Goal: Task Accomplishment & Management: Complete application form

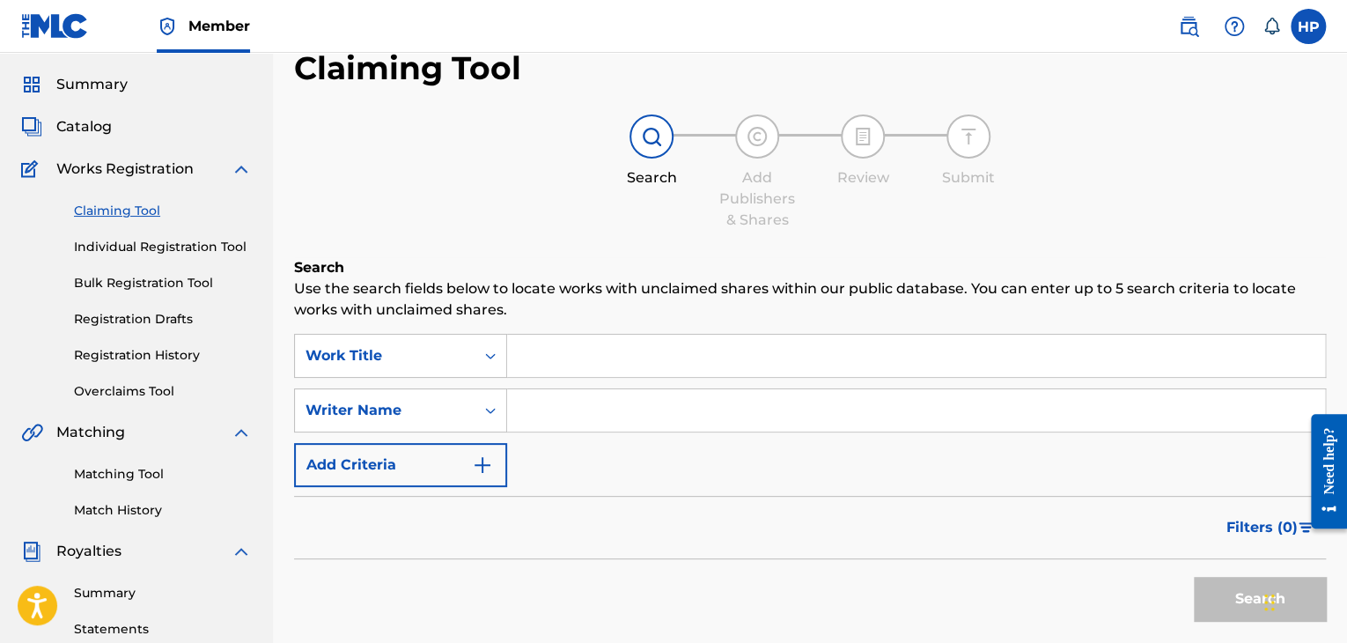
click at [110, 125] on span "Catalog" at bounding box center [83, 126] width 55 height 21
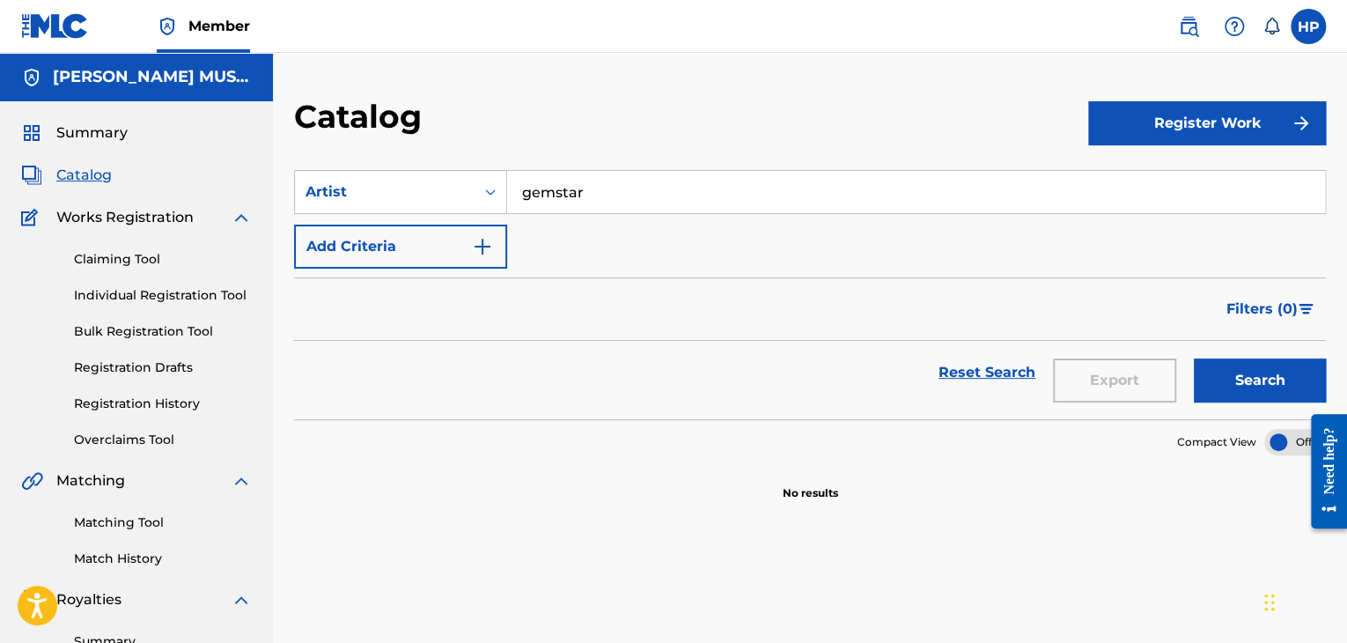
click at [1187, 135] on button "Register Work" at bounding box center [1207, 123] width 238 height 44
click at [1144, 191] on link "Individual" at bounding box center [1207, 180] width 238 height 42
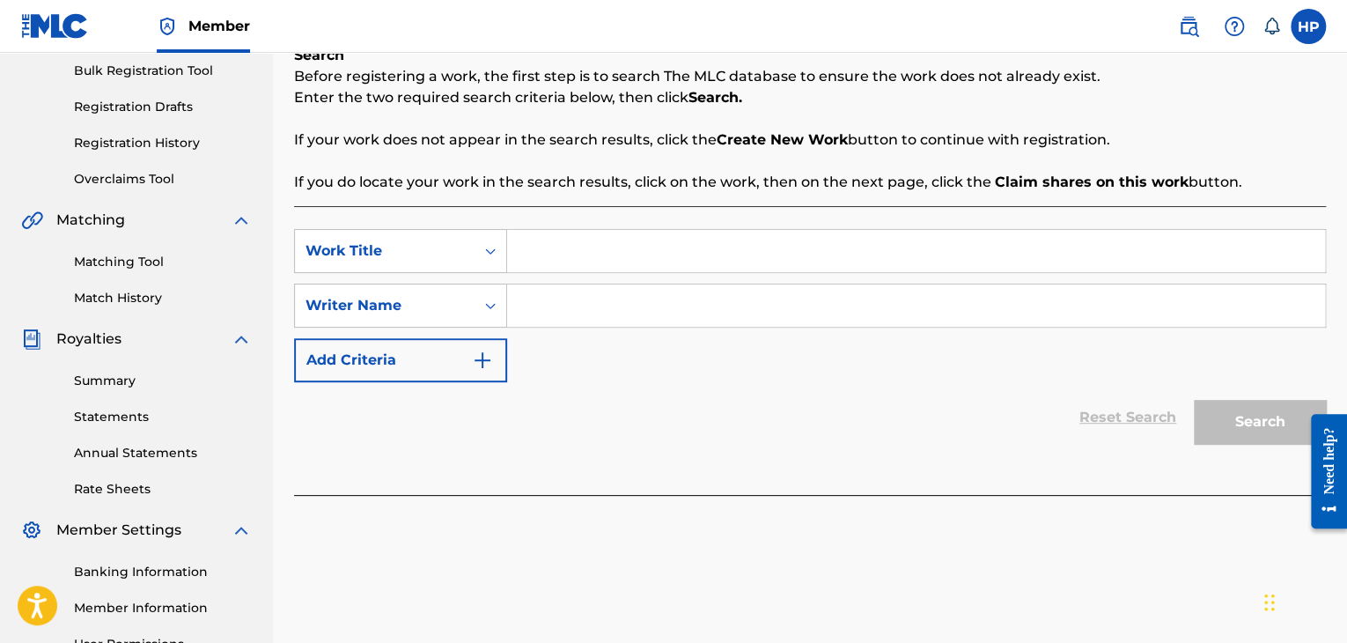
scroll to position [262, 0]
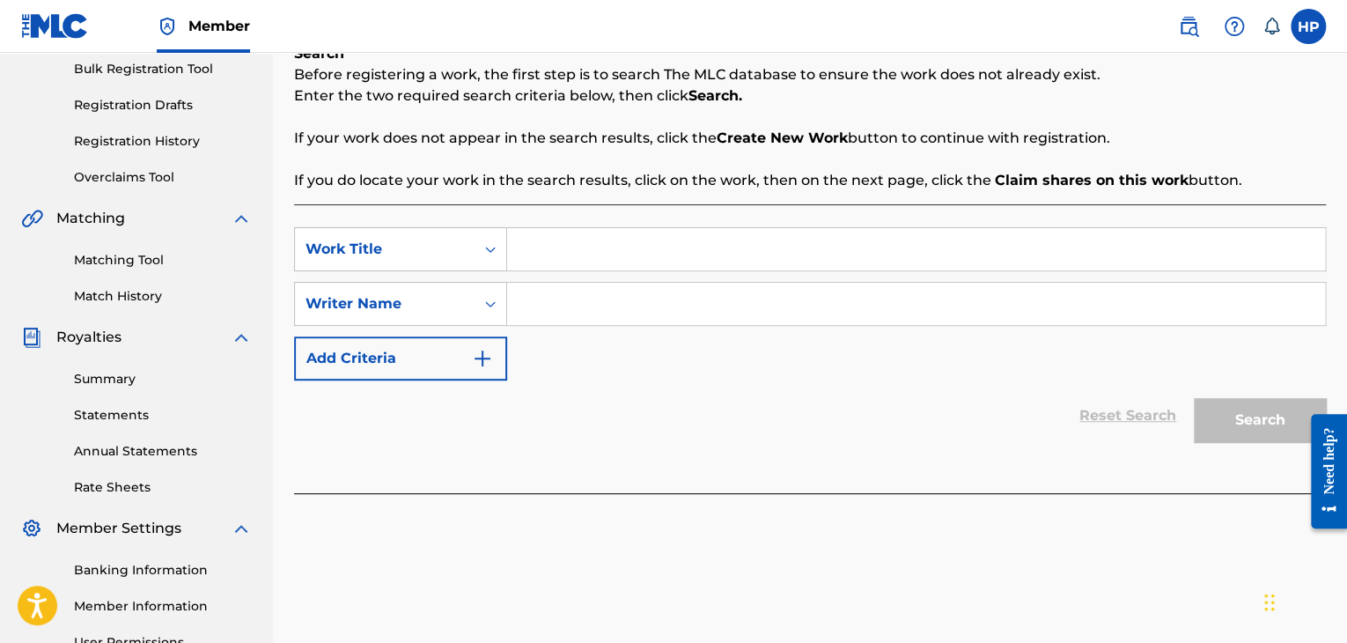
click at [549, 256] on input "Search Form" at bounding box center [916, 249] width 818 height 42
click at [539, 248] on input "Search Form" at bounding box center [916, 249] width 818 height 42
type input "Calling"
click at [497, 304] on icon "Search Form" at bounding box center [491, 304] width 18 height 18
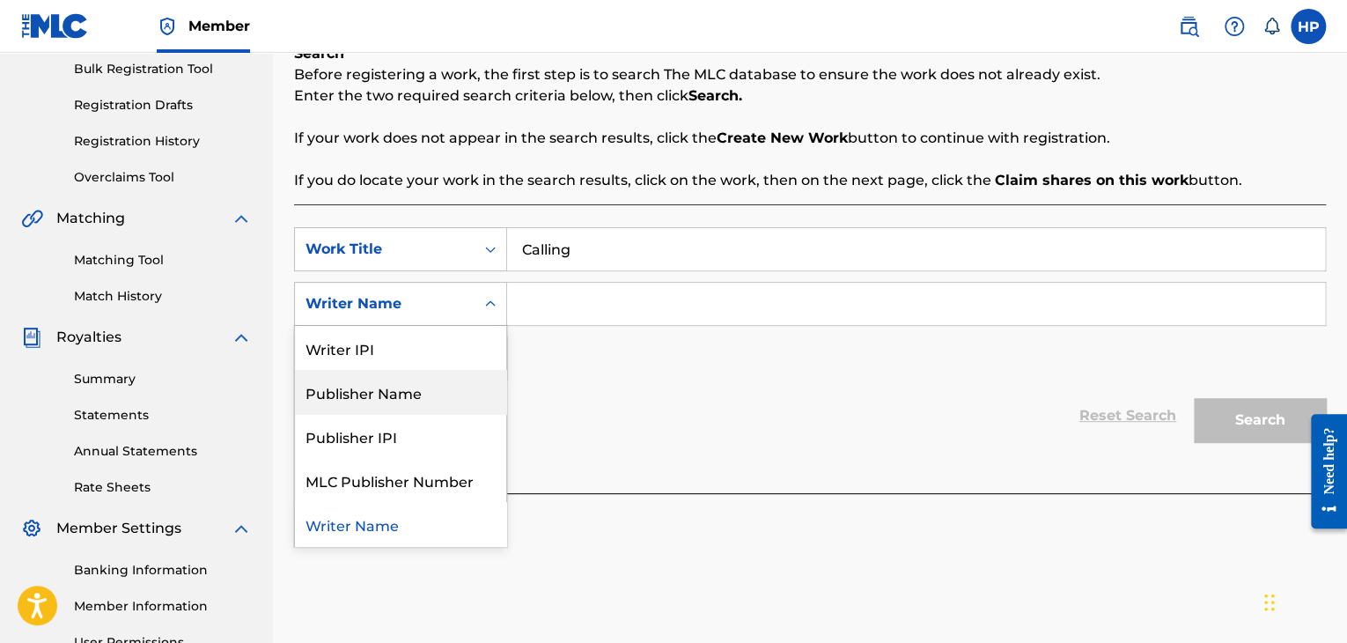
drag, startPoint x: 469, startPoint y: 378, endPoint x: 478, endPoint y: 371, distance: 11.3
click at [469, 378] on div "Publisher Name" at bounding box center [400, 392] width 211 height 44
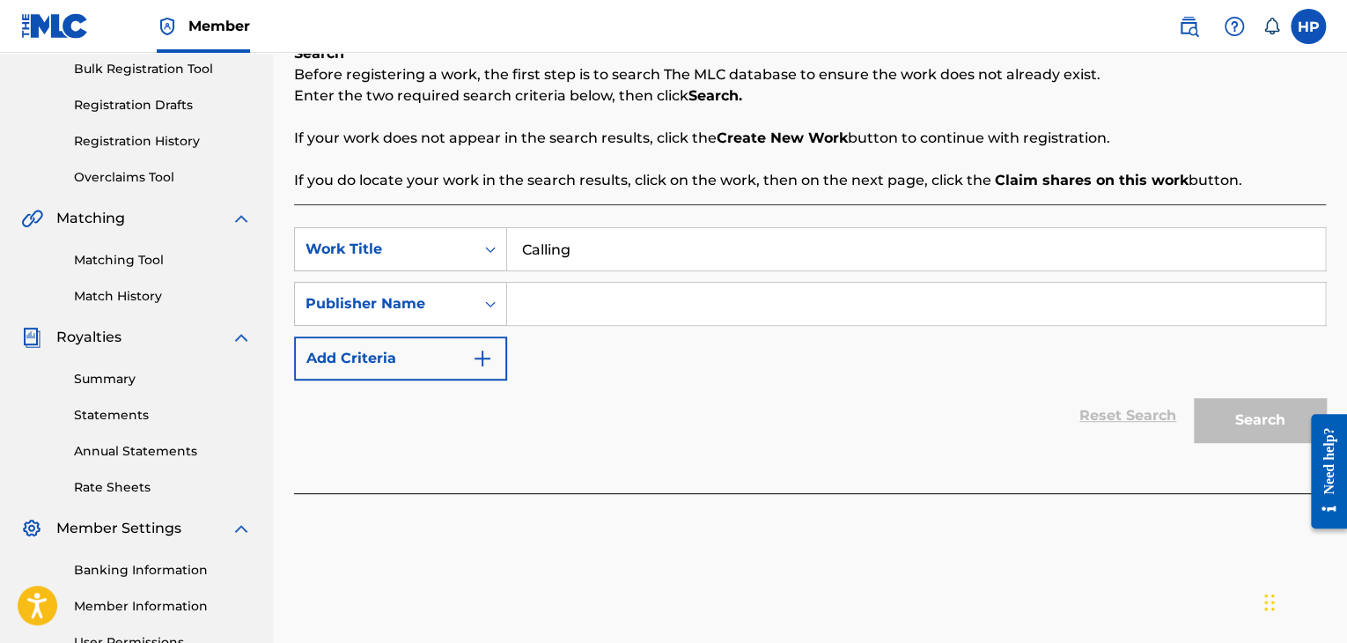
click at [586, 305] on input "Search Form" at bounding box center [916, 304] width 818 height 42
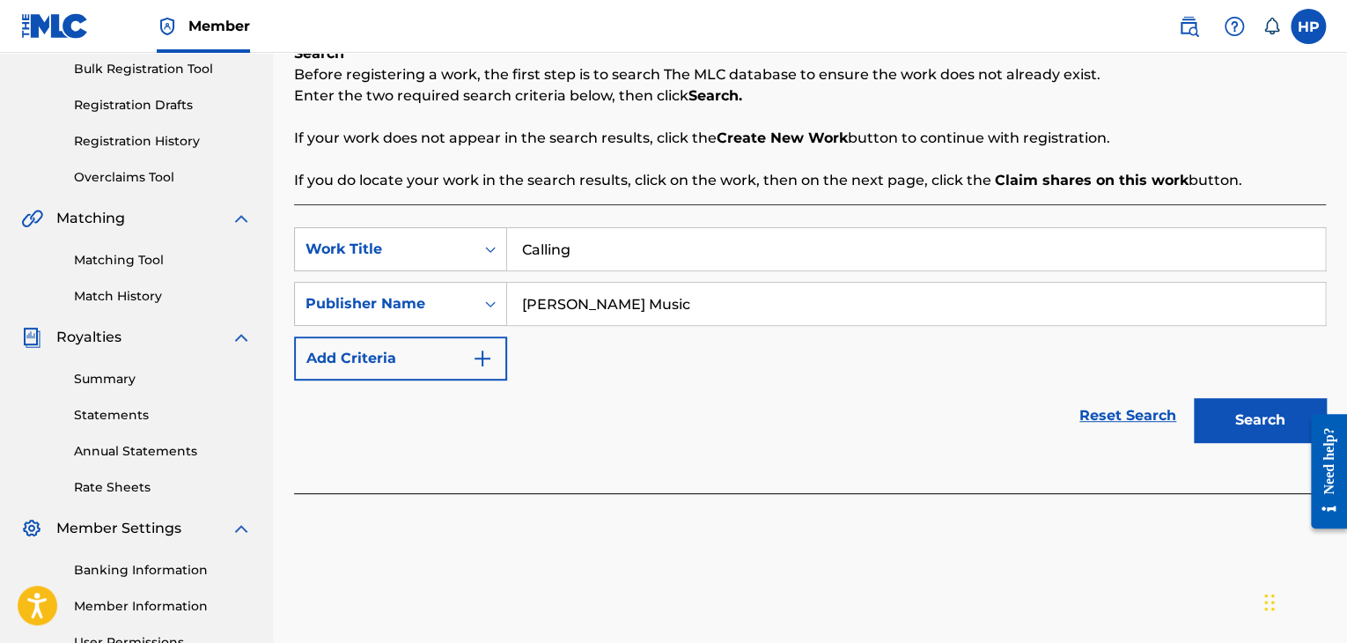
type input "[PERSON_NAME] Music"
click at [1246, 427] on button "Search" at bounding box center [1260, 420] width 132 height 44
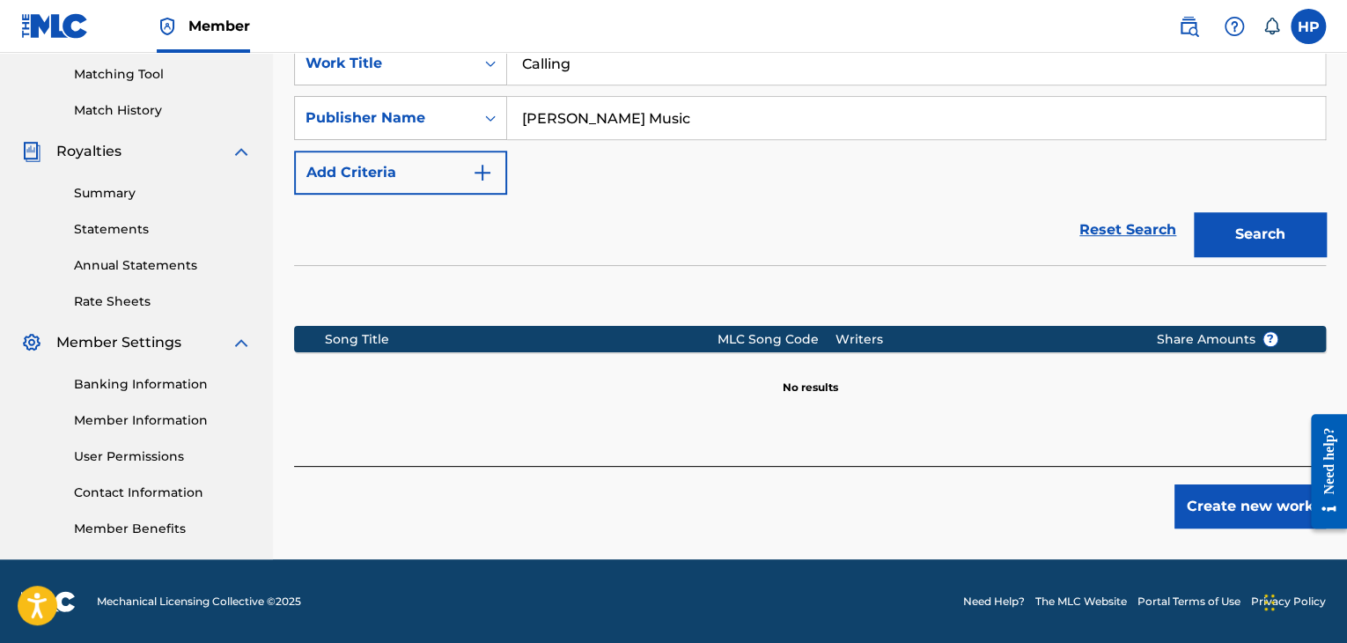
scroll to position [449, 0]
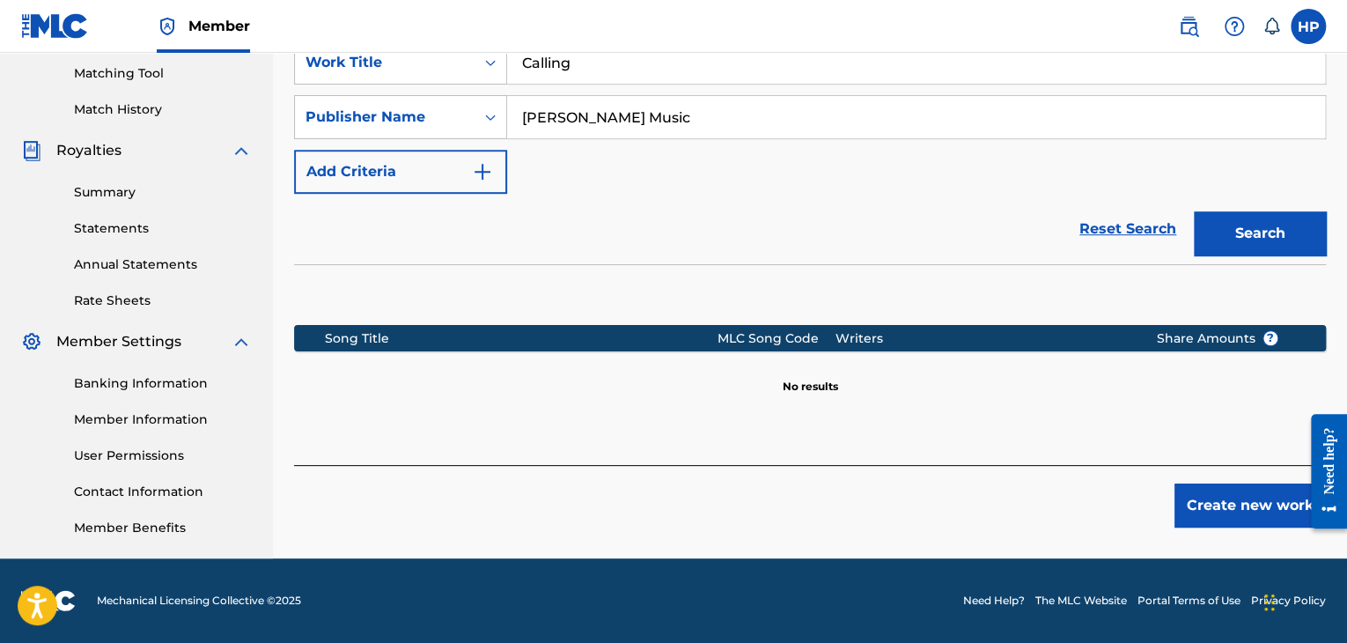
click at [1193, 509] on button "Create new work" at bounding box center [1250, 505] width 151 height 44
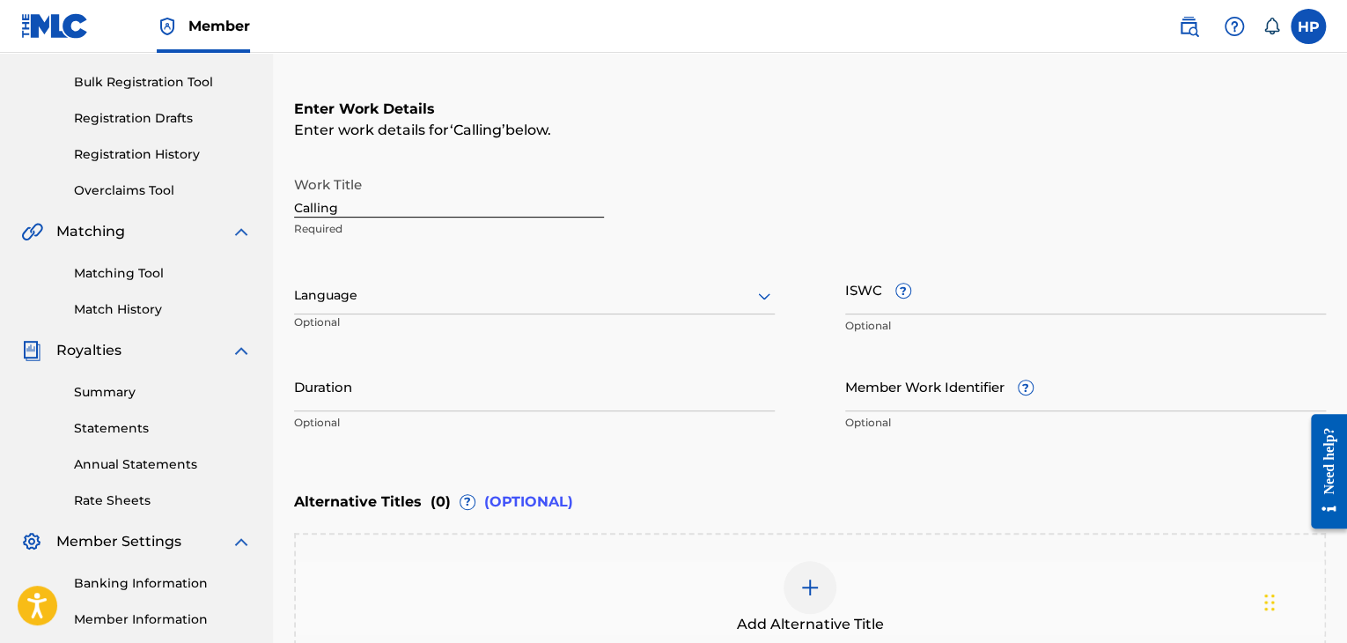
scroll to position [274, 0]
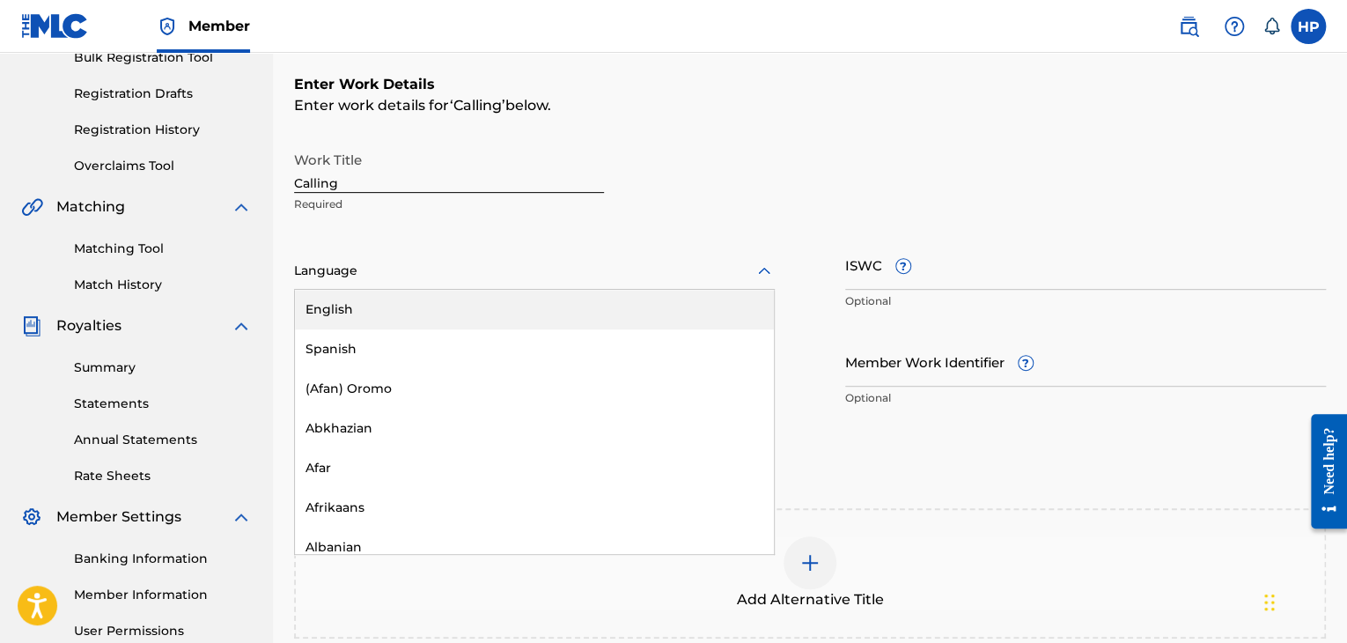
click at [584, 279] on div at bounding box center [534, 271] width 481 height 22
click at [582, 300] on div "English" at bounding box center [534, 310] width 479 height 40
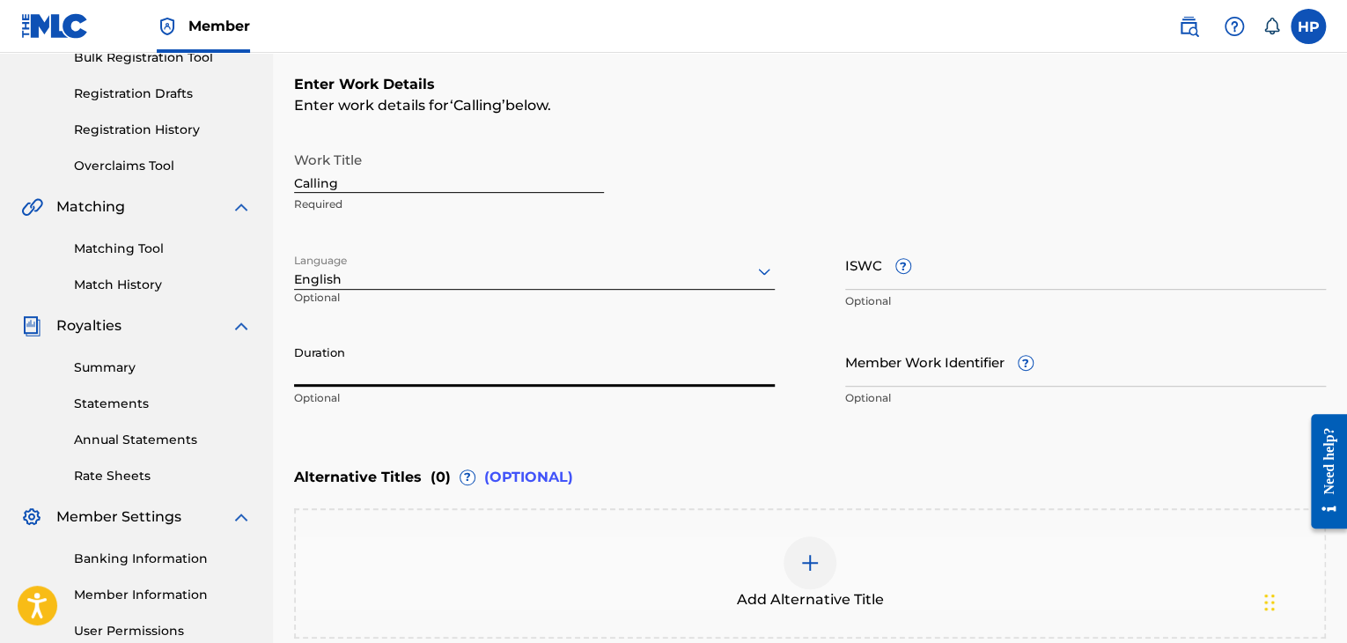
click at [393, 367] on input "Duration" at bounding box center [534, 361] width 481 height 50
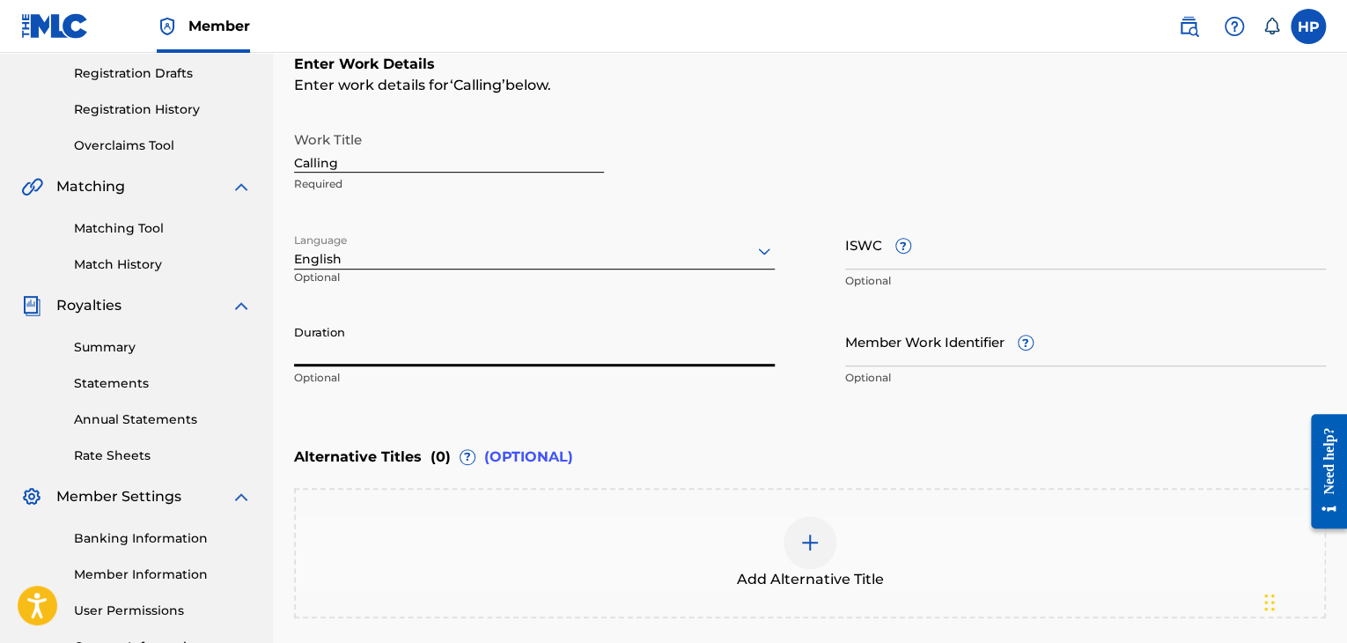
scroll to position [293, 0]
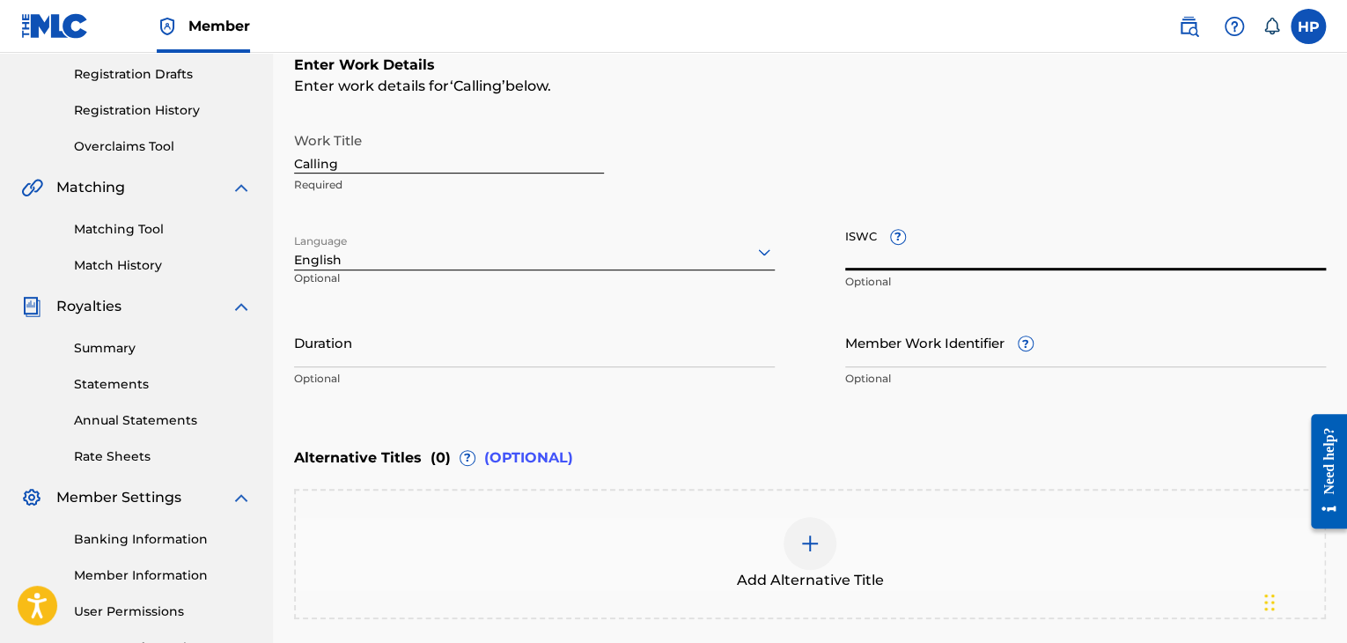
paste input "T3347846322"
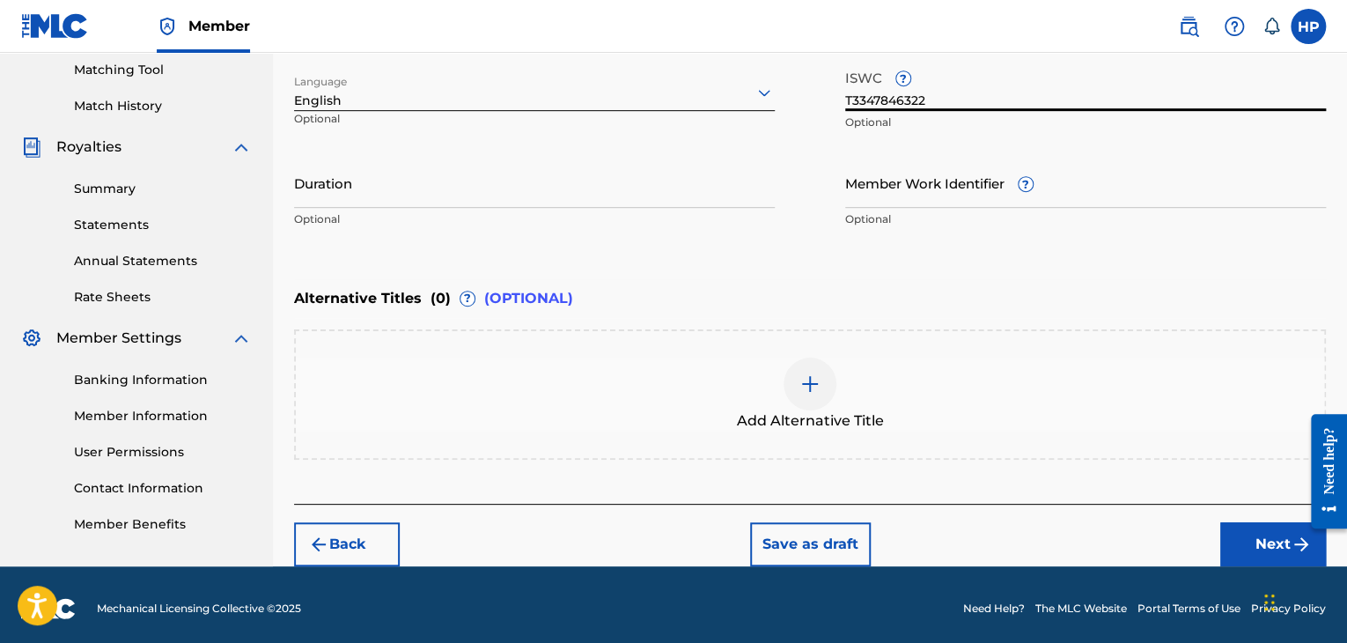
scroll to position [459, 0]
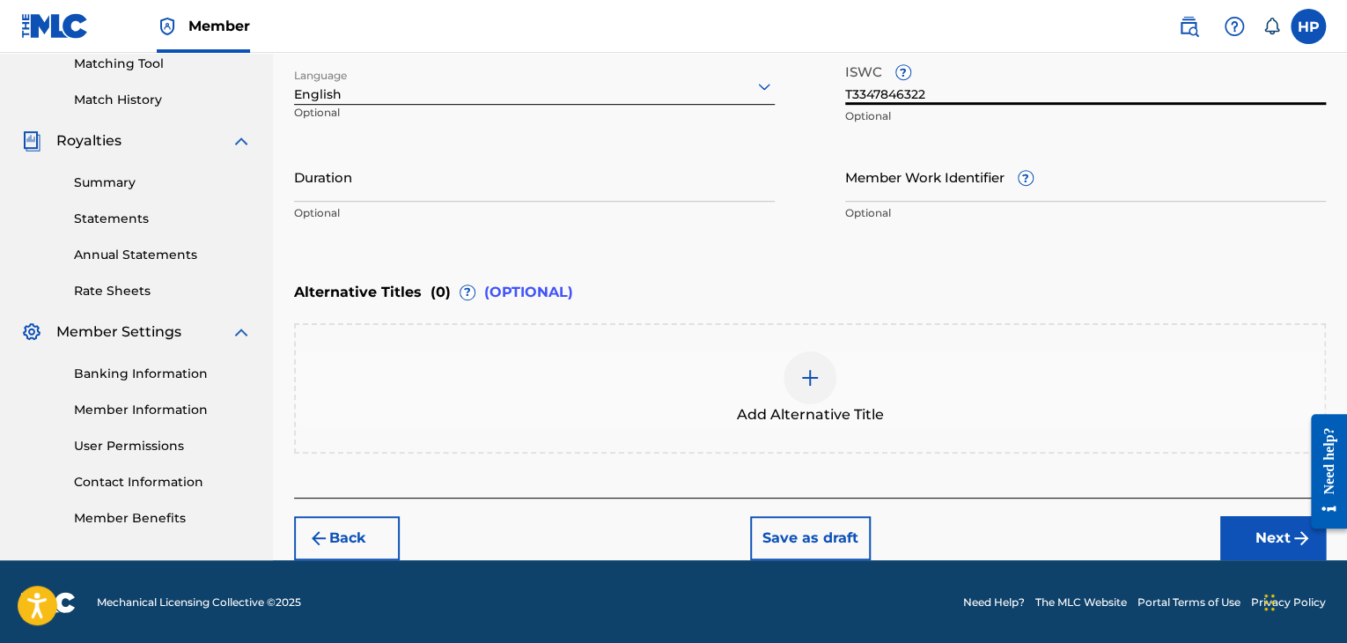
type input "T3347846322"
click at [1261, 527] on button "Next" at bounding box center [1273, 538] width 106 height 44
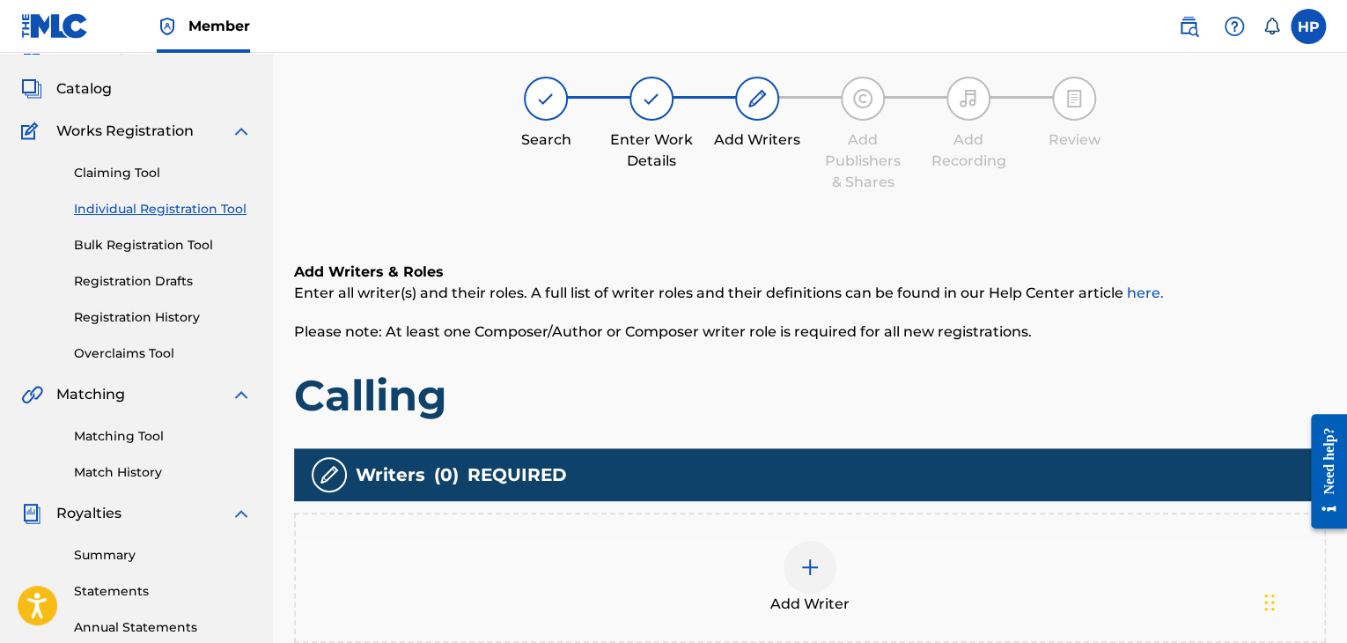
scroll to position [79, 0]
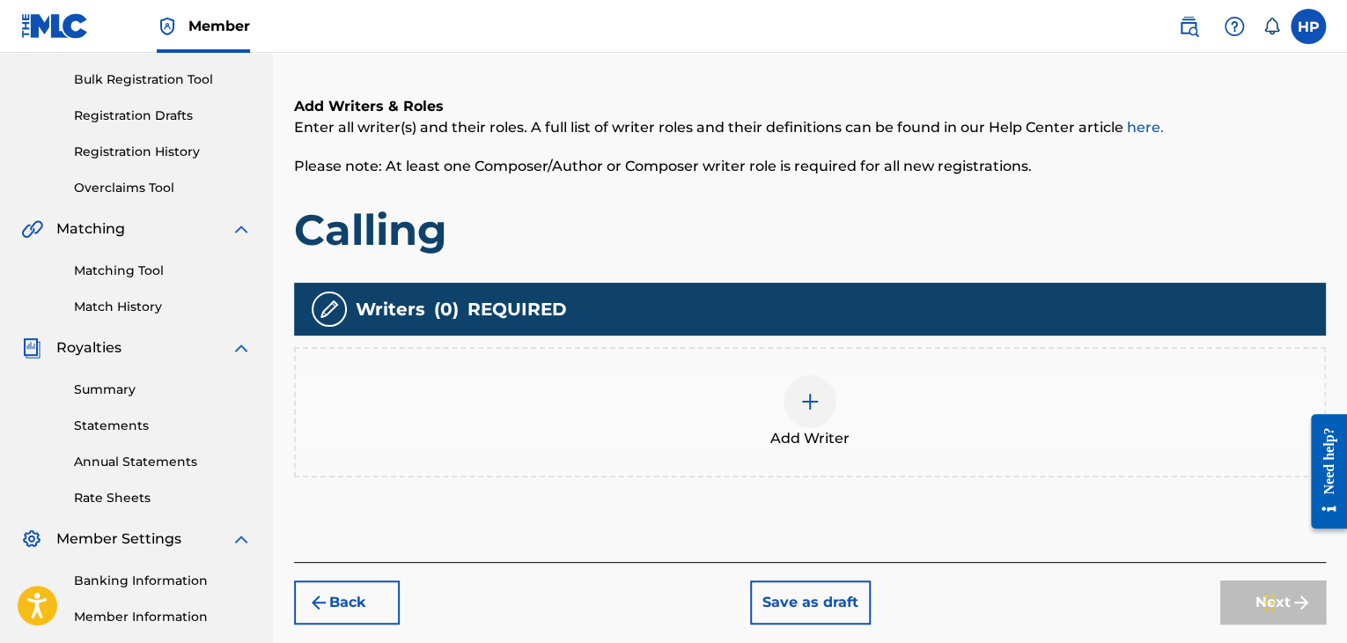
click at [807, 404] on img at bounding box center [809, 401] width 21 height 21
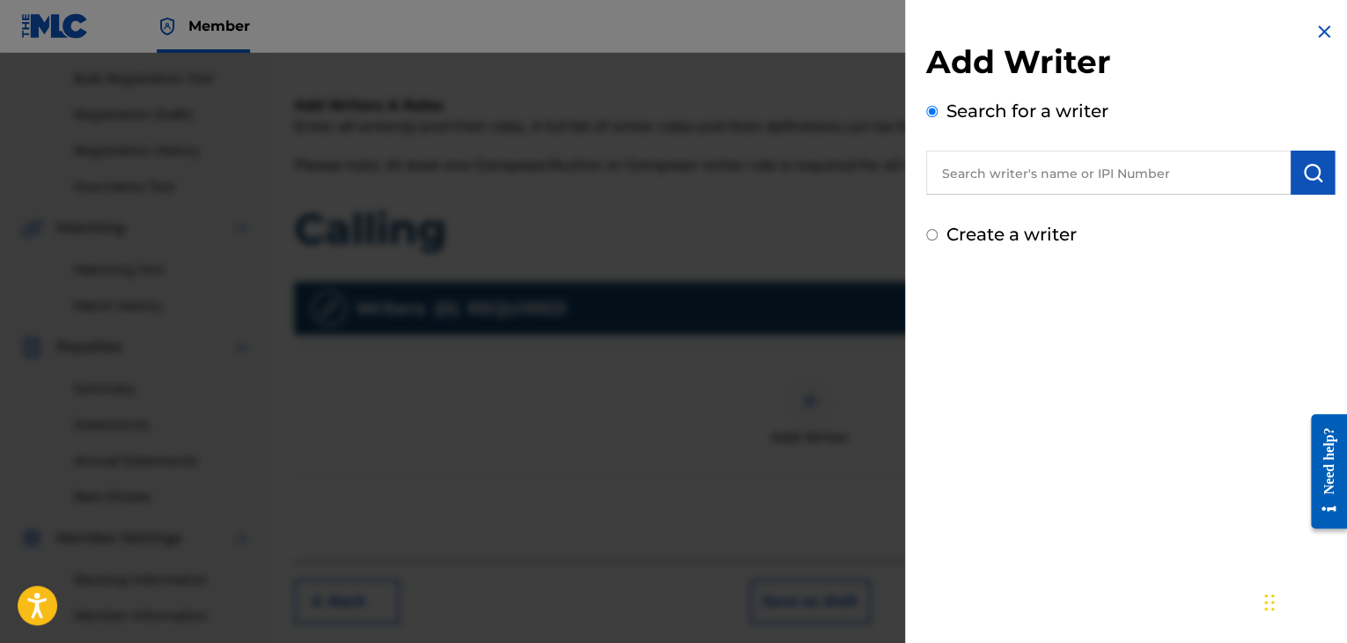
scroll to position [254, 0]
click at [1121, 161] on input "text" at bounding box center [1108, 173] width 365 height 44
click at [1121, 161] on input "Re" at bounding box center [1108, 173] width 365 height 44
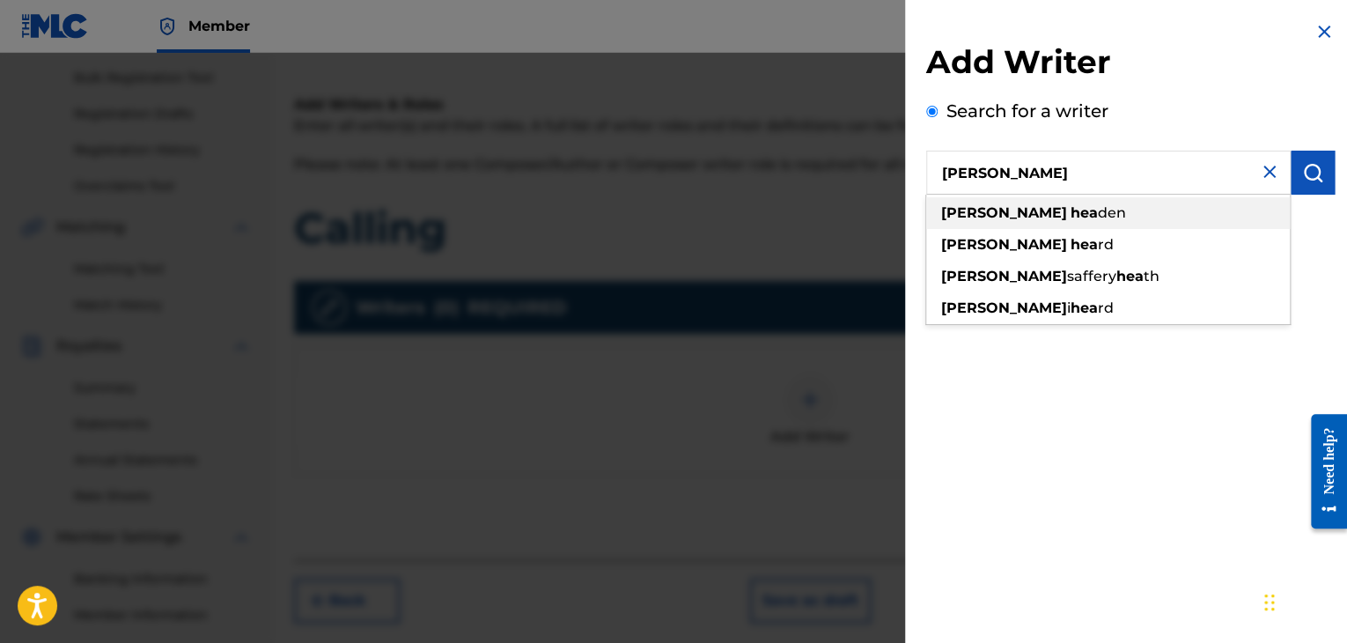
click at [1102, 221] on div "reginald hea den" at bounding box center [1108, 213] width 364 height 32
type input "reginald headen"
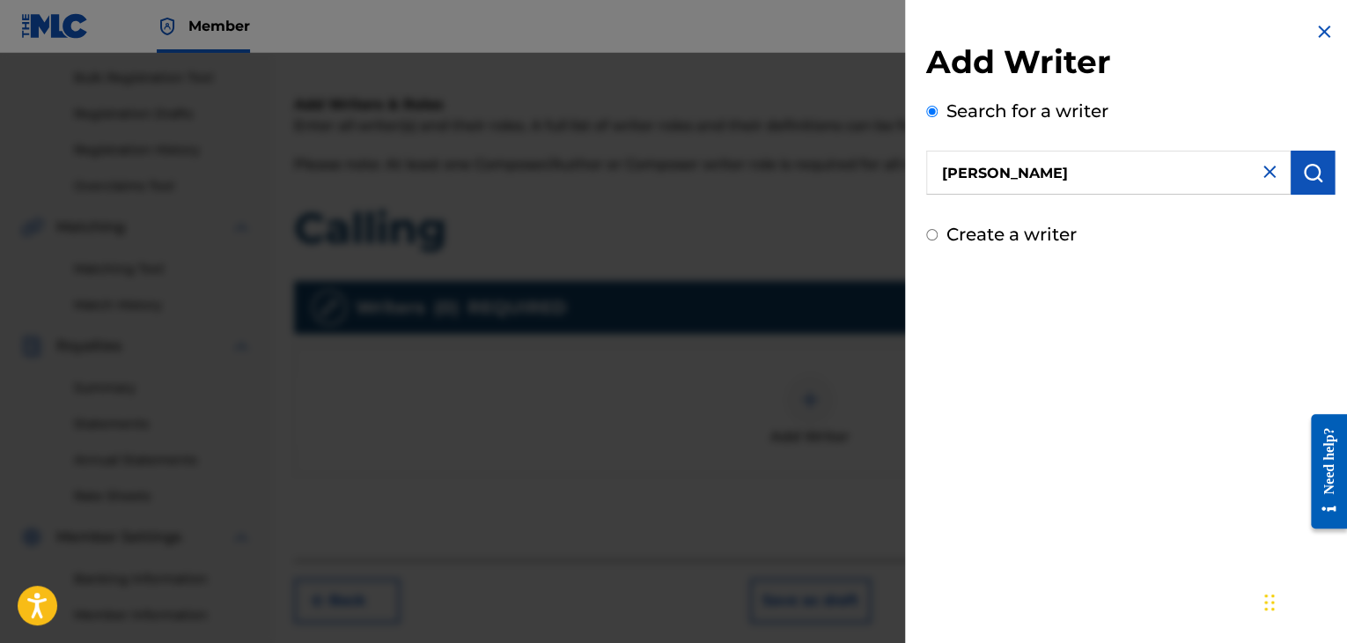
click at [1310, 174] on img "submit" at bounding box center [1312, 172] width 21 height 21
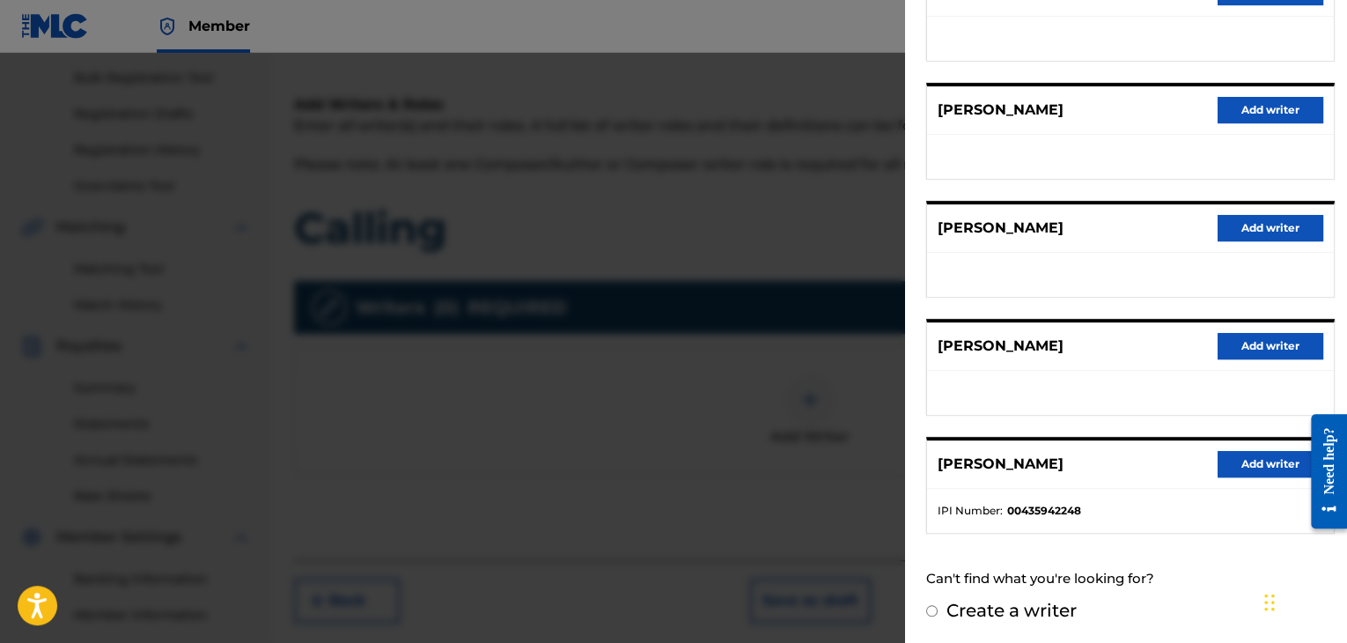
scroll to position [254, 0]
click at [1242, 456] on button "Add writer" at bounding box center [1271, 464] width 106 height 26
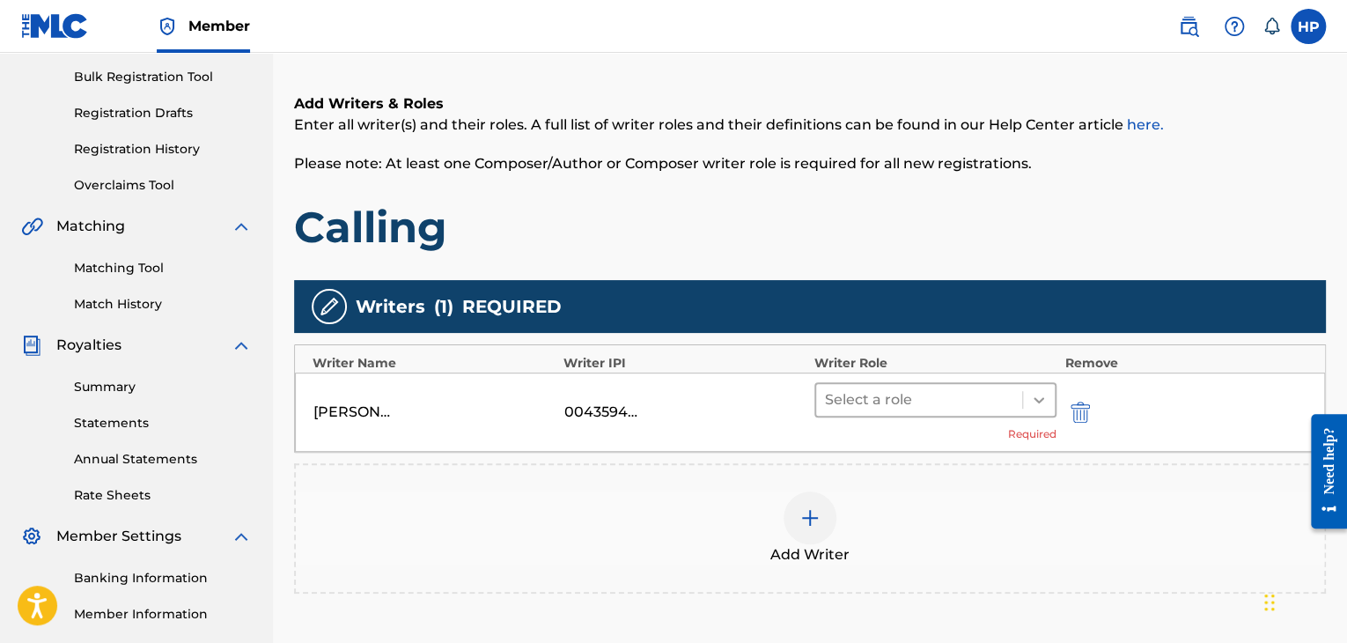
click at [1026, 399] on div at bounding box center [1039, 400] width 32 height 32
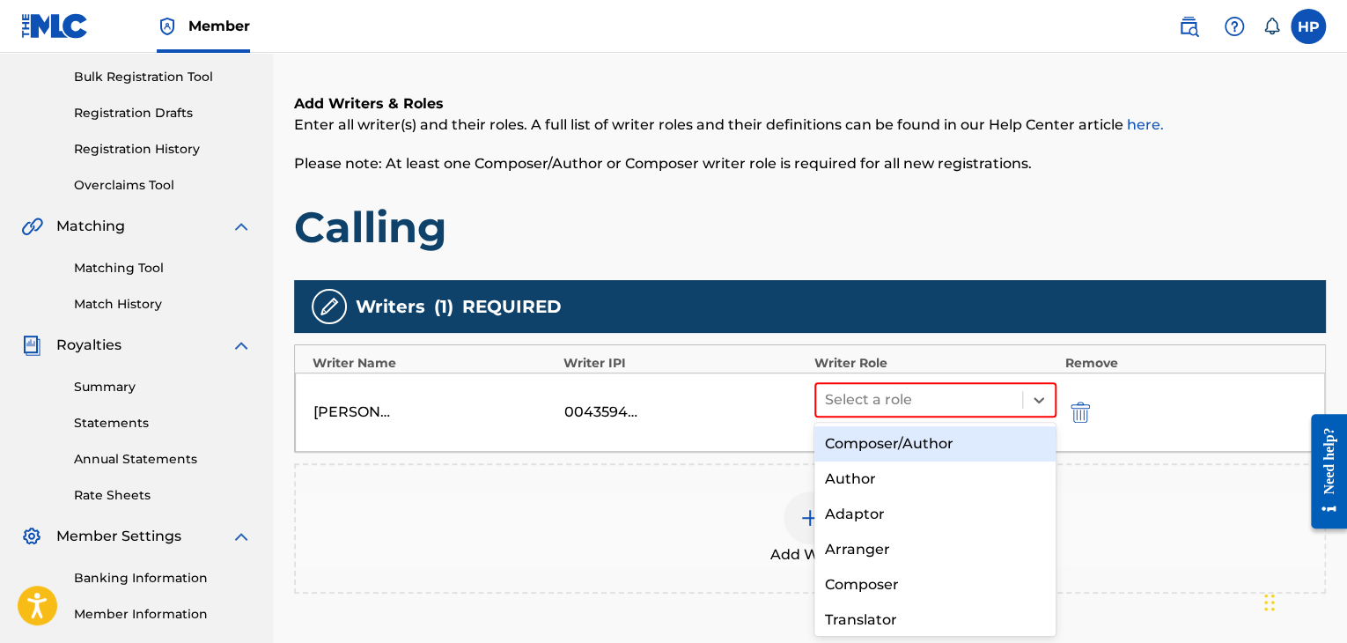
click at [969, 451] on div "Composer/Author" at bounding box center [935, 443] width 242 height 35
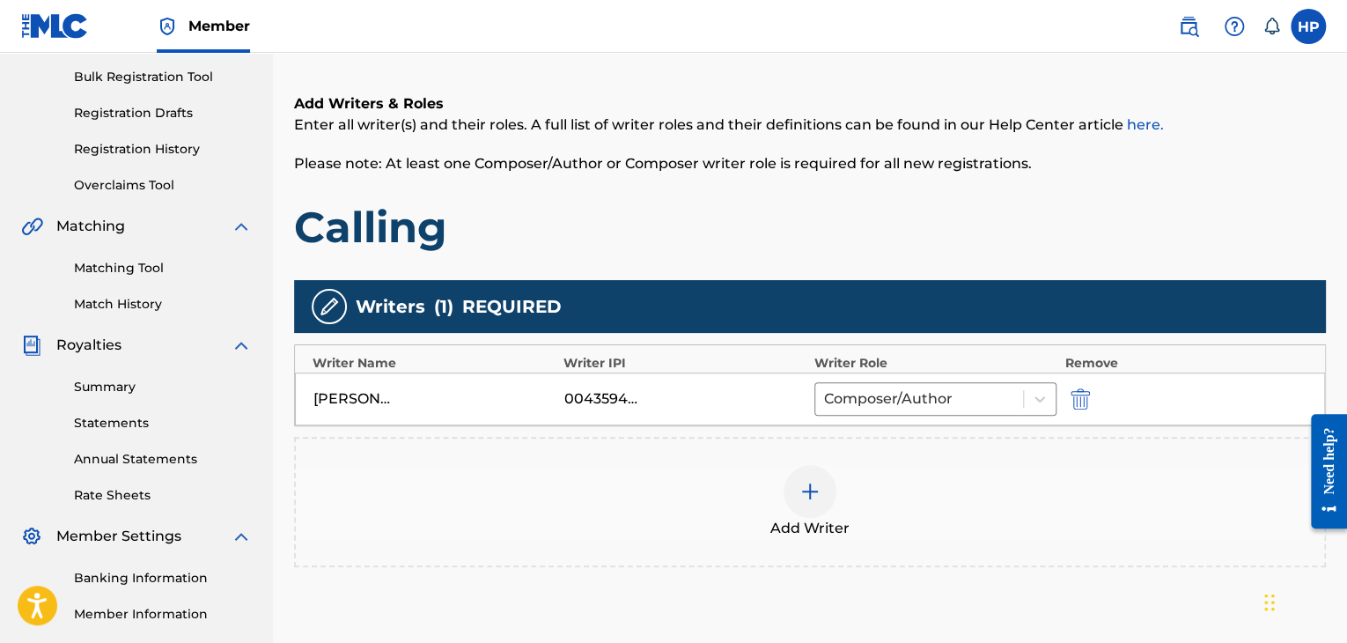
click at [795, 481] on div at bounding box center [810, 491] width 53 height 53
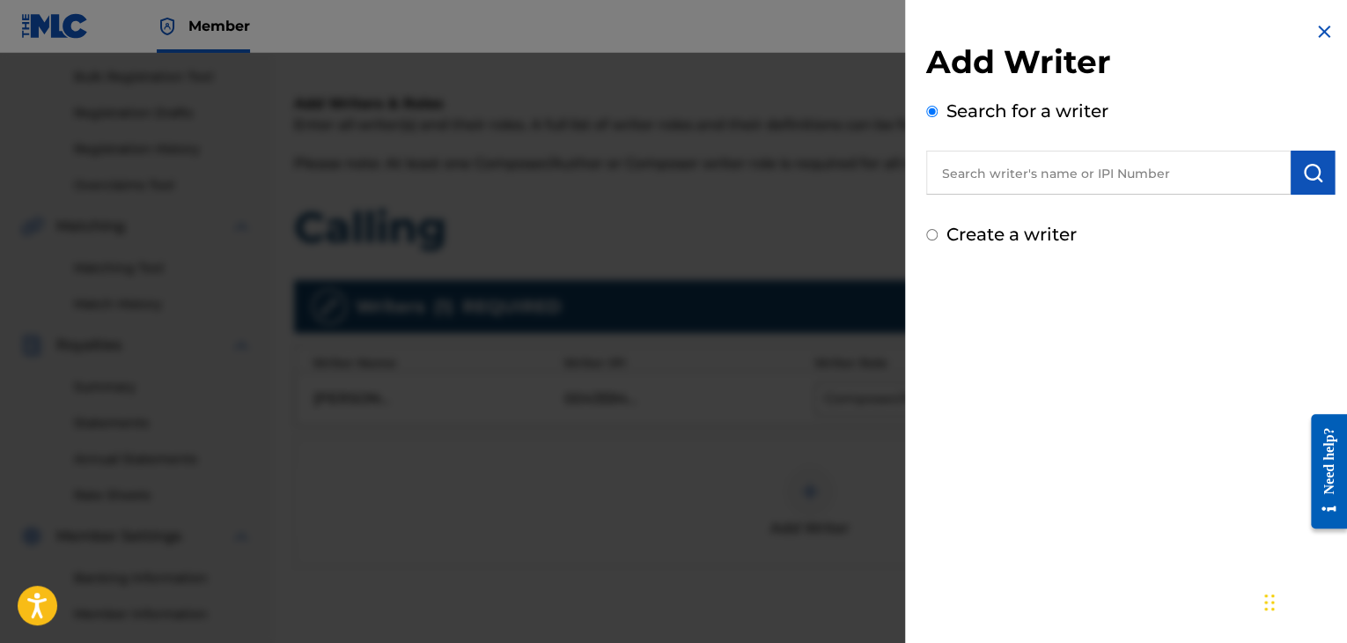
click at [1035, 180] on input "text" at bounding box center [1108, 173] width 365 height 44
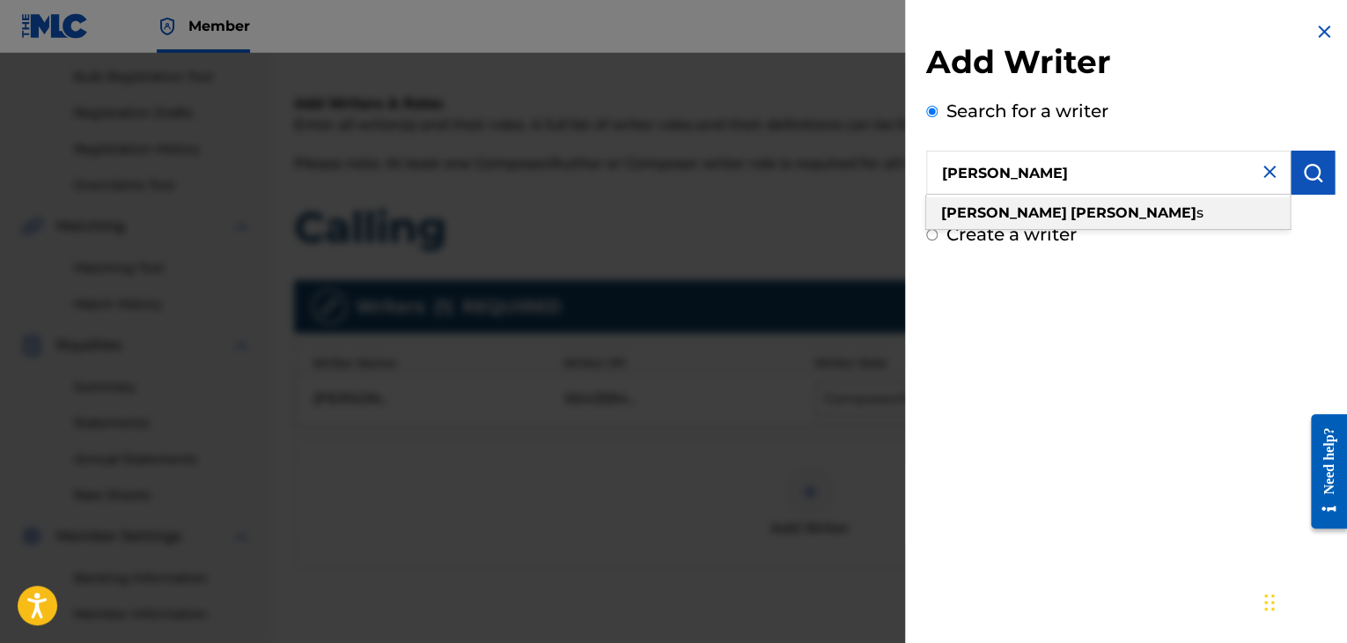
click at [1042, 205] on div "hugh parson s" at bounding box center [1108, 213] width 364 height 32
type input "hugh parsons"
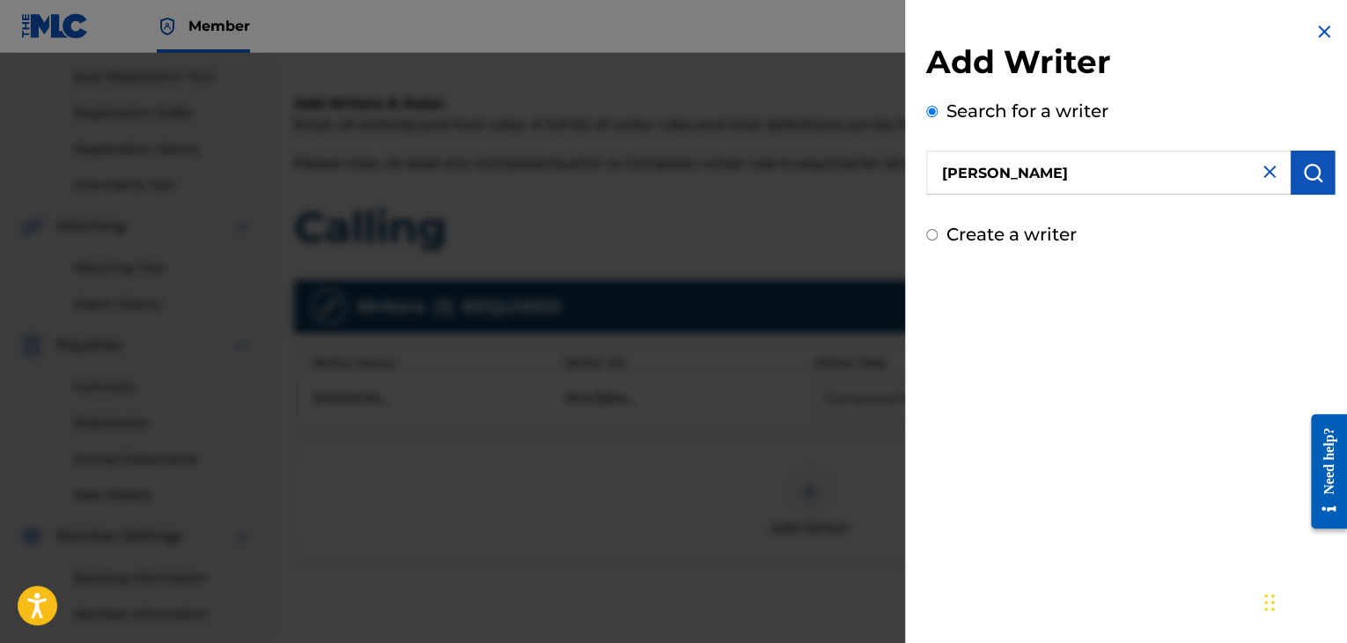
click at [1315, 176] on img "submit" at bounding box center [1312, 172] width 21 height 21
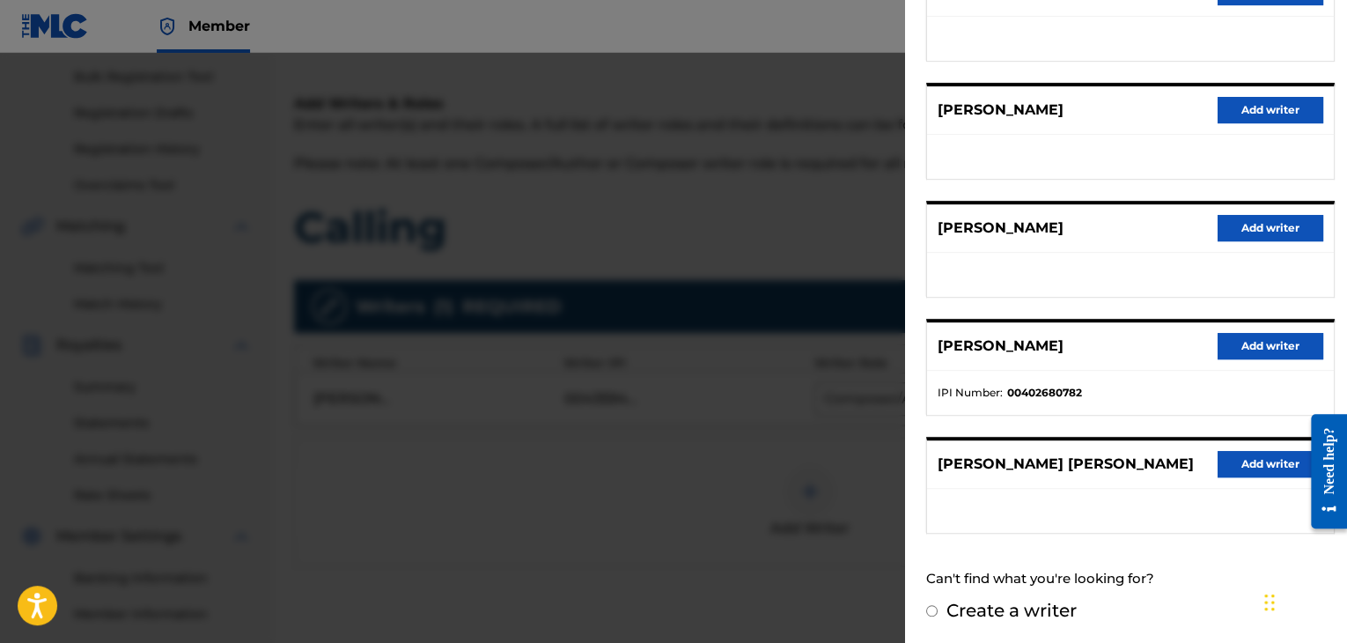
scroll to position [255, 0]
click at [1247, 345] on button "Add writer" at bounding box center [1271, 346] width 106 height 26
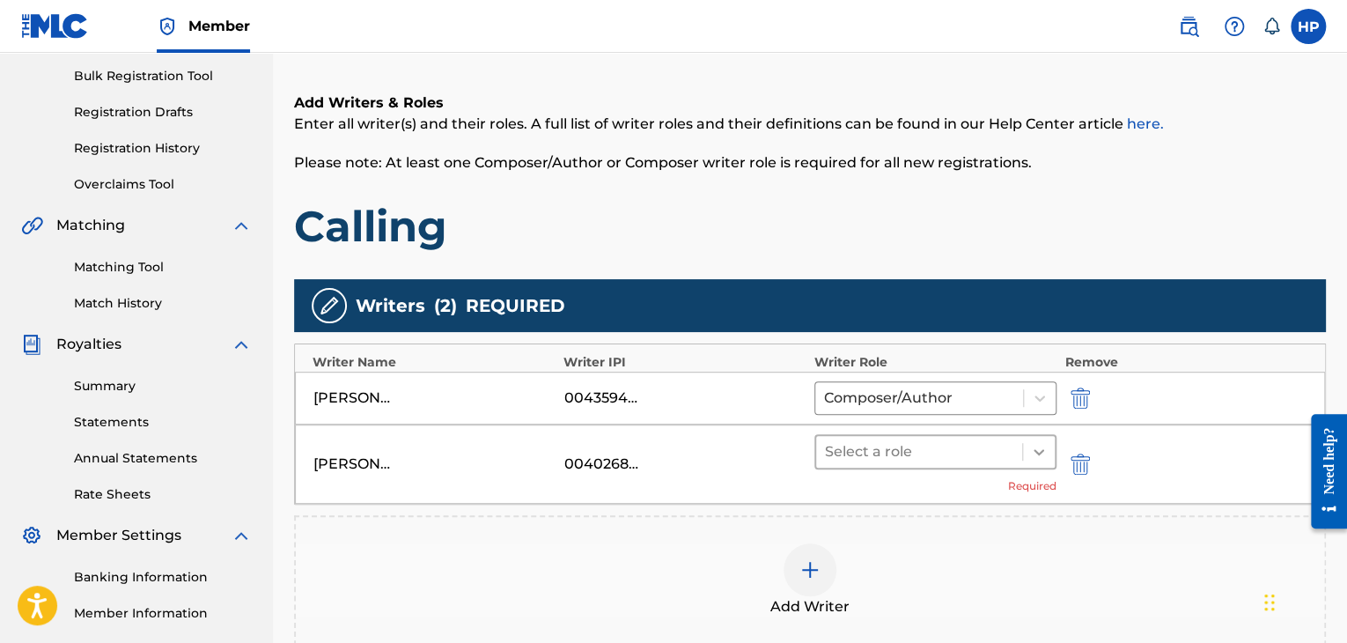
click at [1033, 453] on icon at bounding box center [1039, 452] width 18 height 18
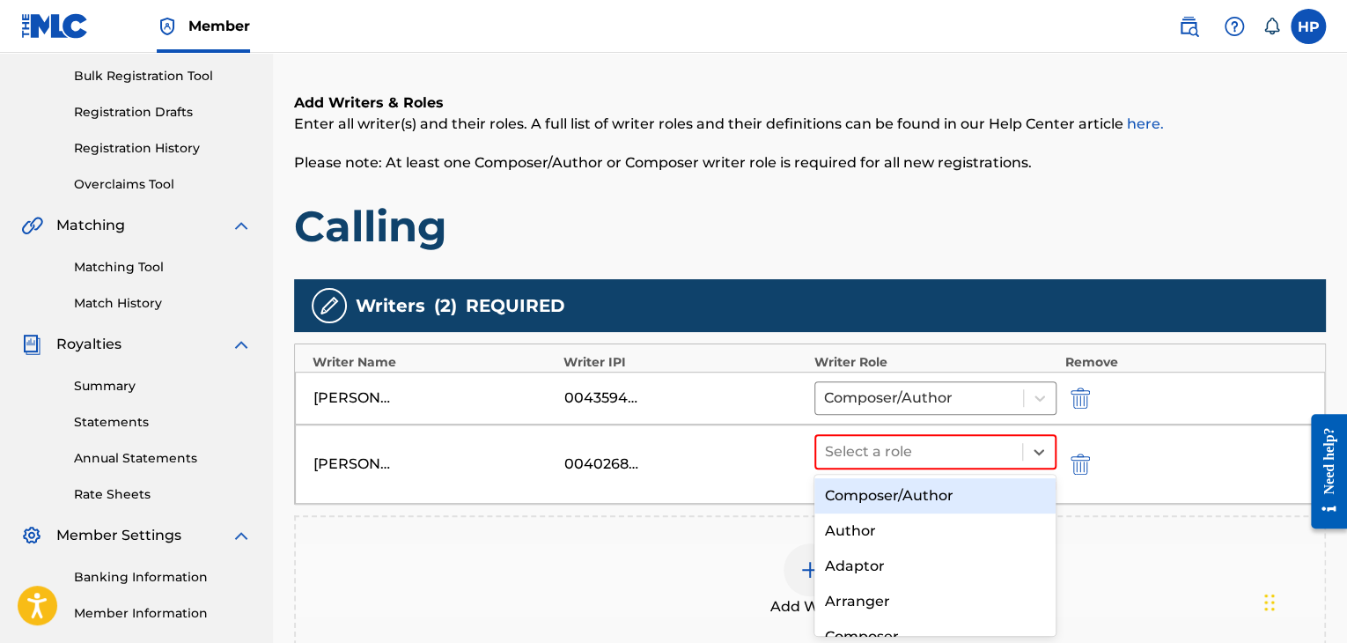
click at [1001, 497] on div "Composer/Author" at bounding box center [935, 495] width 242 height 35
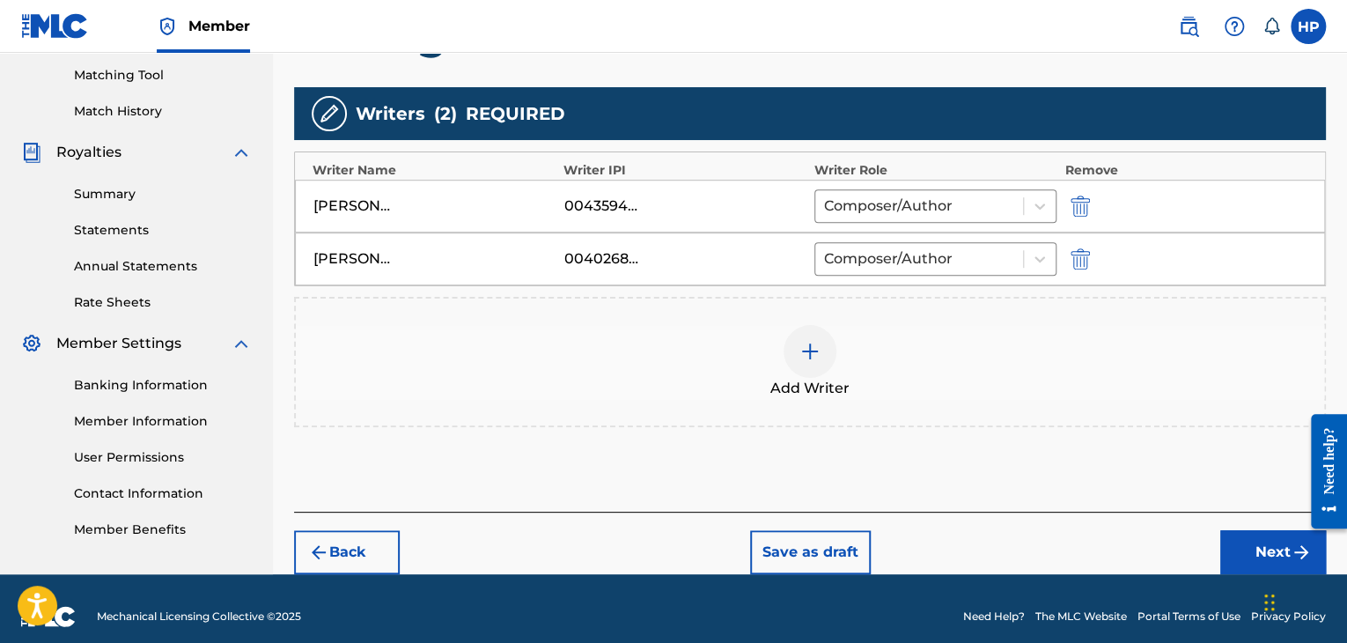
scroll to position [461, 0]
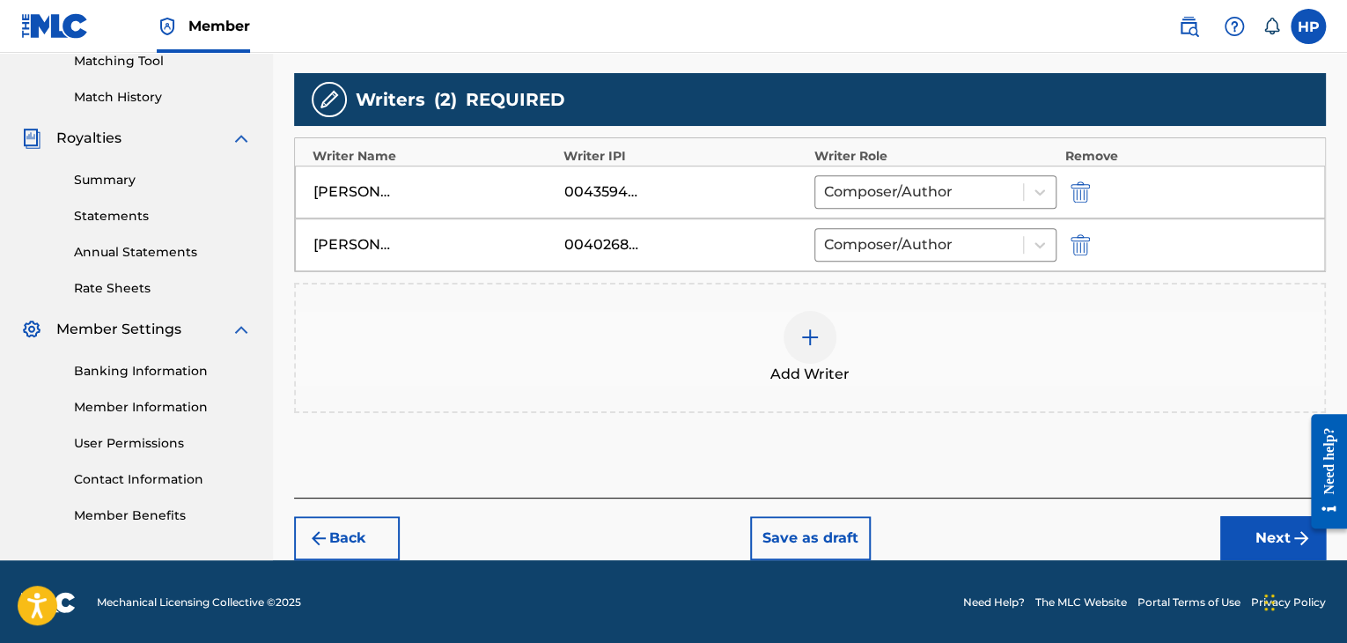
click at [1271, 534] on button "Next" at bounding box center [1273, 538] width 106 height 44
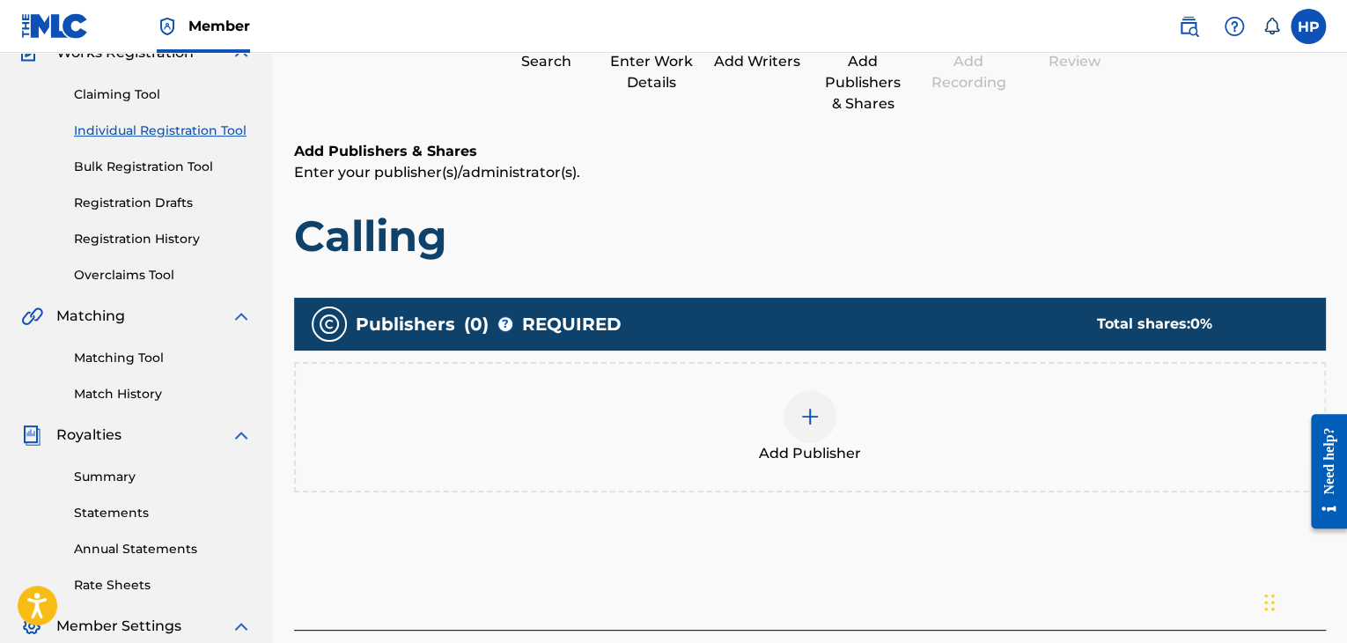
scroll to position [166, 0]
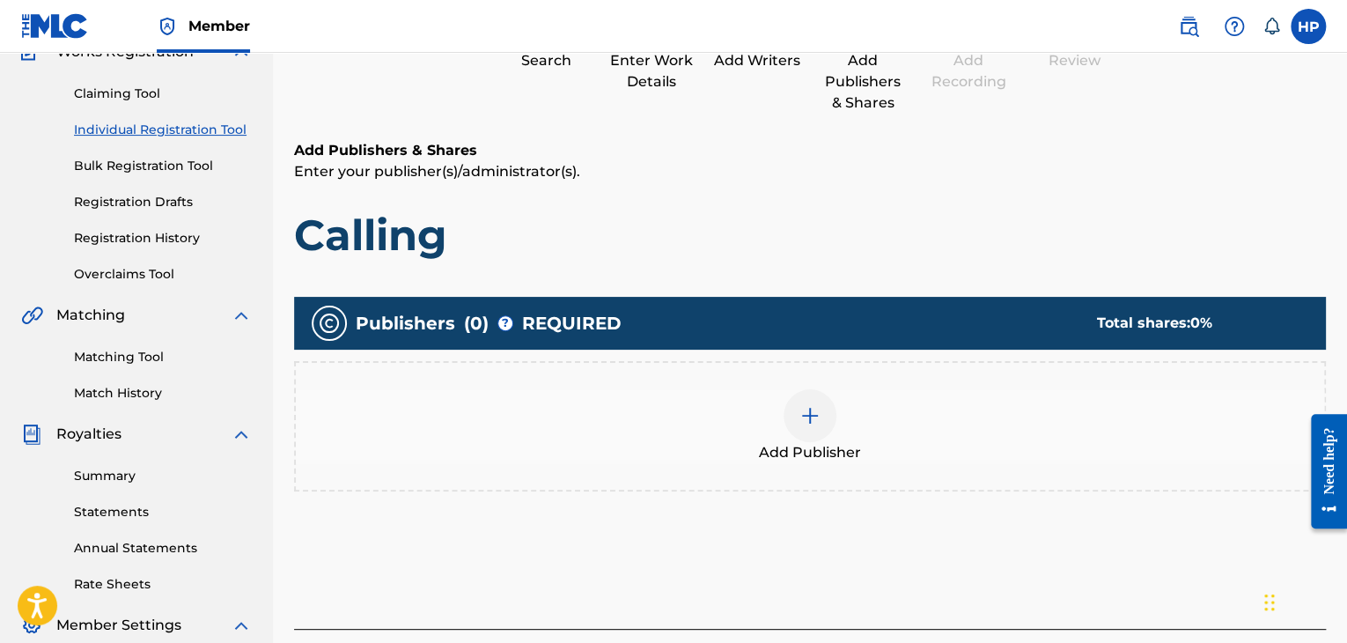
click at [831, 419] on div at bounding box center [810, 415] width 53 height 53
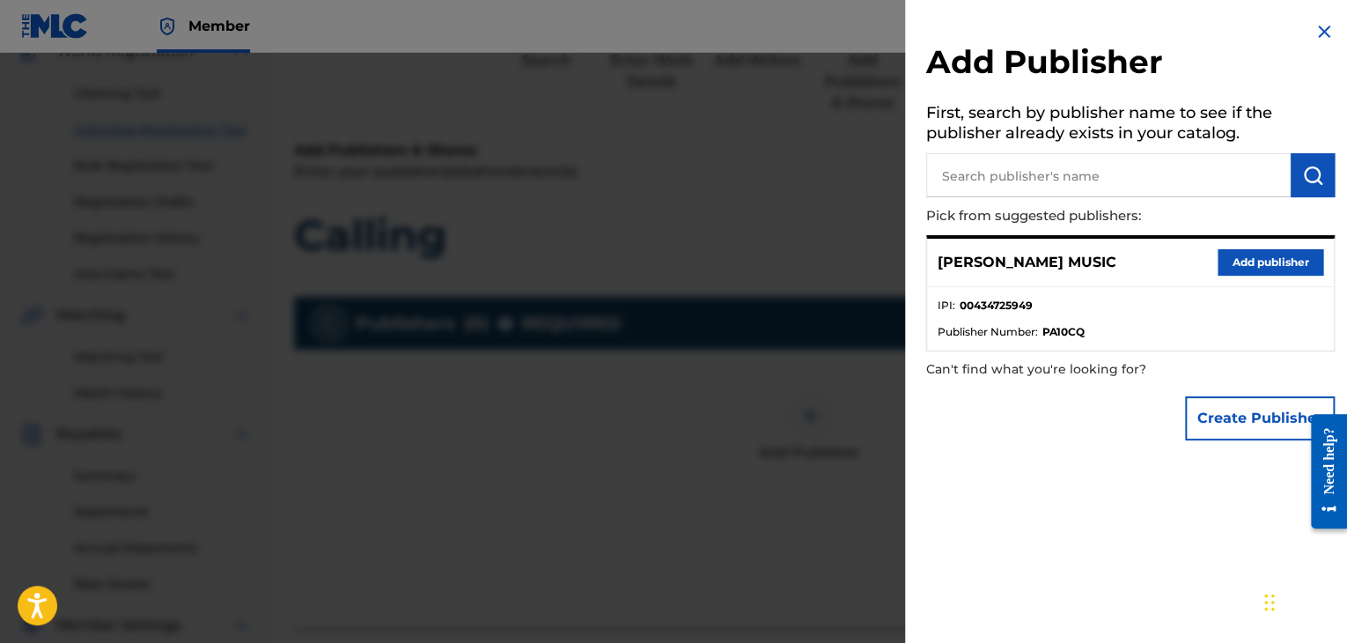
click at [1282, 269] on button "Add publisher" at bounding box center [1271, 262] width 106 height 26
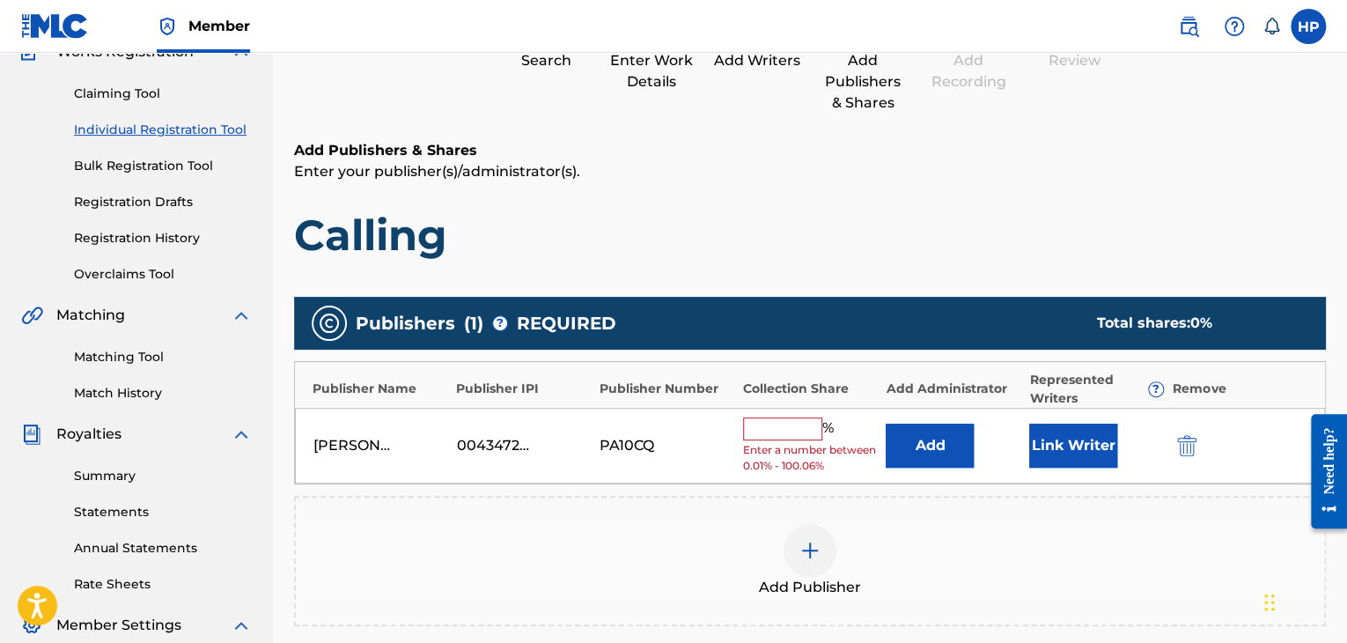
click at [790, 431] on input "text" at bounding box center [782, 428] width 79 height 23
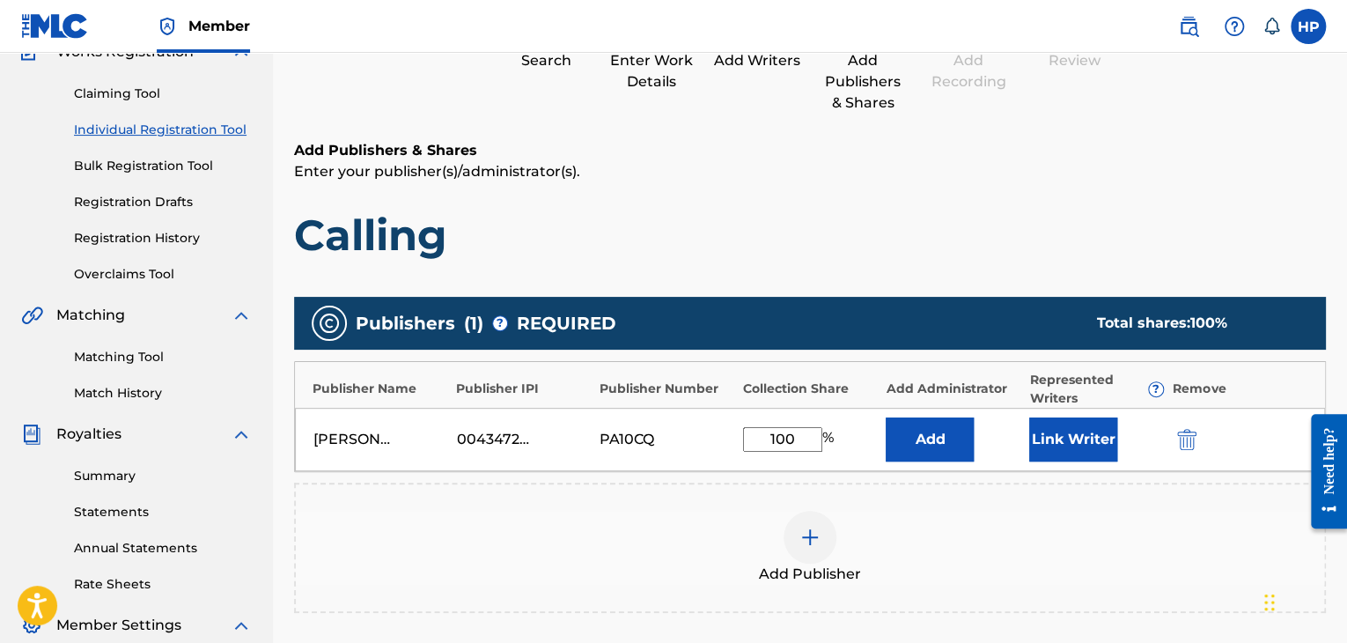
type input "100"
click at [1037, 519] on div "Add Publisher" at bounding box center [810, 548] width 1028 height 74
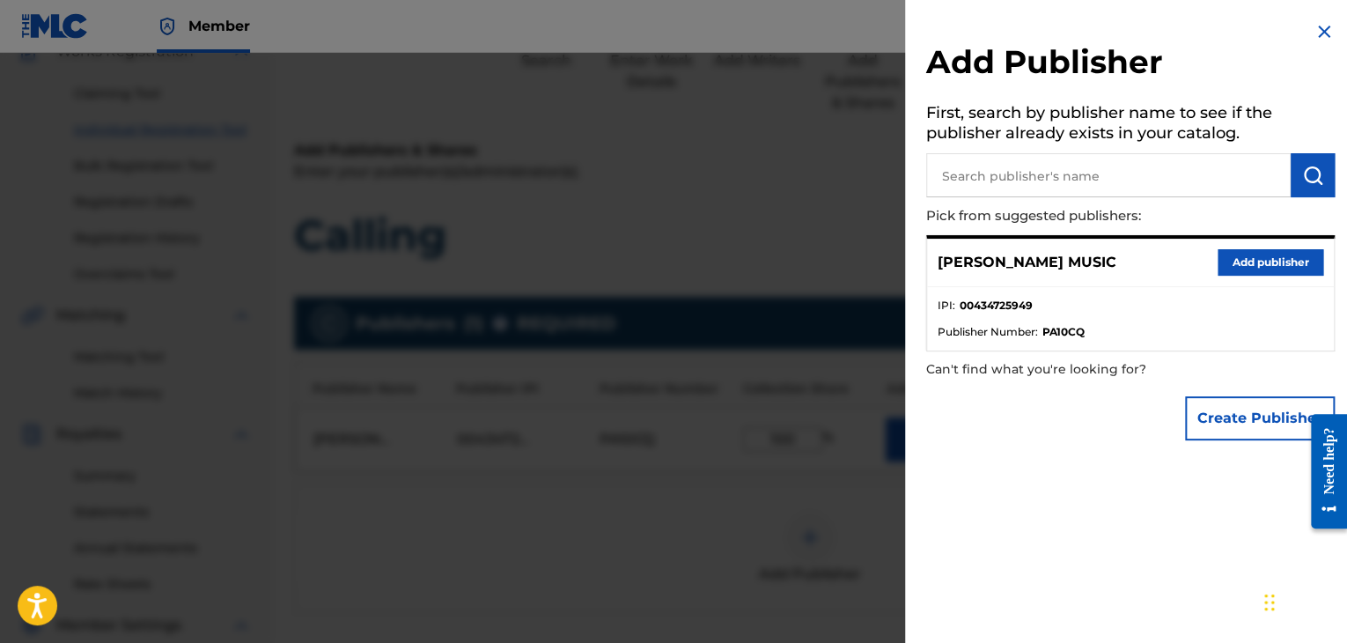
click at [1314, 35] on img at bounding box center [1324, 31] width 21 height 21
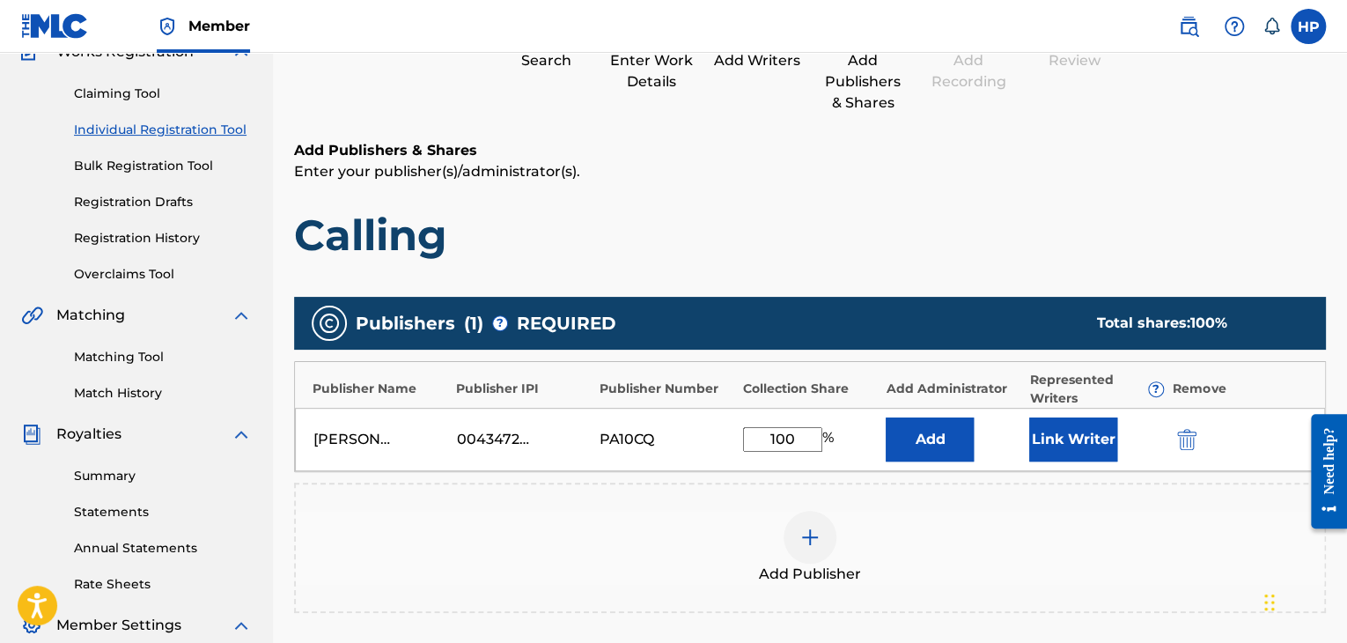
click at [999, 501] on div "Add Publisher" at bounding box center [810, 548] width 1032 height 130
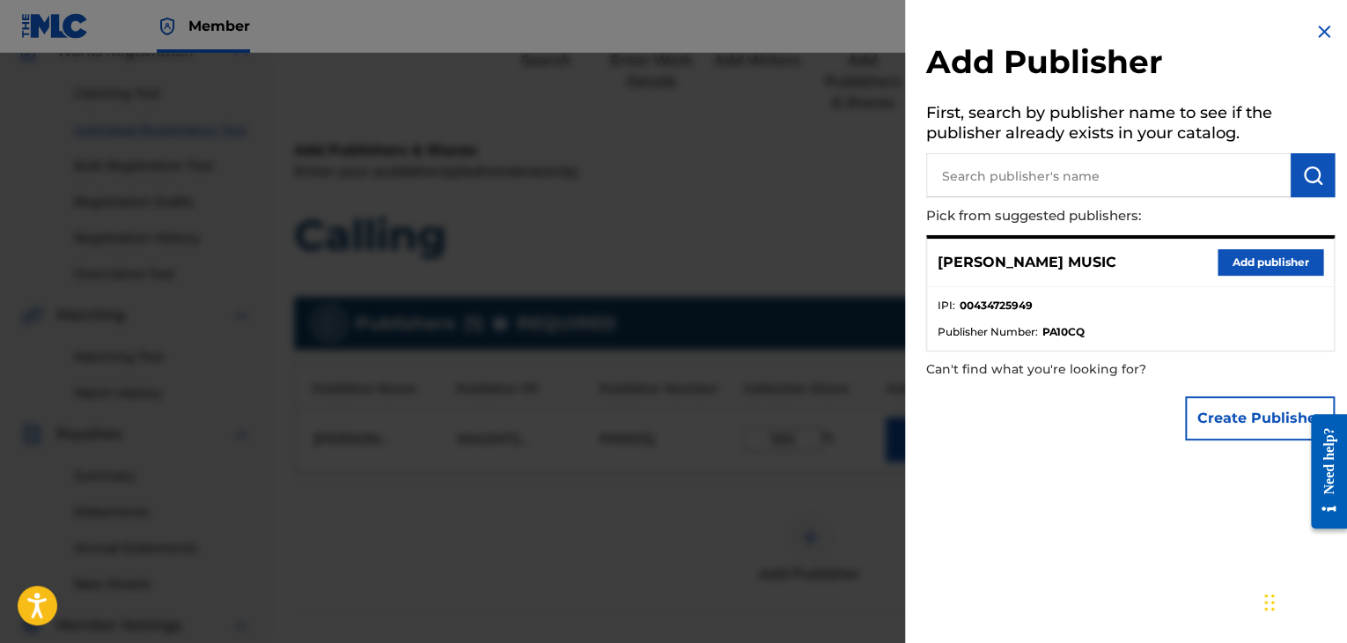
click at [1323, 29] on img at bounding box center [1324, 31] width 21 height 21
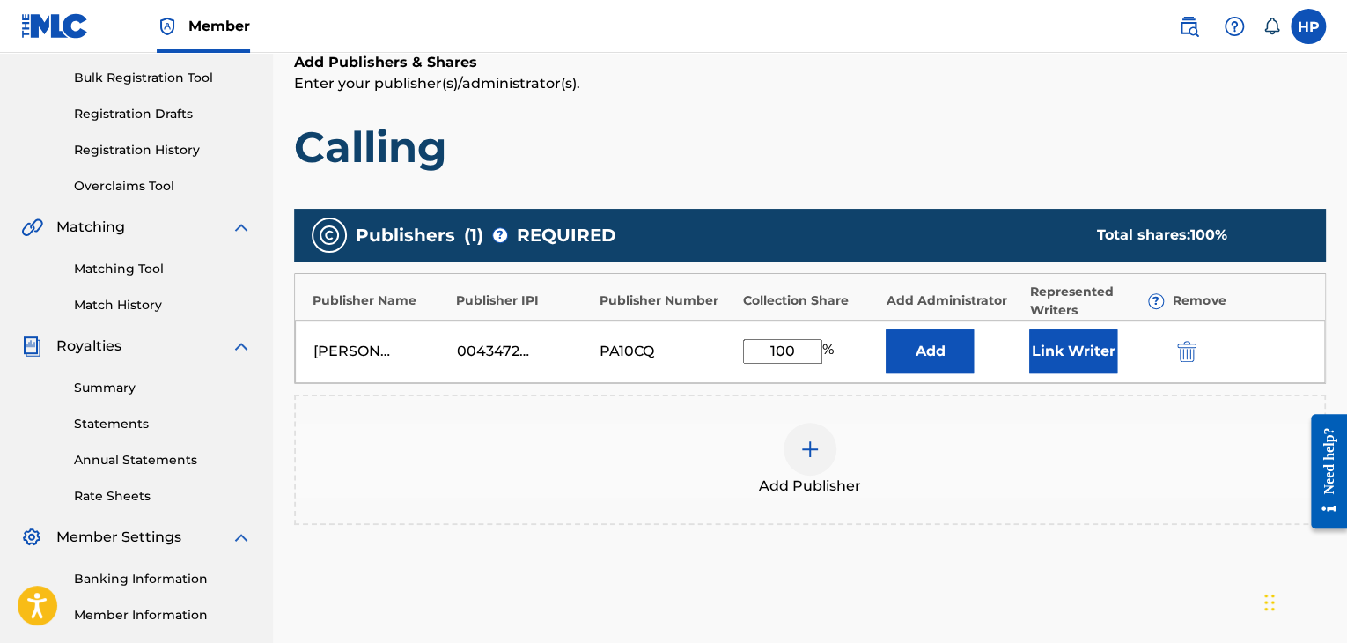
scroll to position [254, 0]
click at [1072, 356] on button "Link Writer" at bounding box center [1073, 351] width 88 height 44
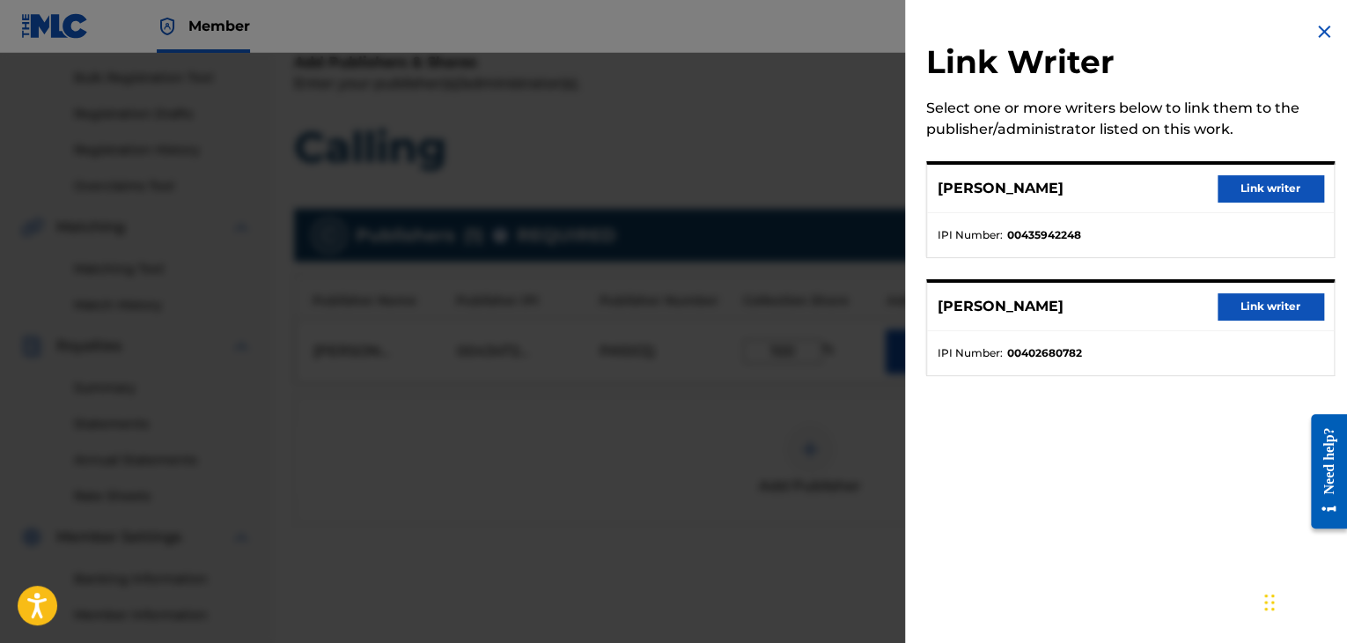
click at [1222, 315] on button "Link writer" at bounding box center [1271, 306] width 106 height 26
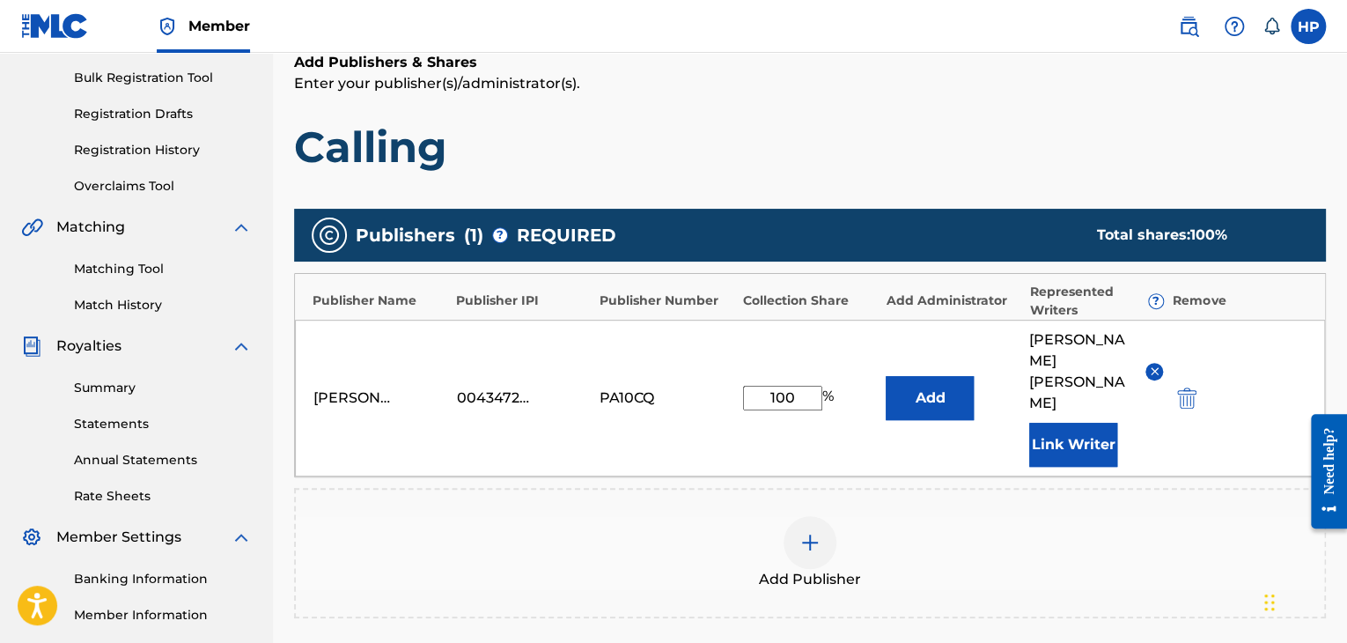
click at [1063, 423] on button "Link Writer" at bounding box center [1073, 445] width 88 height 44
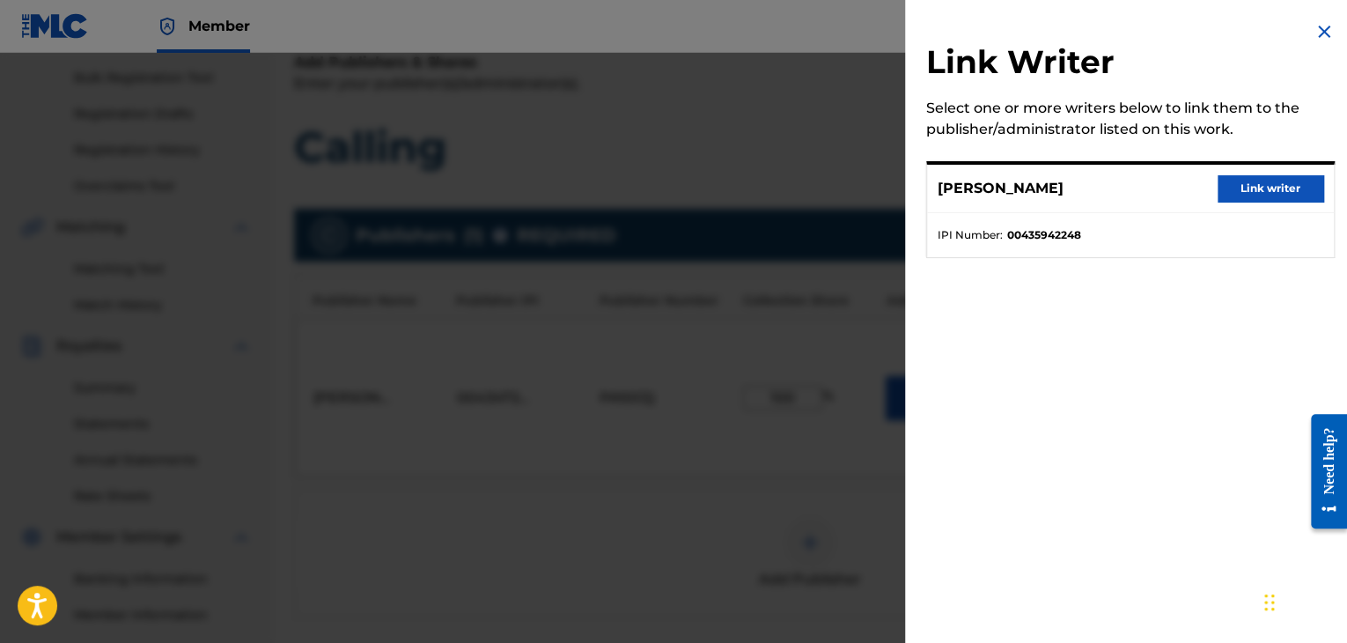
click at [1255, 198] on button "Link writer" at bounding box center [1271, 188] width 106 height 26
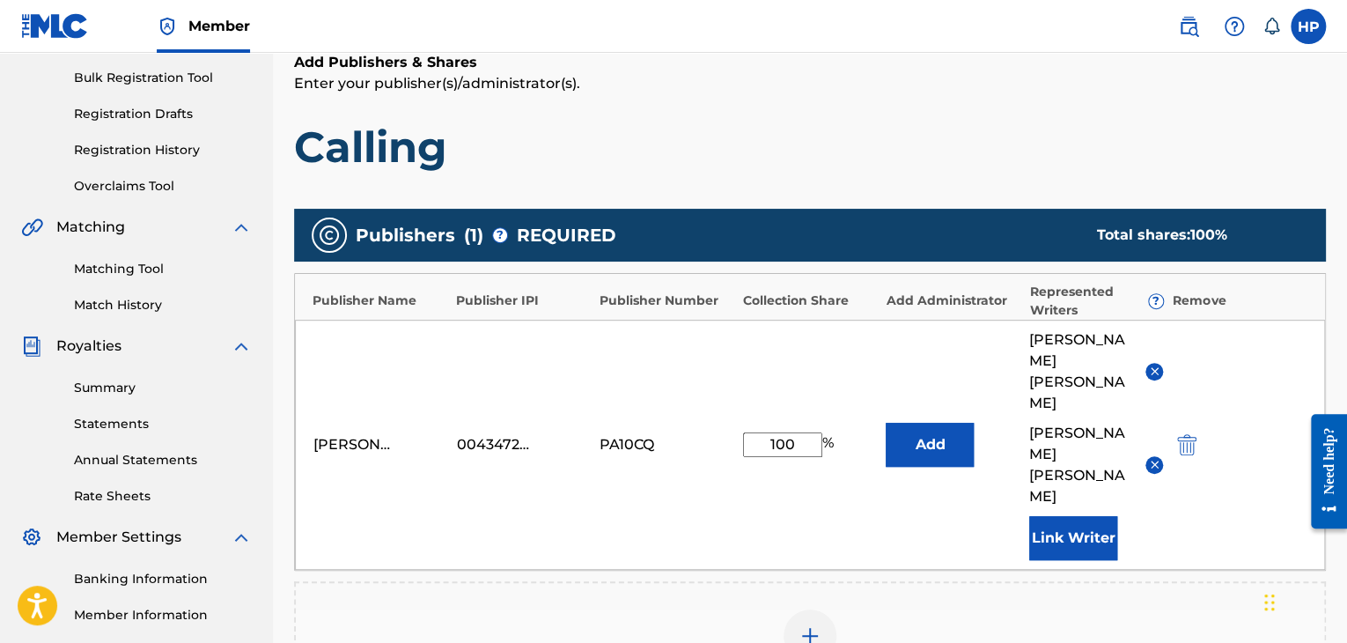
click at [930, 445] on div "H PARSONS MUSIC 00434725949 PA10CQ 100 % Add HUGH PARSONS REGINALD HEADEN Link …" at bounding box center [810, 445] width 1030 height 250
click at [921, 423] on button "Add" at bounding box center [930, 445] width 88 height 44
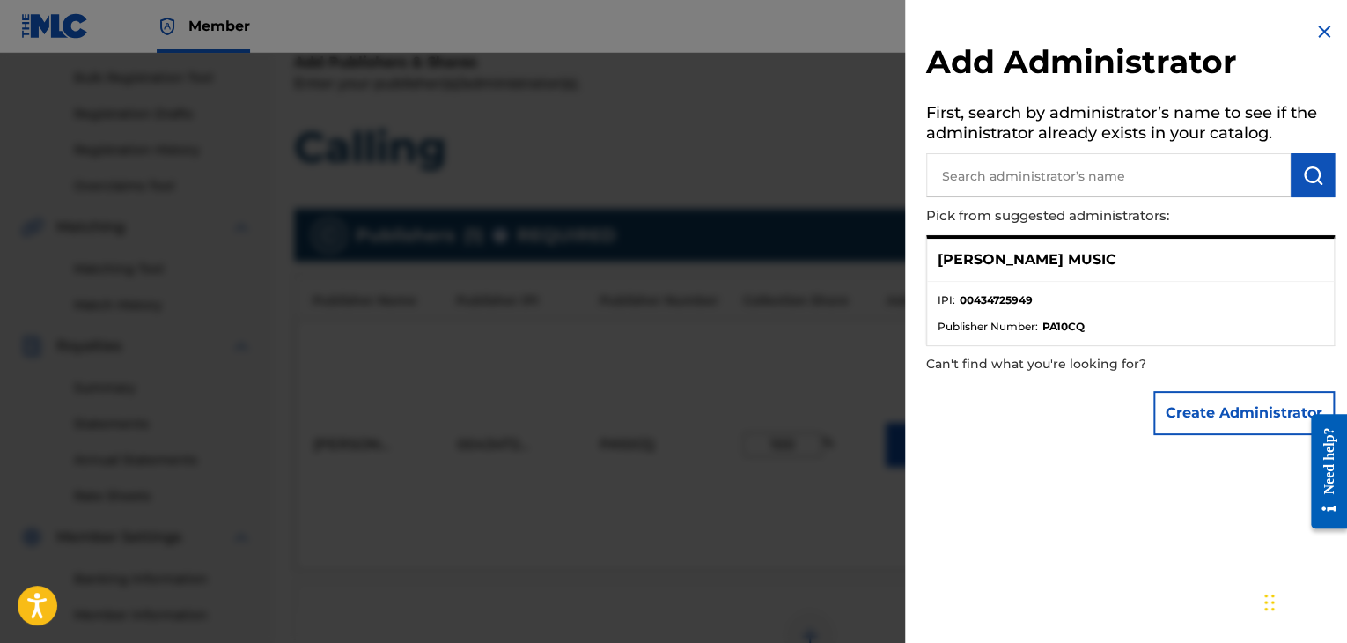
click at [1163, 285] on ul "IPI : 00434725949 Publisher Number : PA10CQ" at bounding box center [1130, 313] width 407 height 63
click at [1089, 298] on li "IPI : 00434725949" at bounding box center [1131, 305] width 386 height 26
click at [1088, 173] on input "text" at bounding box center [1108, 175] width 365 height 44
type input "Ascap"
click at [1291, 173] on button "submit" at bounding box center [1313, 175] width 44 height 44
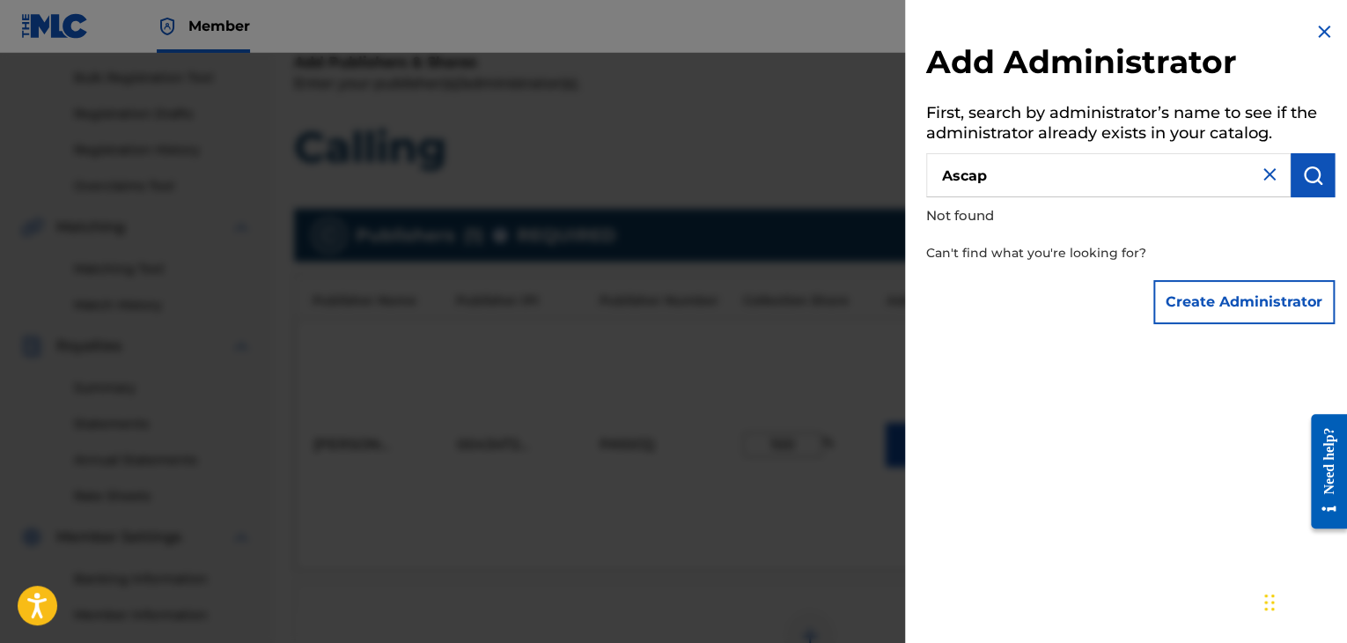
click at [1266, 175] on img at bounding box center [1269, 174] width 21 height 21
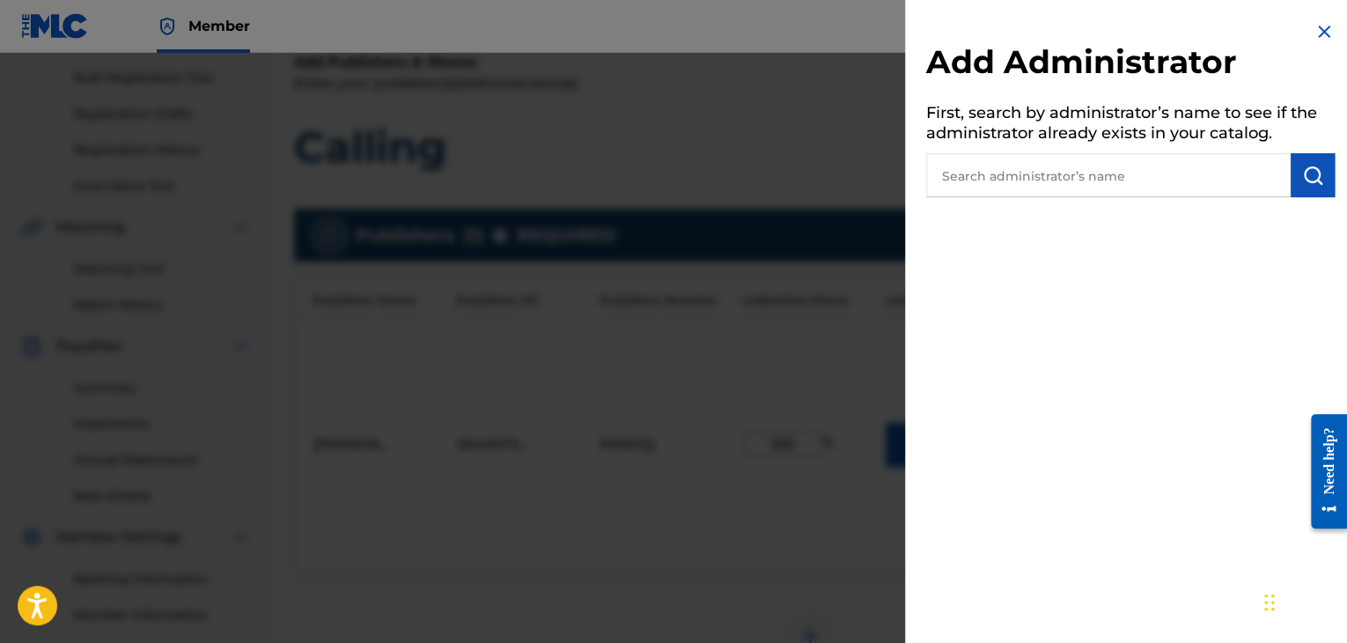
click at [1329, 24] on div "Add Administrator First, search by administrator’s name to see if the administr…" at bounding box center [1130, 109] width 451 height 218
drag, startPoint x: 1321, startPoint y: 26, endPoint x: 1306, endPoint y: 34, distance: 16.9
click at [1321, 26] on img at bounding box center [1324, 31] width 21 height 21
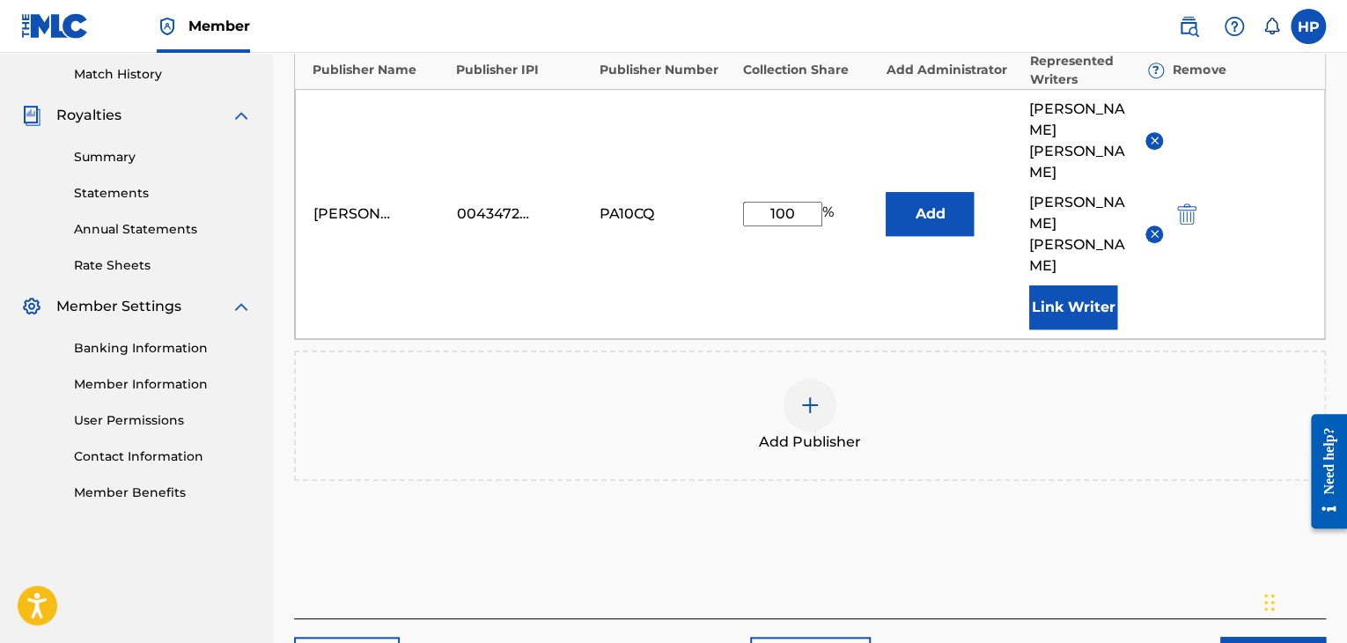
scroll to position [521, 0]
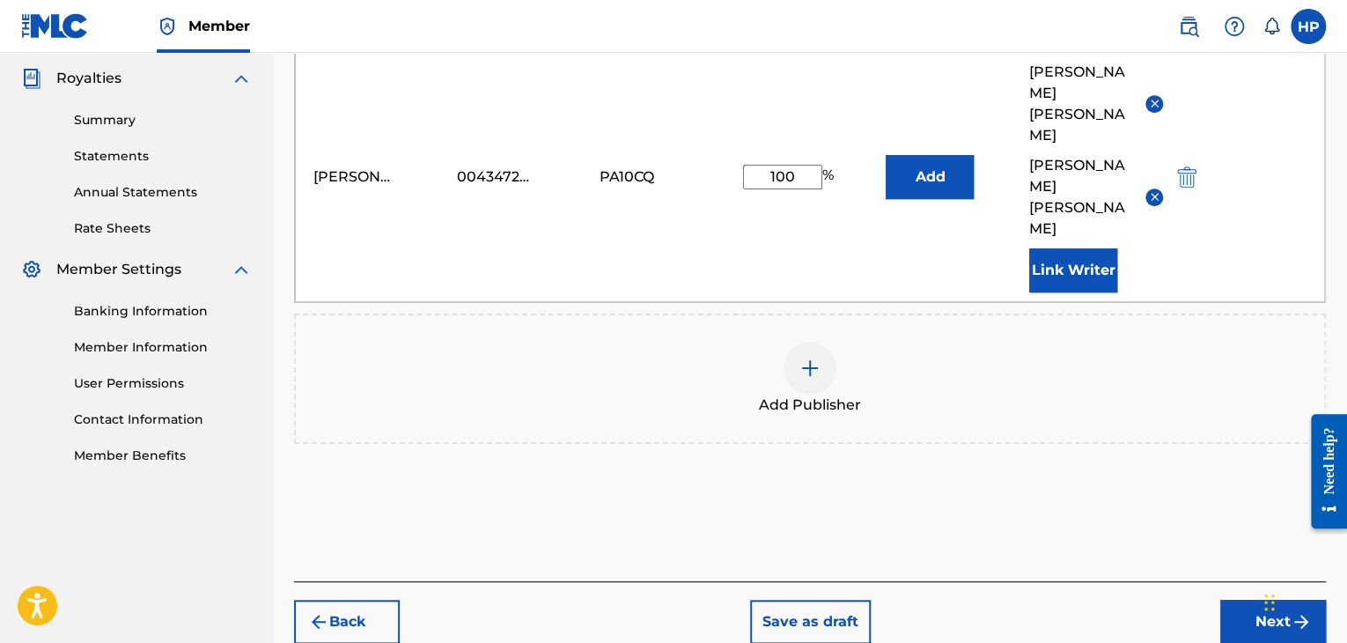
click at [1254, 600] on button "Next" at bounding box center [1273, 622] width 106 height 44
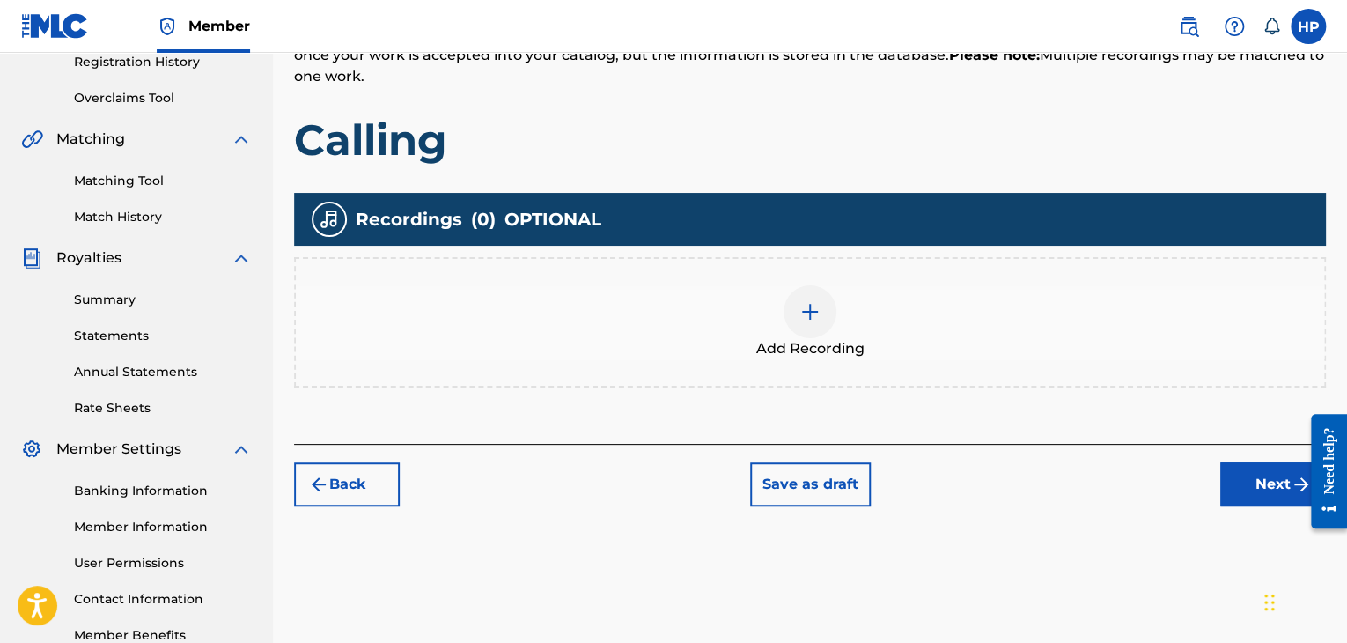
scroll to position [342, 0]
click at [814, 314] on img at bounding box center [809, 311] width 21 height 21
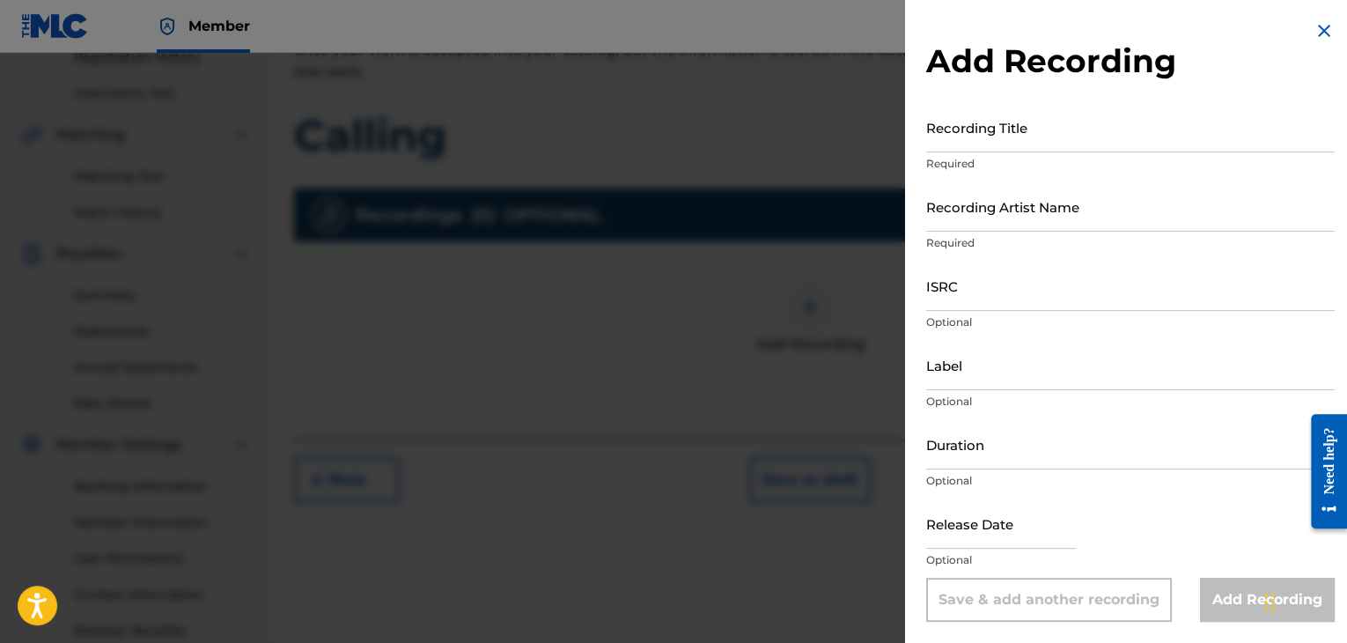
scroll to position [348, 0]
click at [965, 298] on input "ISRC" at bounding box center [1130, 286] width 409 height 50
click at [1000, 136] on input "Recording Title" at bounding box center [1130, 127] width 409 height 50
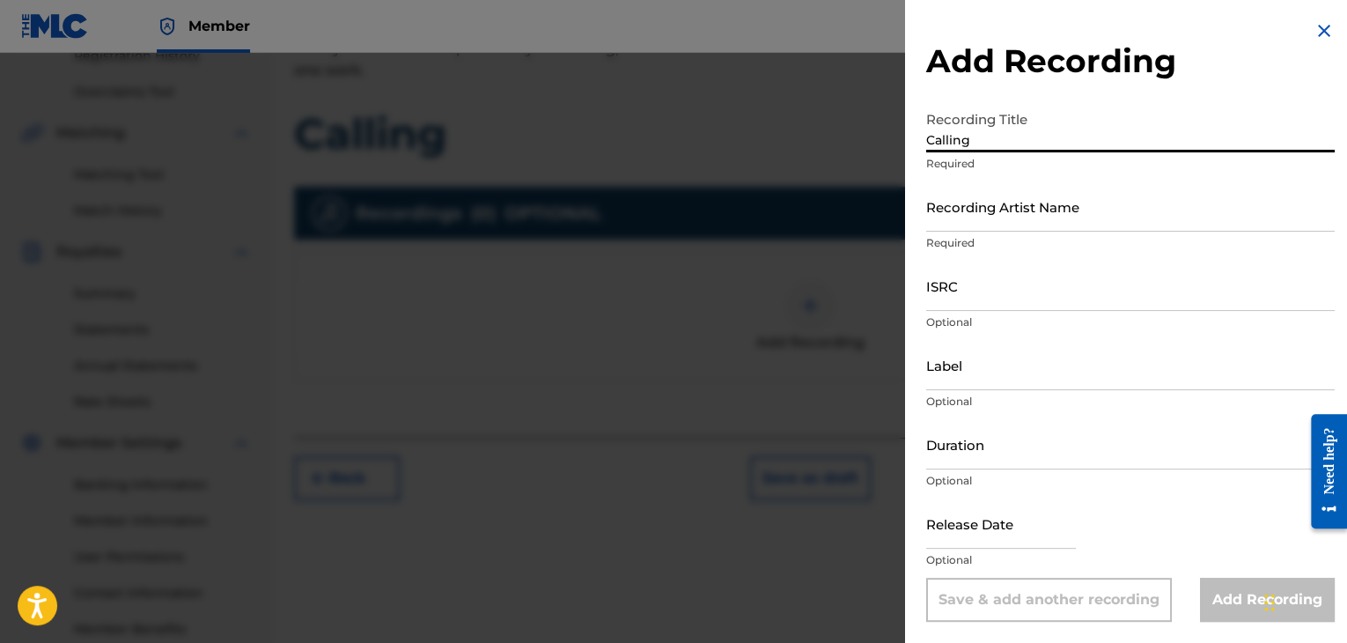
type input "Calling"
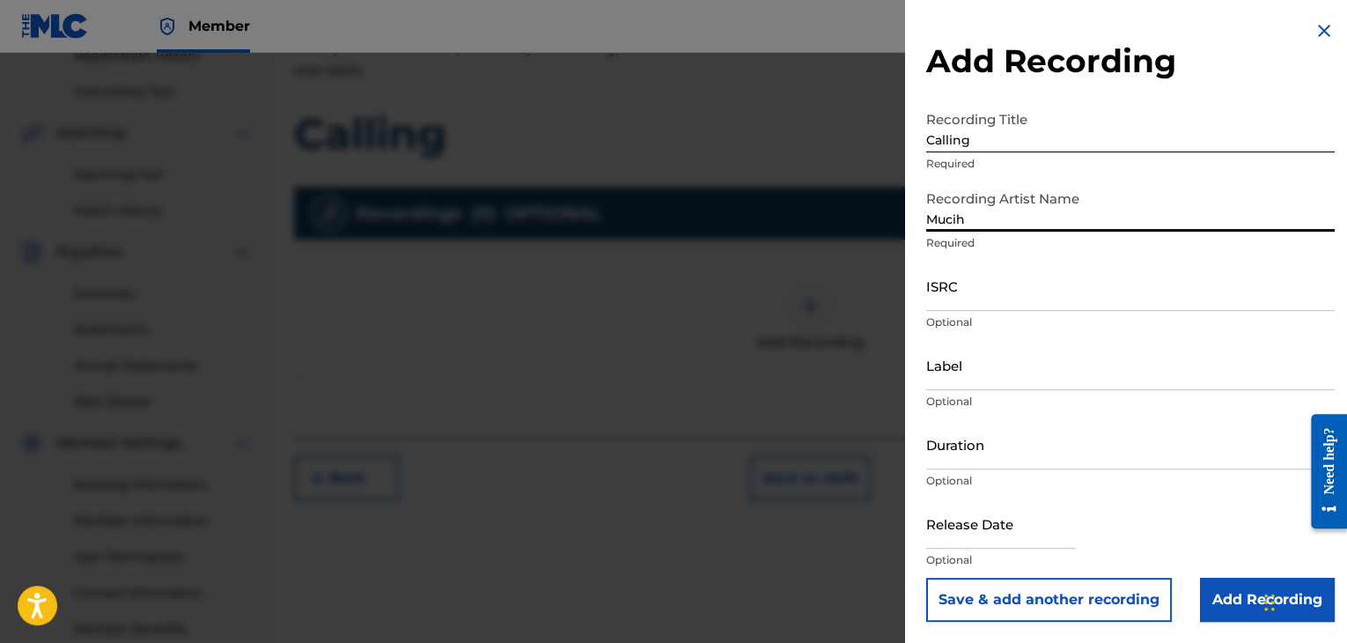
type input "Mucih"
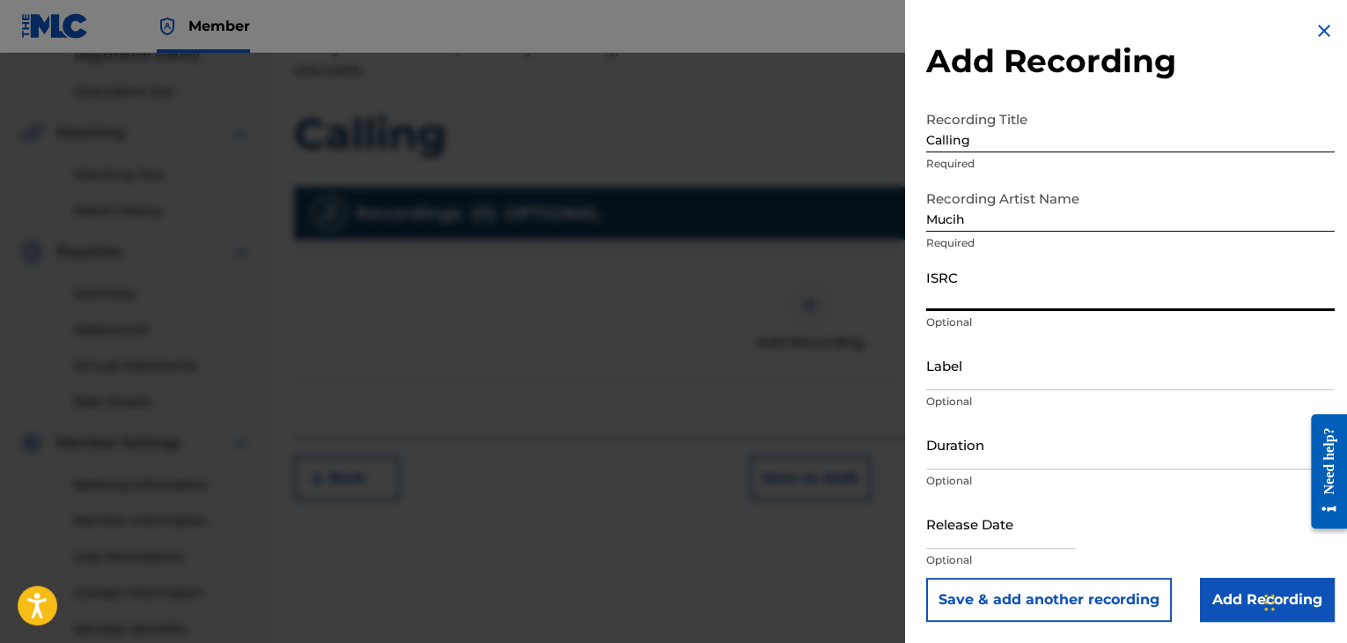
click at [984, 281] on input "ISRC" at bounding box center [1130, 286] width 409 height 50
paste input "USL4Q2566623"
type input "USL4Q2566623"
click at [989, 377] on input "Label" at bounding box center [1130, 365] width 409 height 50
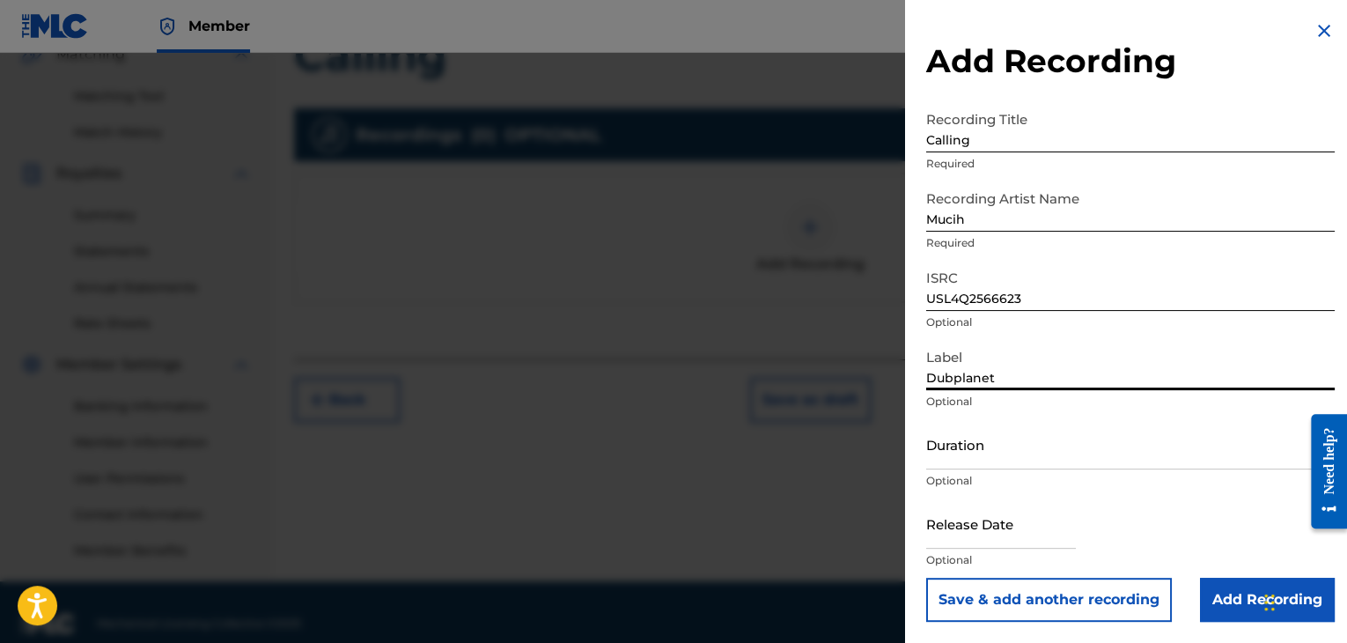
scroll to position [435, 0]
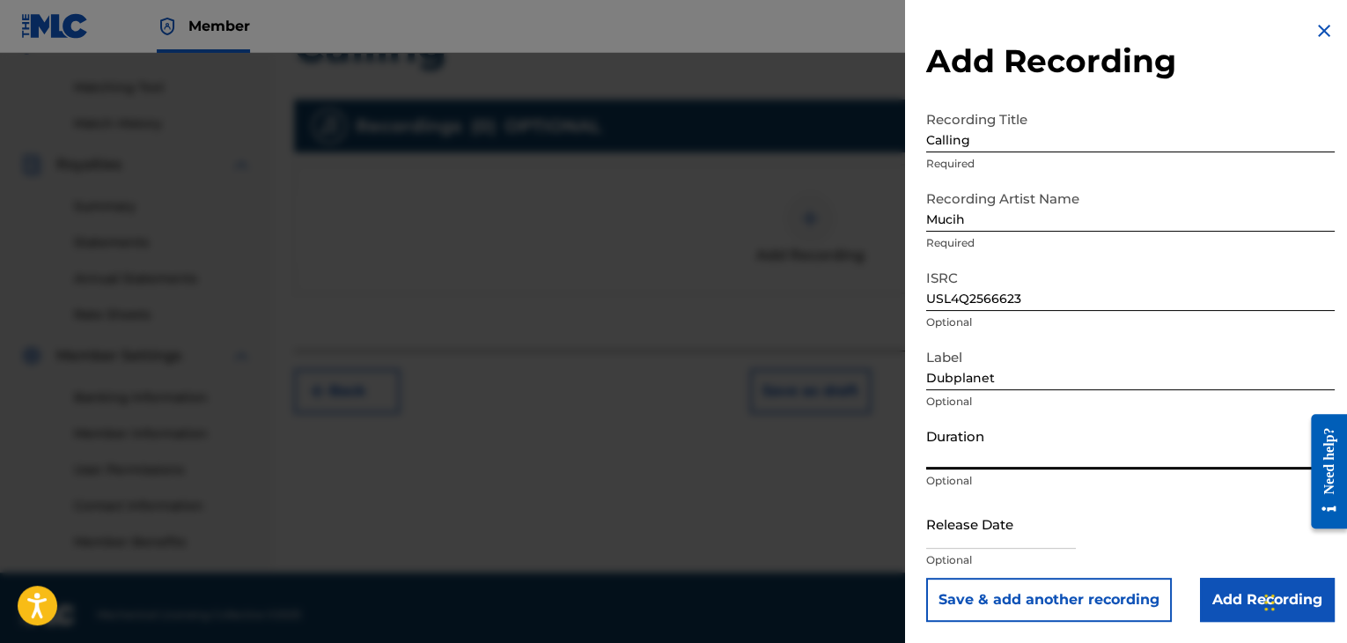
click at [999, 451] on input "Duration" at bounding box center [1130, 444] width 409 height 50
click at [1007, 379] on input "Dubplanet" at bounding box center [1130, 365] width 409 height 50
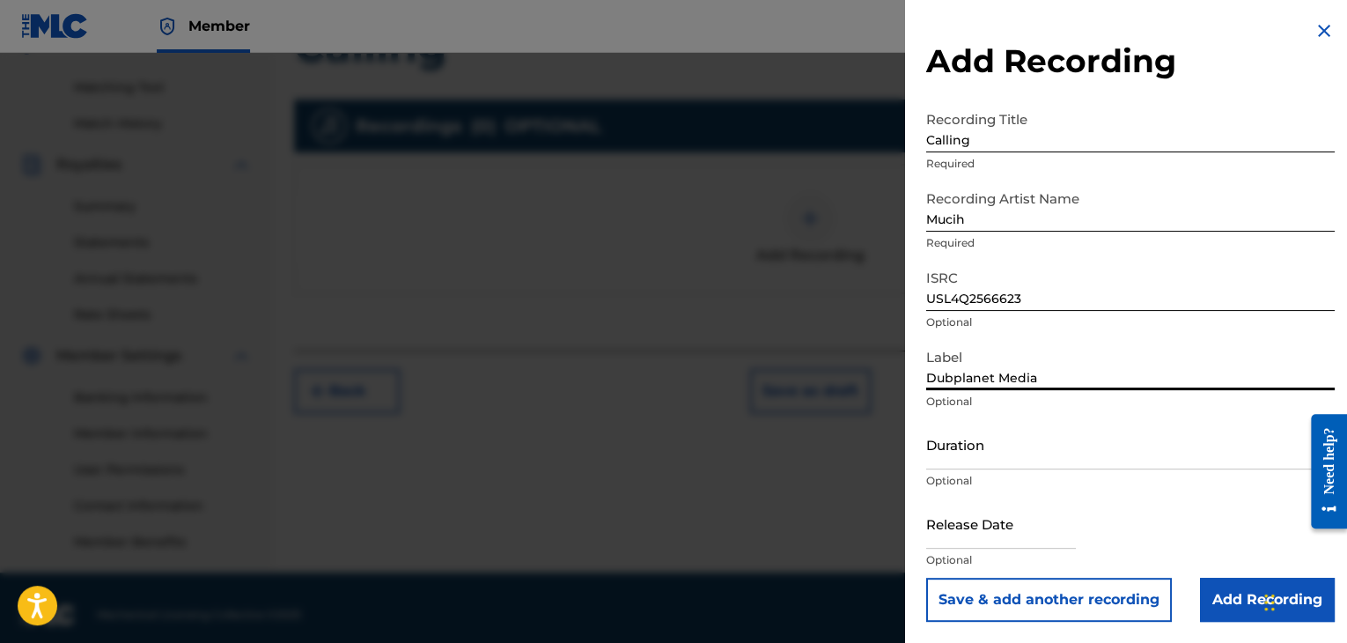
type input "Dubplanet Media"
click at [1021, 519] on input "text" at bounding box center [1001, 523] width 150 height 50
select select "8"
select select "2025"
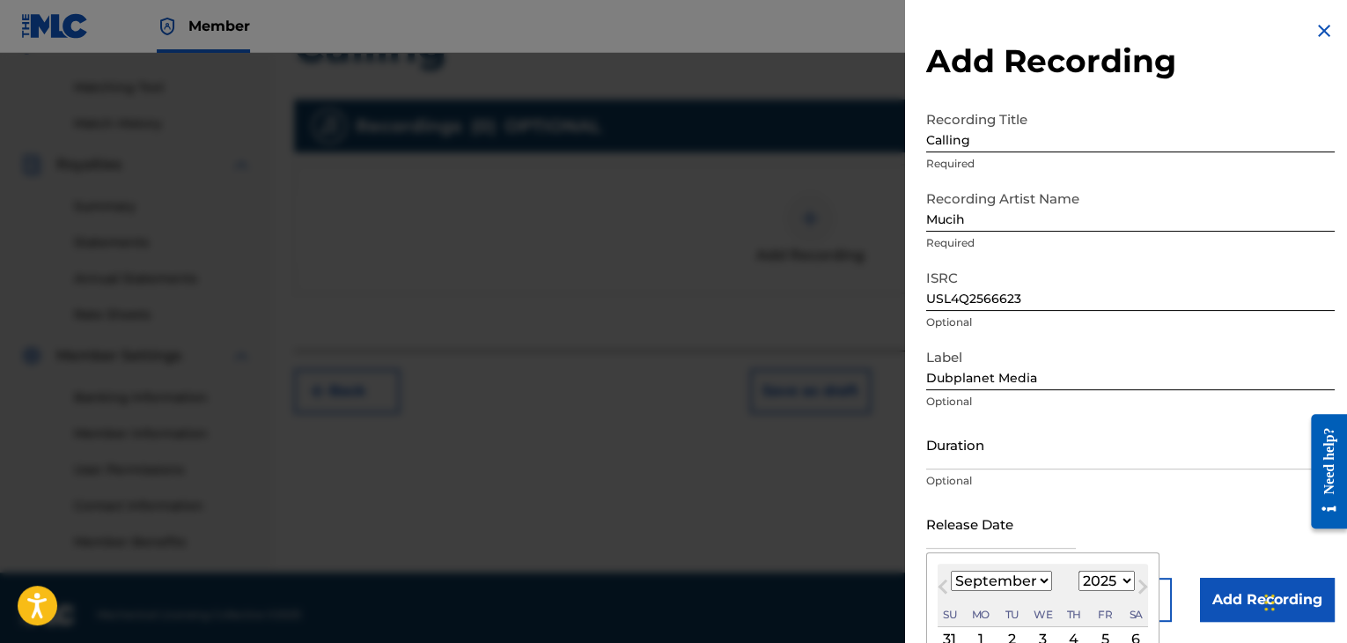
click at [941, 452] on input "Duration" at bounding box center [1130, 444] width 409 height 50
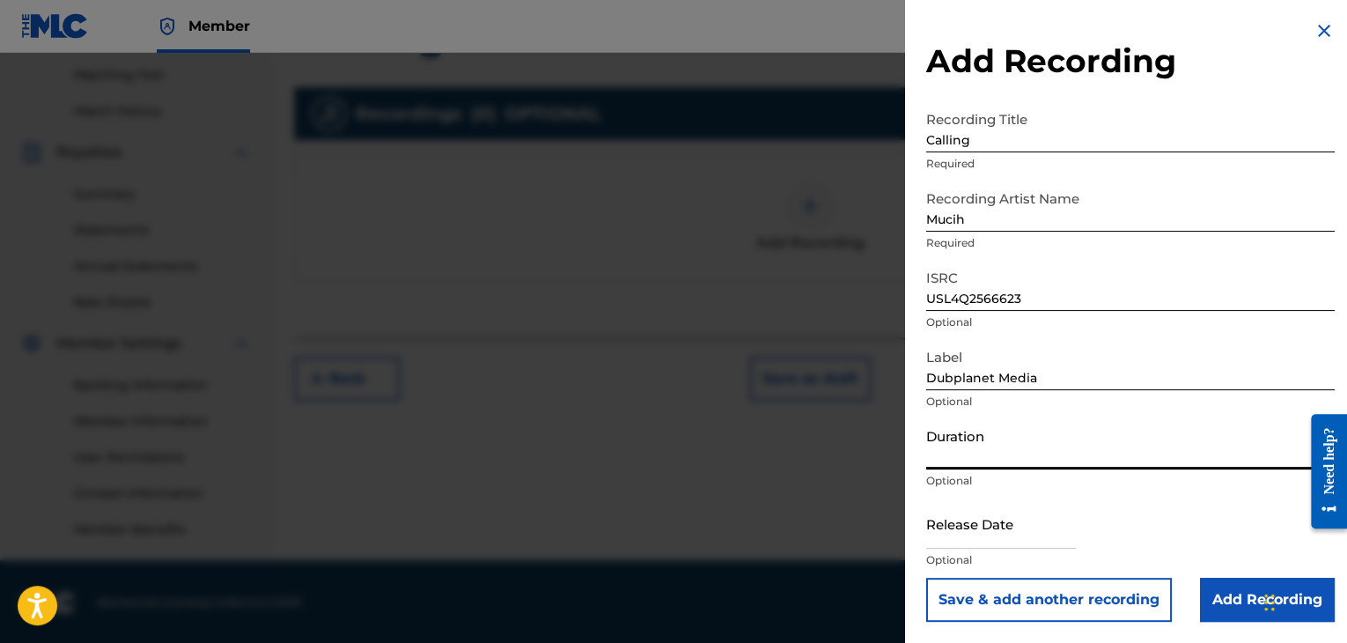
scroll to position [449, 0]
click at [967, 522] on input "text" at bounding box center [1001, 523] width 150 height 50
select select "8"
select select "2025"
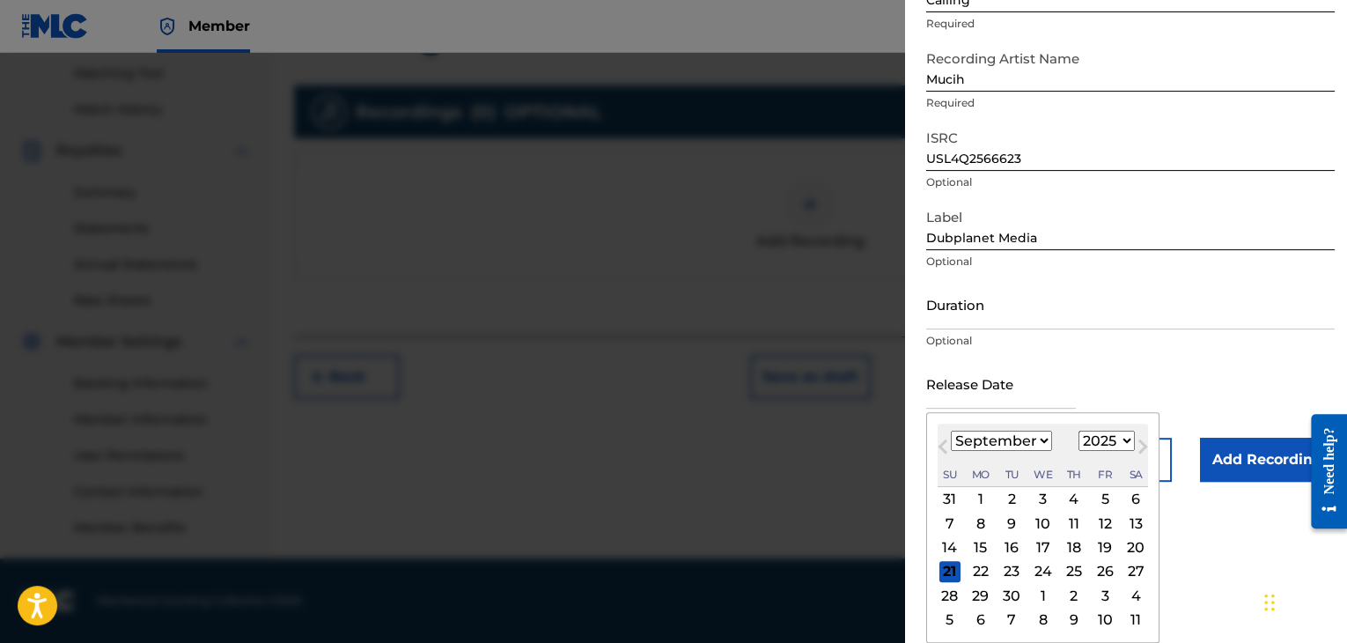
click at [1109, 494] on div "5" at bounding box center [1104, 499] width 21 height 21
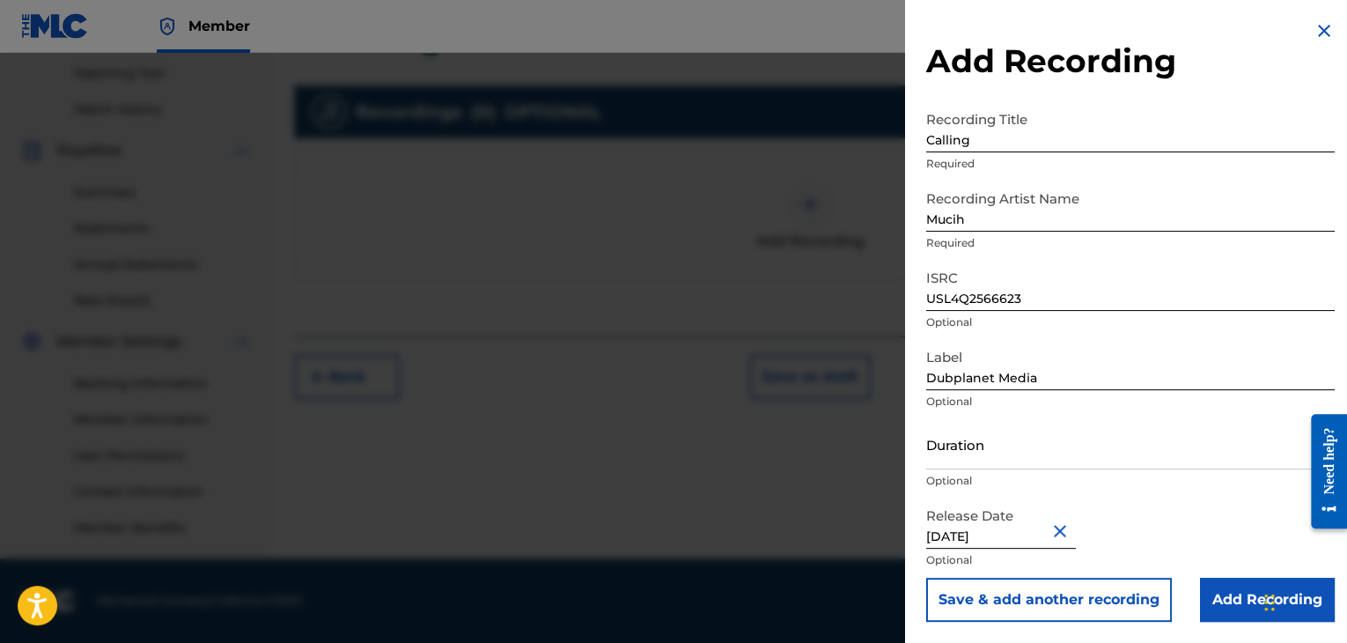
type input "September 5 2025"
select select "8"
select select "2025"
click at [955, 451] on input "Duration" at bounding box center [1130, 444] width 409 height 50
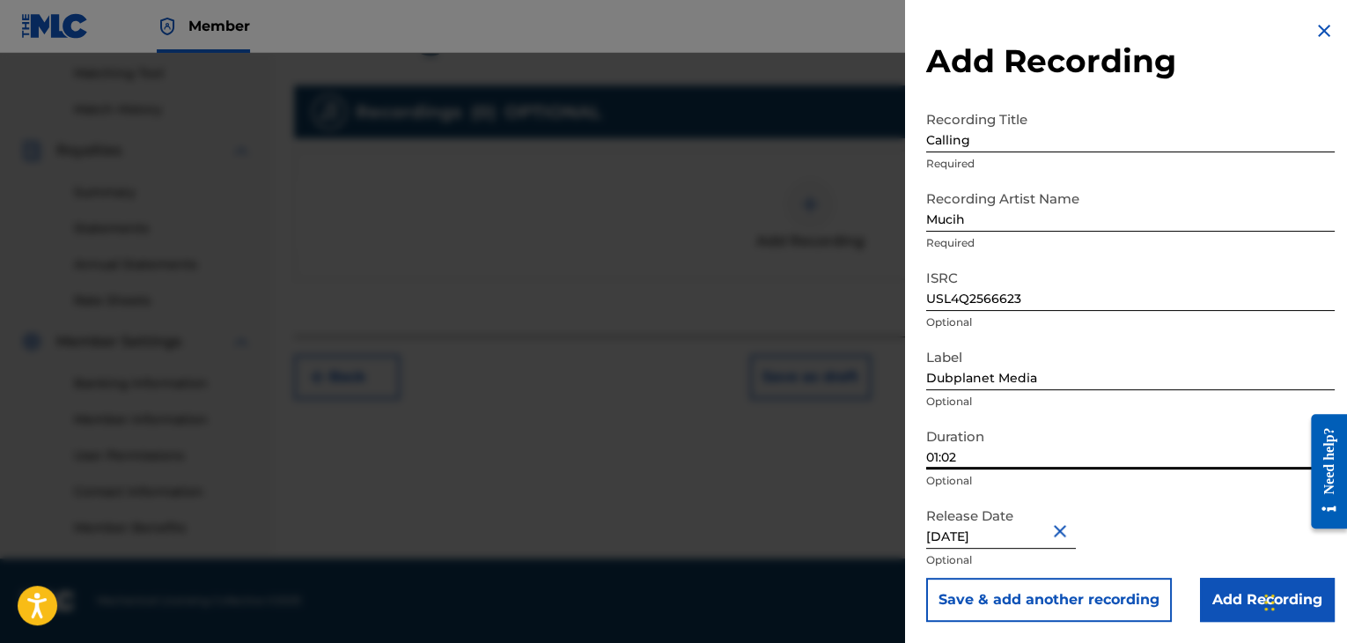
type input "01:02"
click at [1246, 603] on input "Add Recording" at bounding box center [1267, 600] width 135 height 44
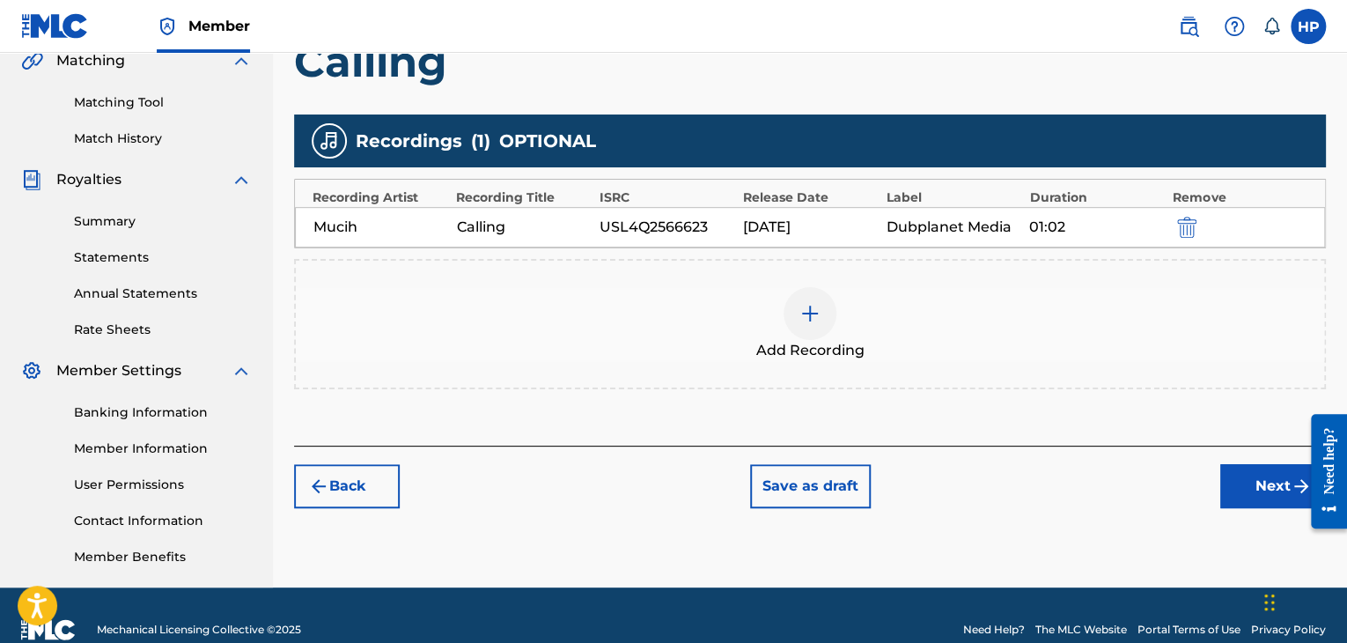
scroll to position [449, 0]
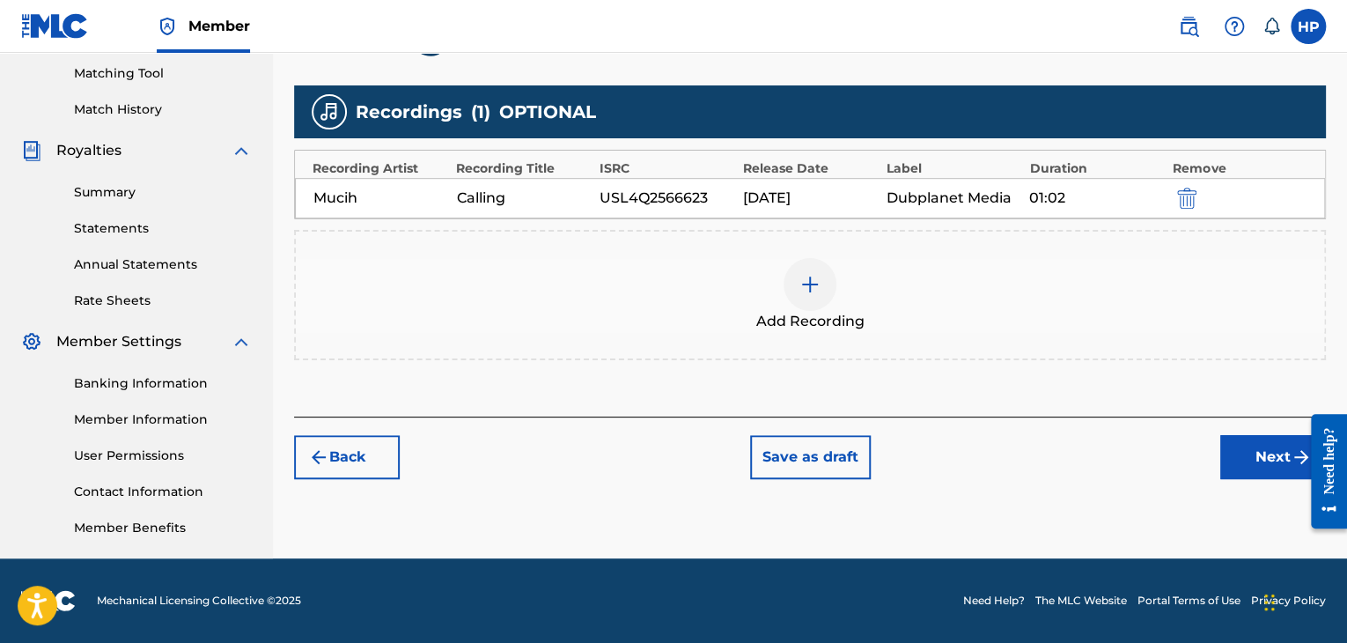
click at [1252, 461] on button "Next" at bounding box center [1273, 457] width 106 height 44
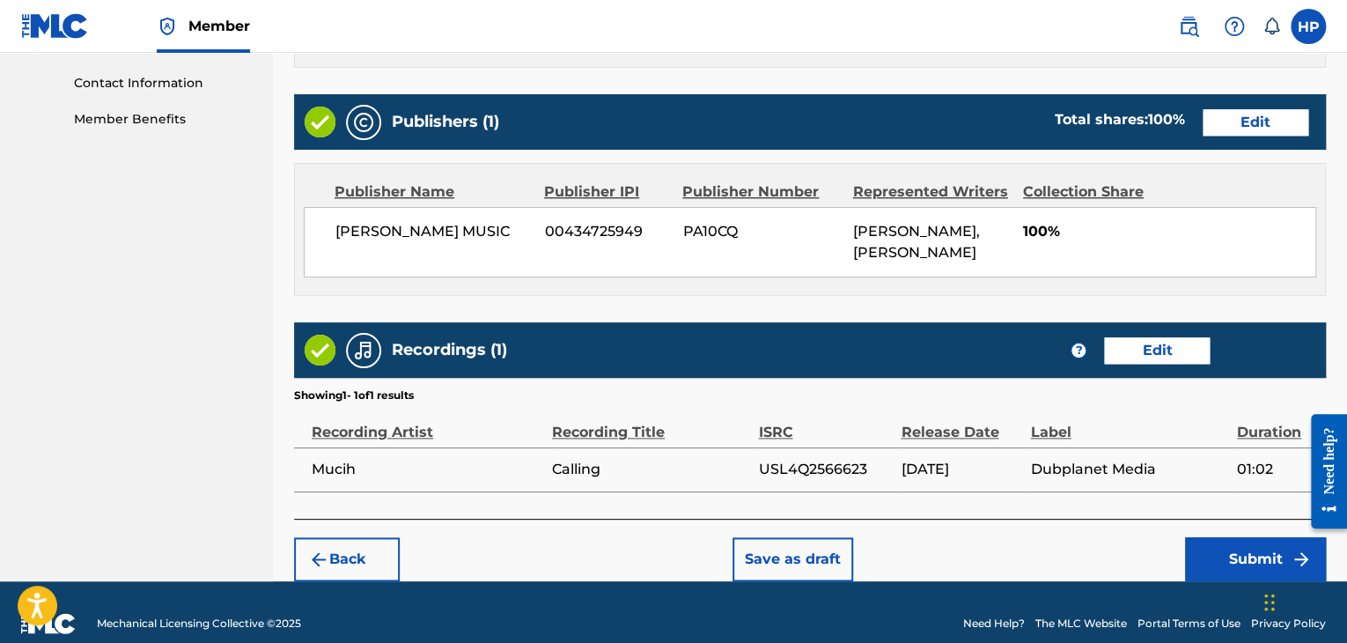
scroll to position [878, 0]
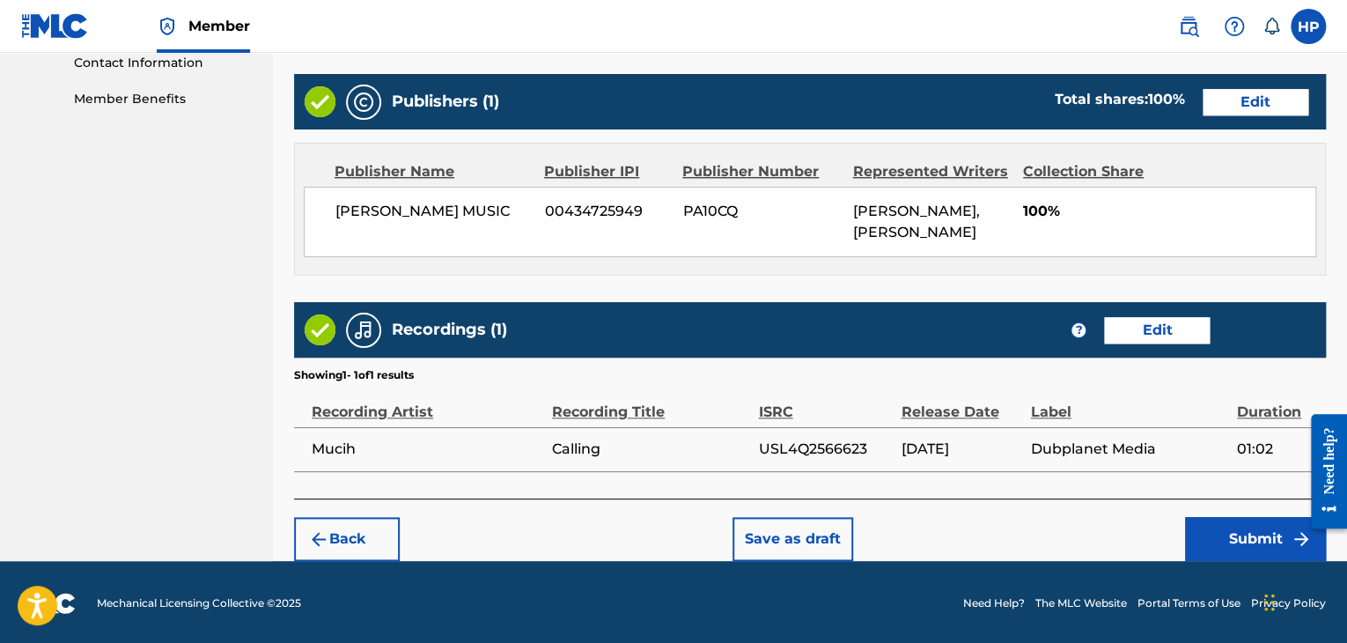
click at [1215, 538] on button "Submit" at bounding box center [1255, 539] width 141 height 44
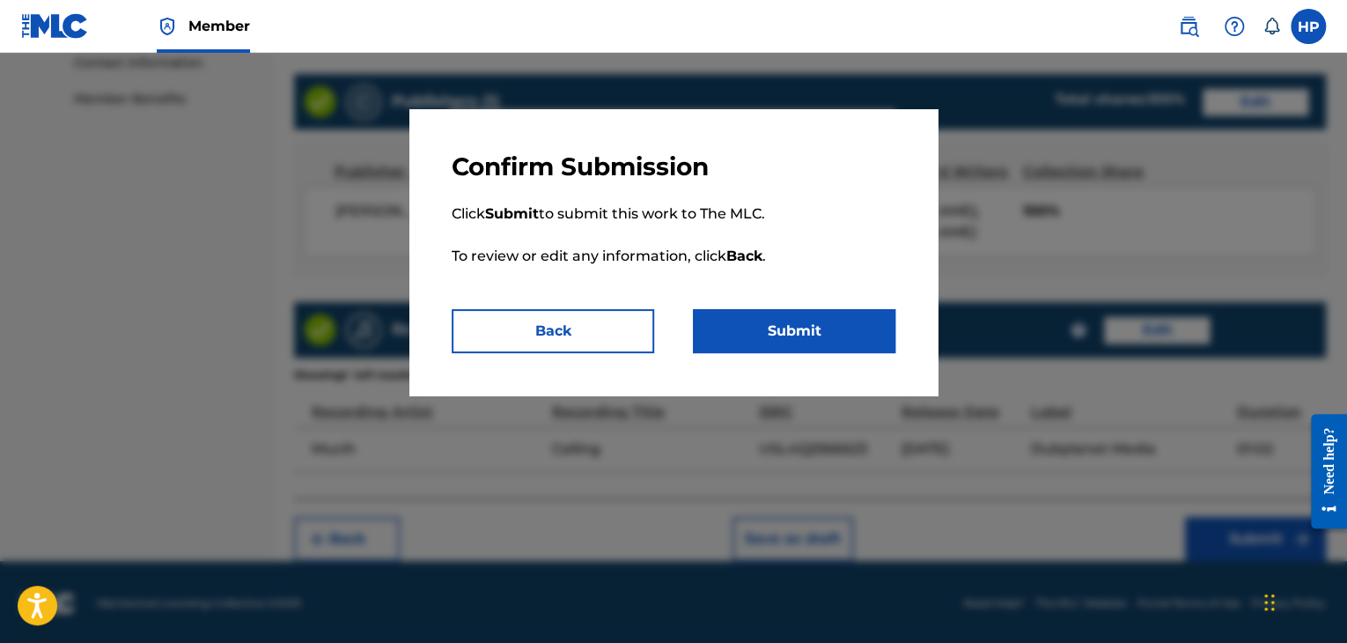
click at [722, 350] on button "Submit" at bounding box center [794, 331] width 203 height 44
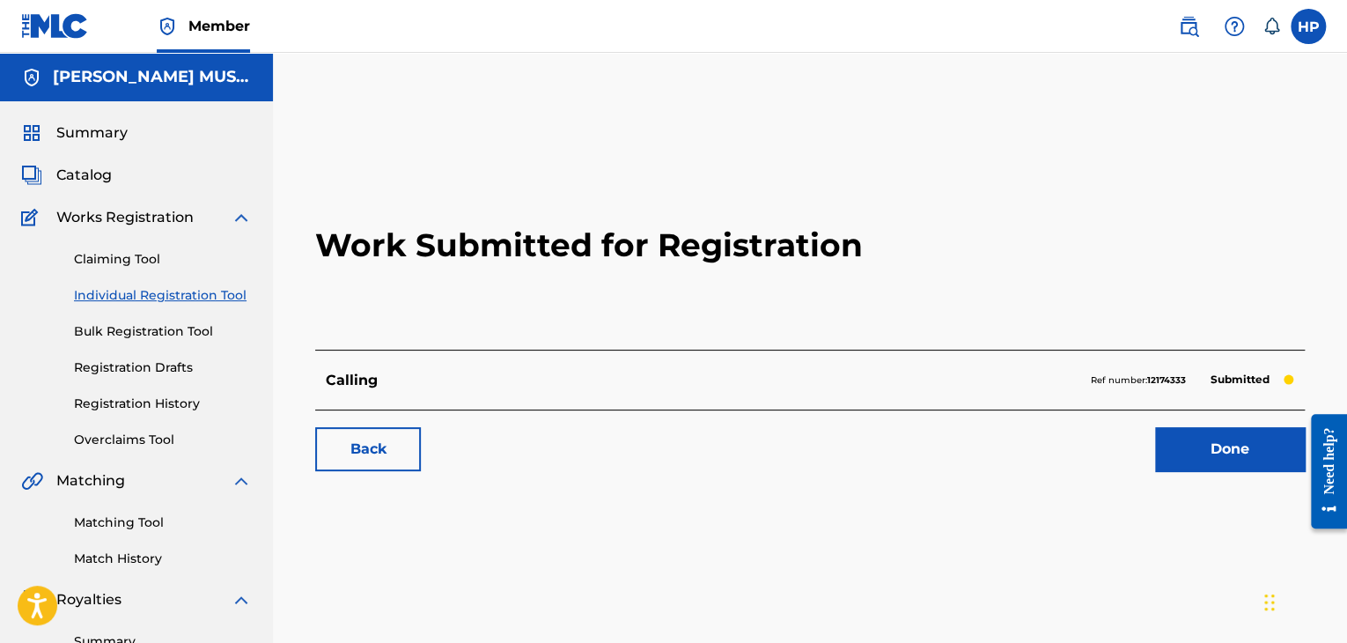
click at [203, 335] on link "Bulk Registration Tool" at bounding box center [163, 331] width 178 height 18
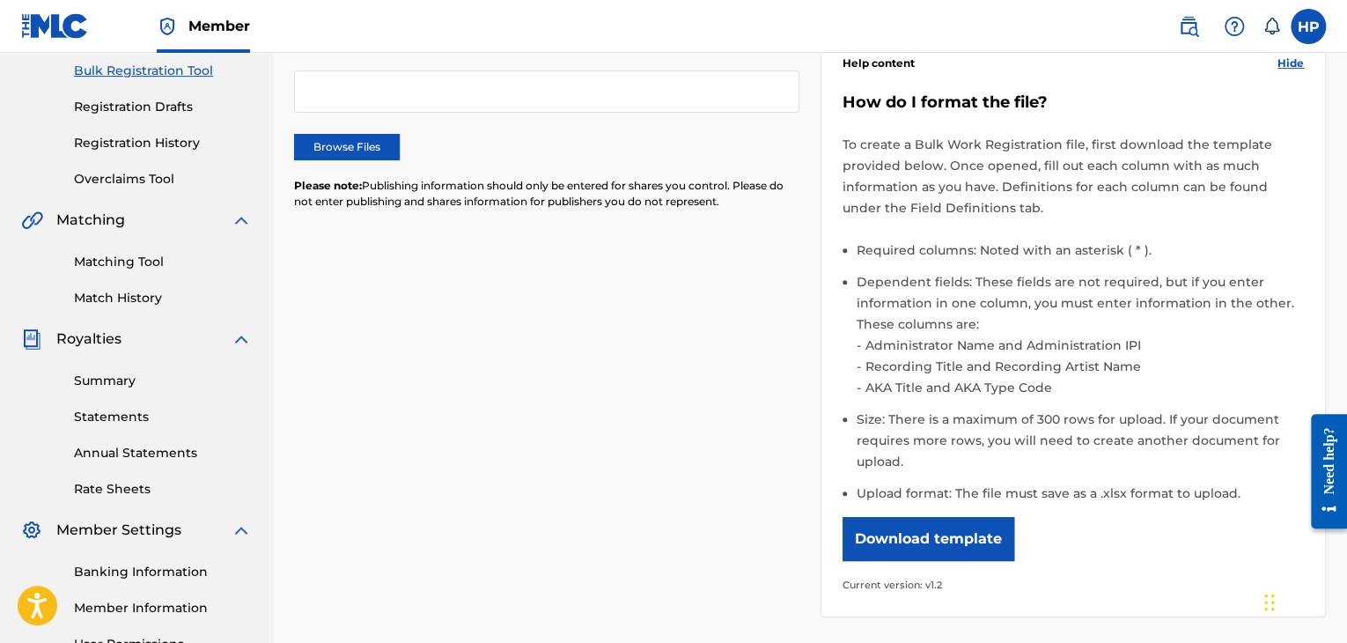
scroll to position [262, 0]
click at [877, 542] on button "Download template" at bounding box center [929, 538] width 172 height 44
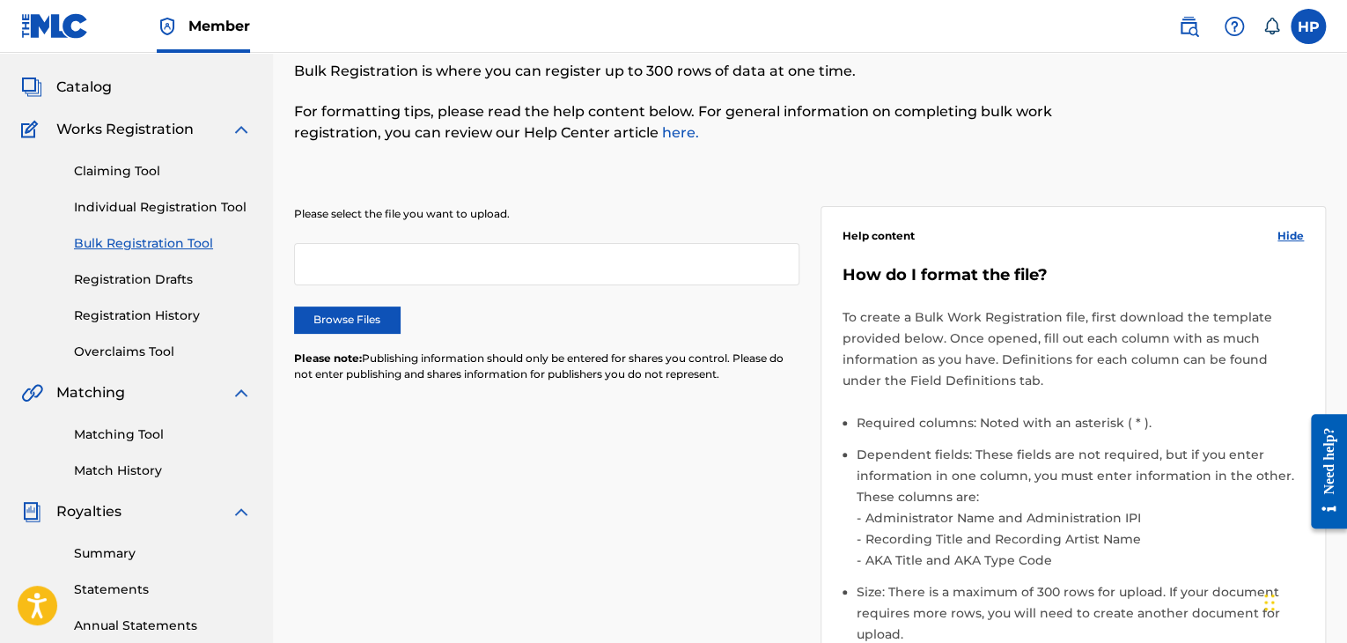
scroll to position [88, 0]
click at [208, 28] on span "Member" at bounding box center [219, 26] width 62 height 20
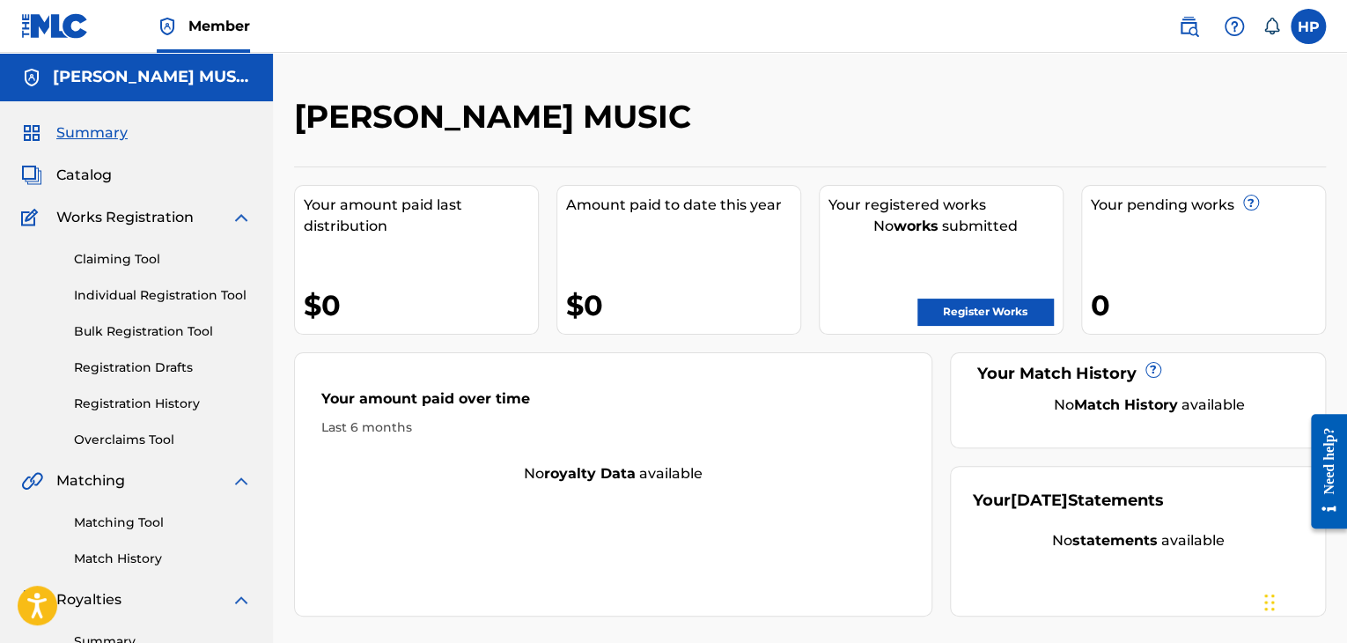
click at [1310, 36] on label at bounding box center [1308, 26] width 35 height 35
click at [1308, 26] on input "HP Hugh Parsons mucihmusic@gmail.com Notification Preferences Profile Log out" at bounding box center [1308, 26] width 0 height 0
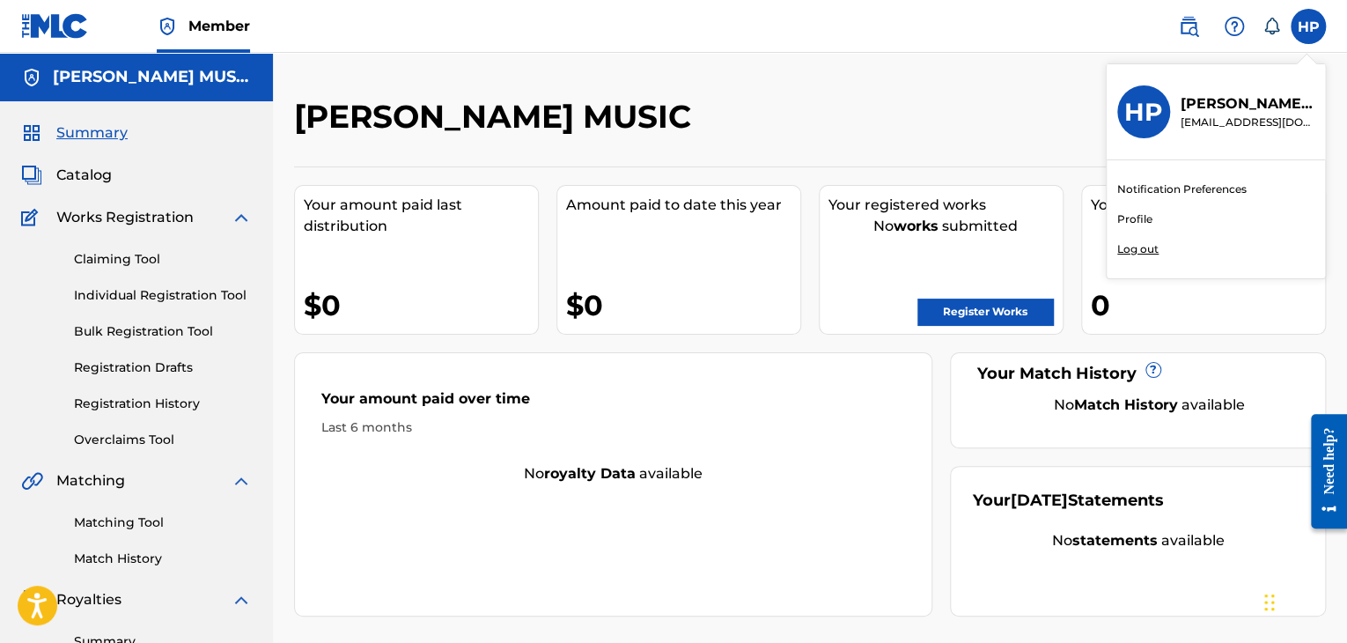
click at [1143, 225] on link "Profile" at bounding box center [1134, 219] width 35 height 16
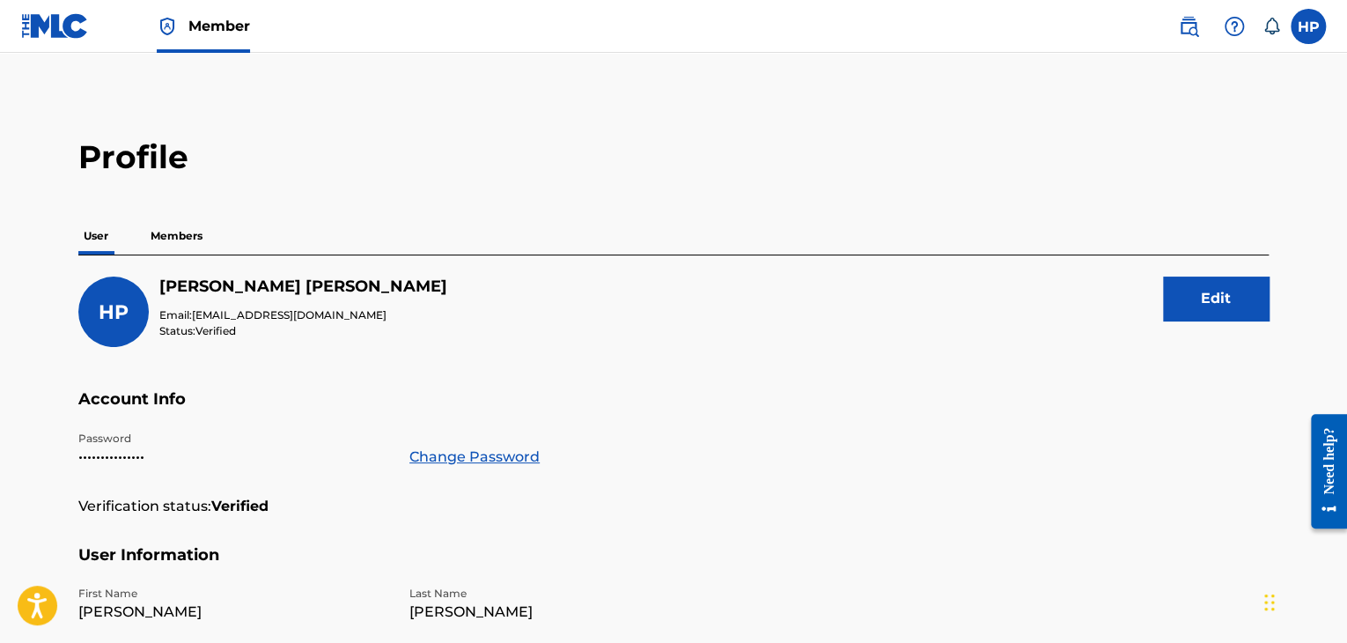
click at [171, 237] on p "Members" at bounding box center [176, 235] width 63 height 37
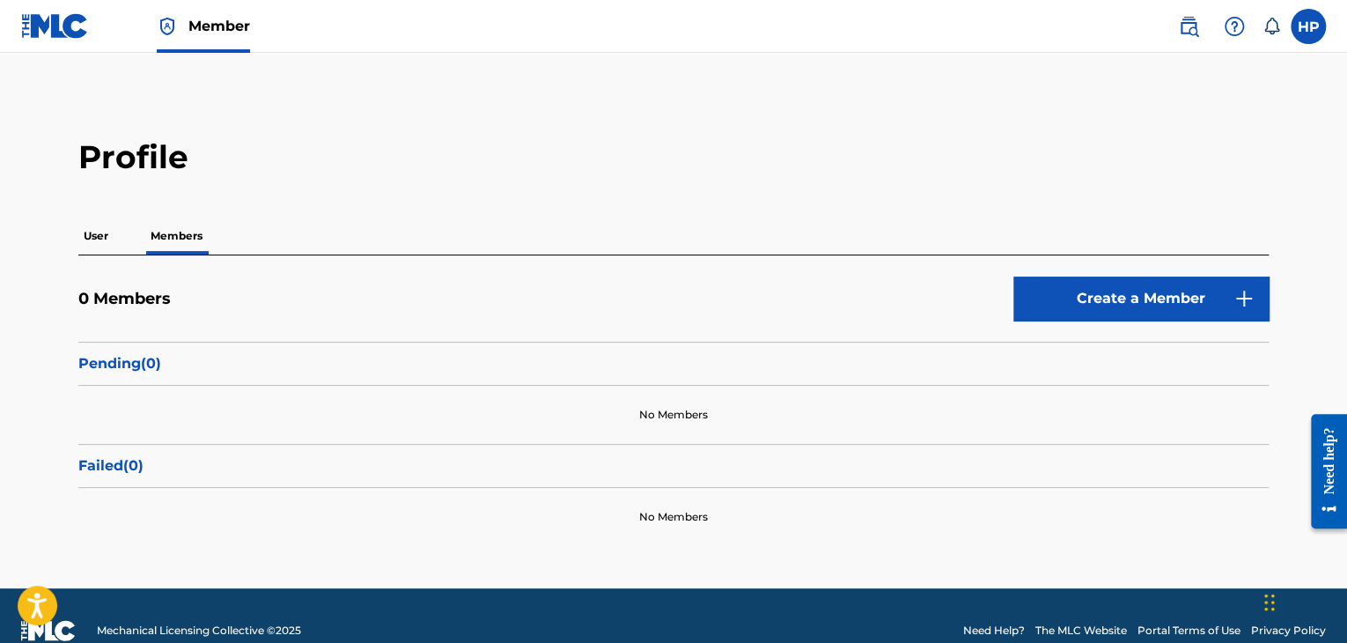
click at [218, 26] on span "Member" at bounding box center [219, 26] width 62 height 20
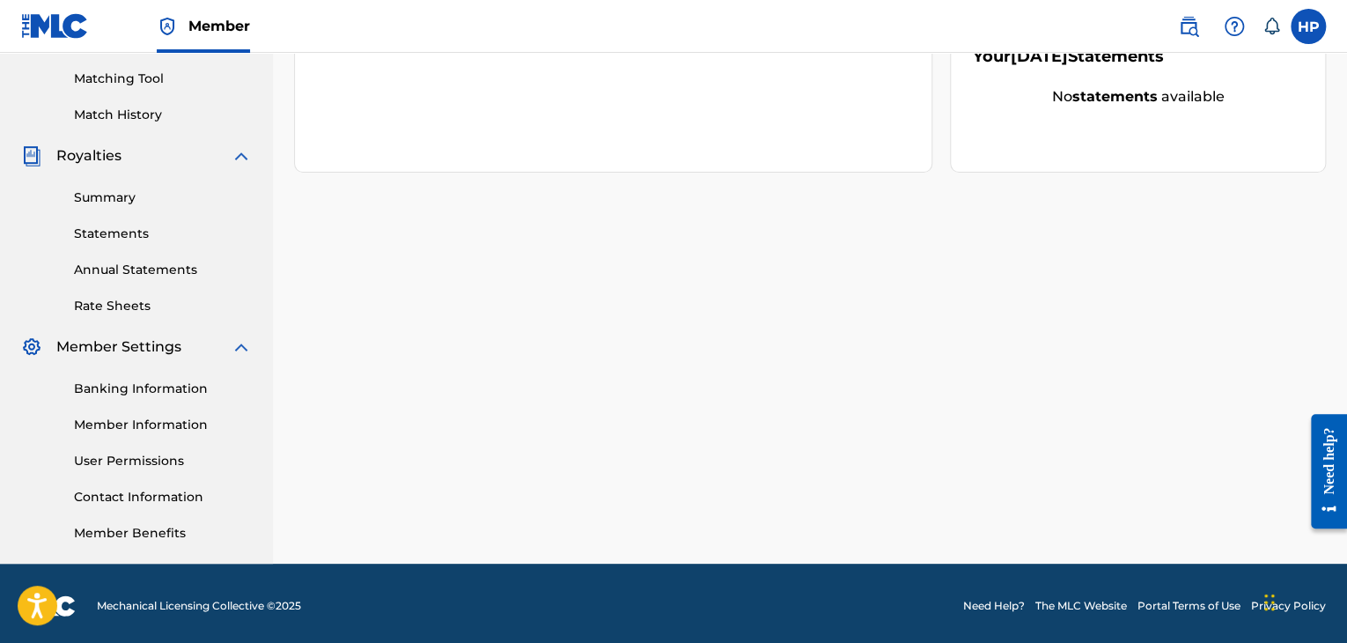
scroll to position [449, 0]
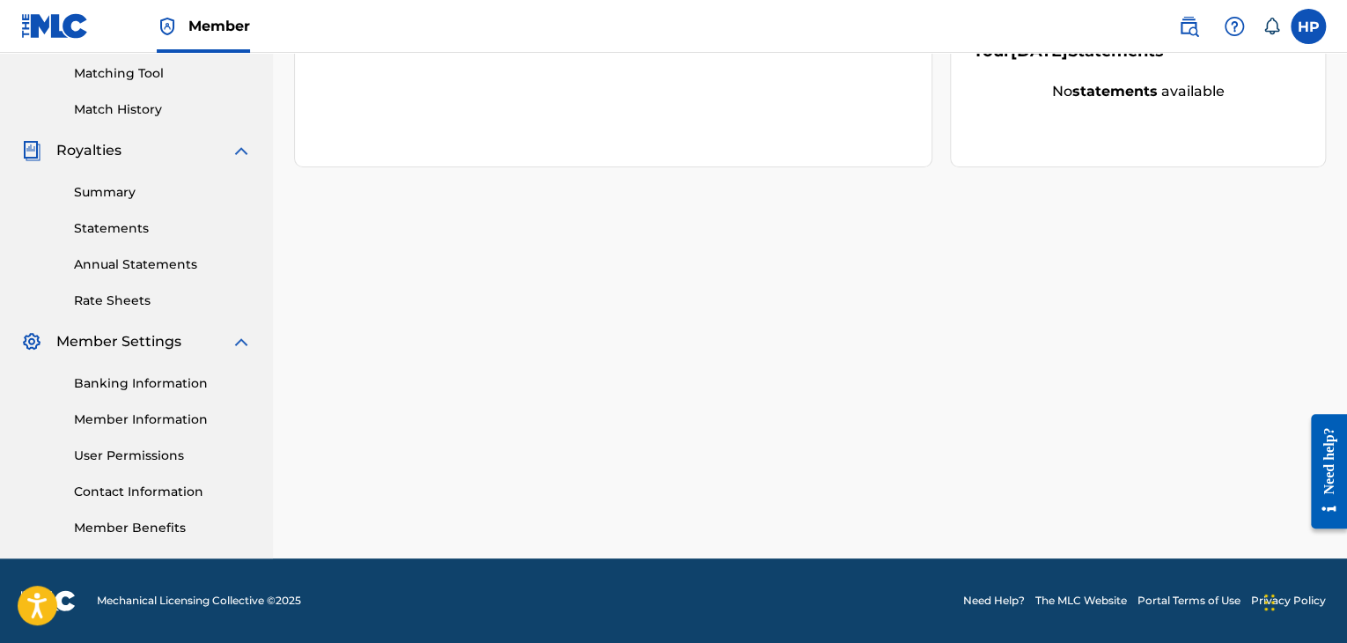
click at [197, 427] on link "Member Information" at bounding box center [163, 419] width 178 height 18
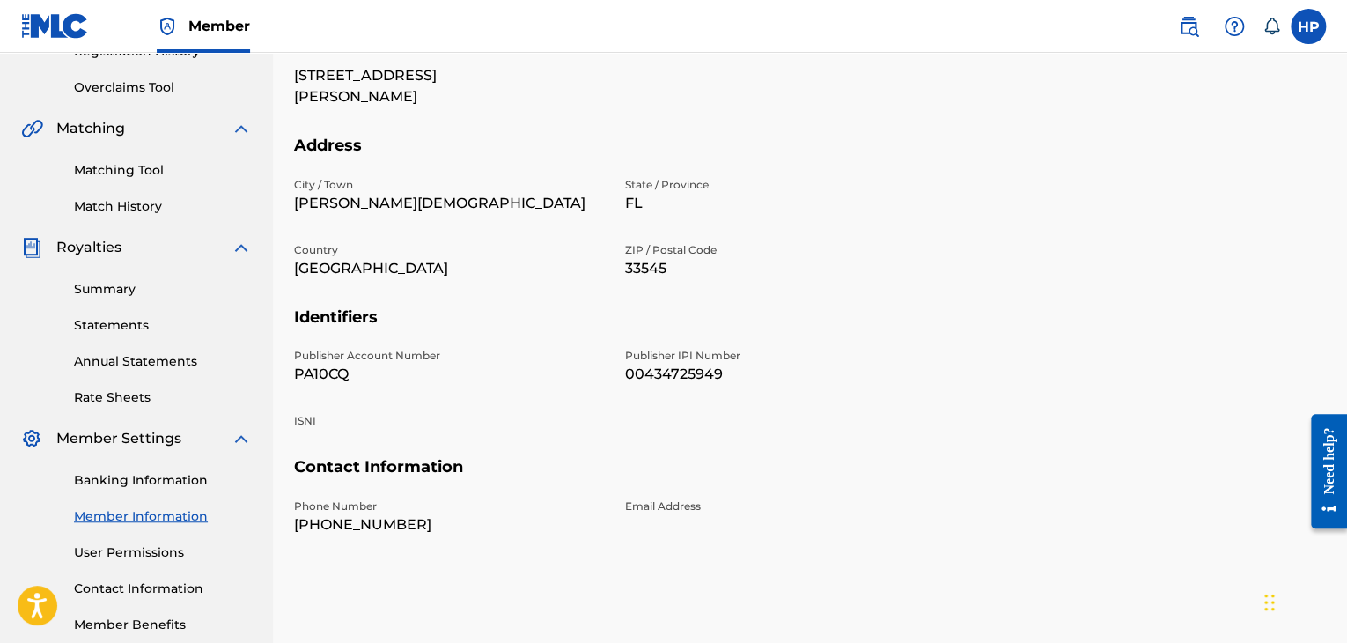
scroll to position [352, 0]
drag, startPoint x: 365, startPoint y: 374, endPoint x: 292, endPoint y: 367, distance: 73.4
click at [292, 367] on div "Mailing and Contact Information entered on the Mailing and Contact tab is used …" at bounding box center [810, 200] width 1074 height 910
copy p "PA10CQ"
click at [497, 219] on div "City / Town Wesley Chapel State / Province FL Country USA ZIP / Postal Code 335…" at bounding box center [614, 242] width 641 height 130
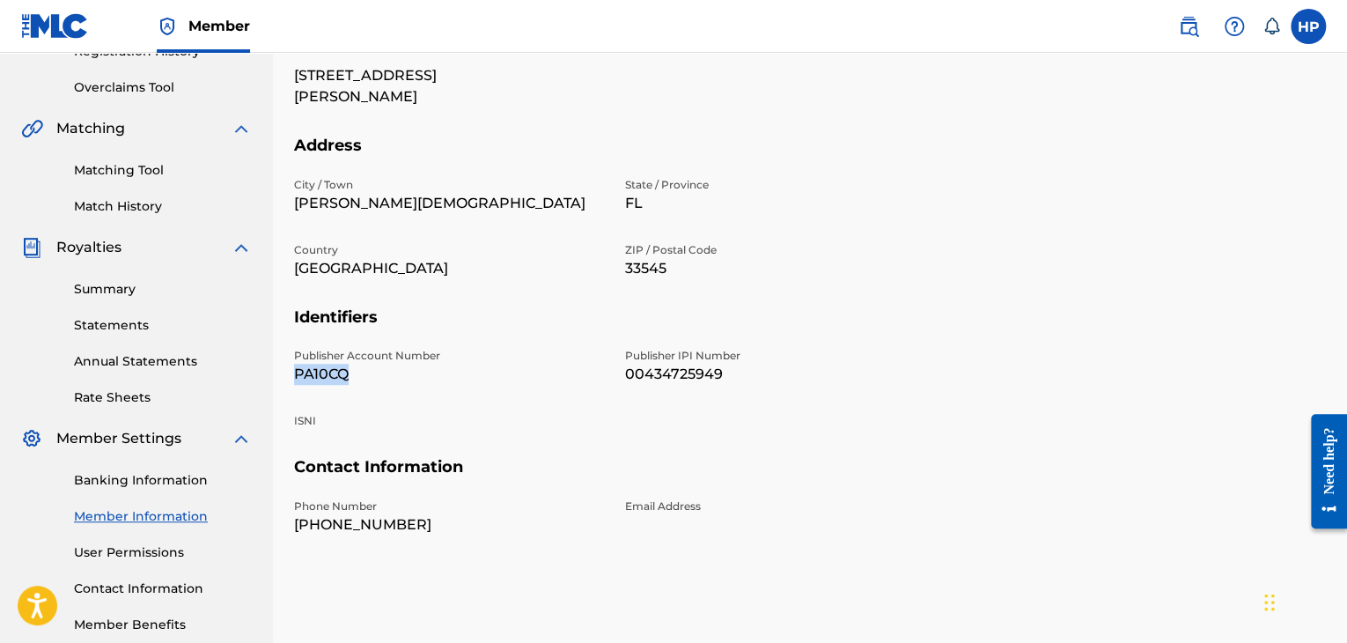
drag, startPoint x: 345, startPoint y: 375, endPoint x: 291, endPoint y: 371, distance: 53.9
click at [291, 371] on div "Mailing and Contact Information entered on the Mailing and Contact tab is used …" at bounding box center [810, 200] width 1074 height 910
copy p "PA10CQ"
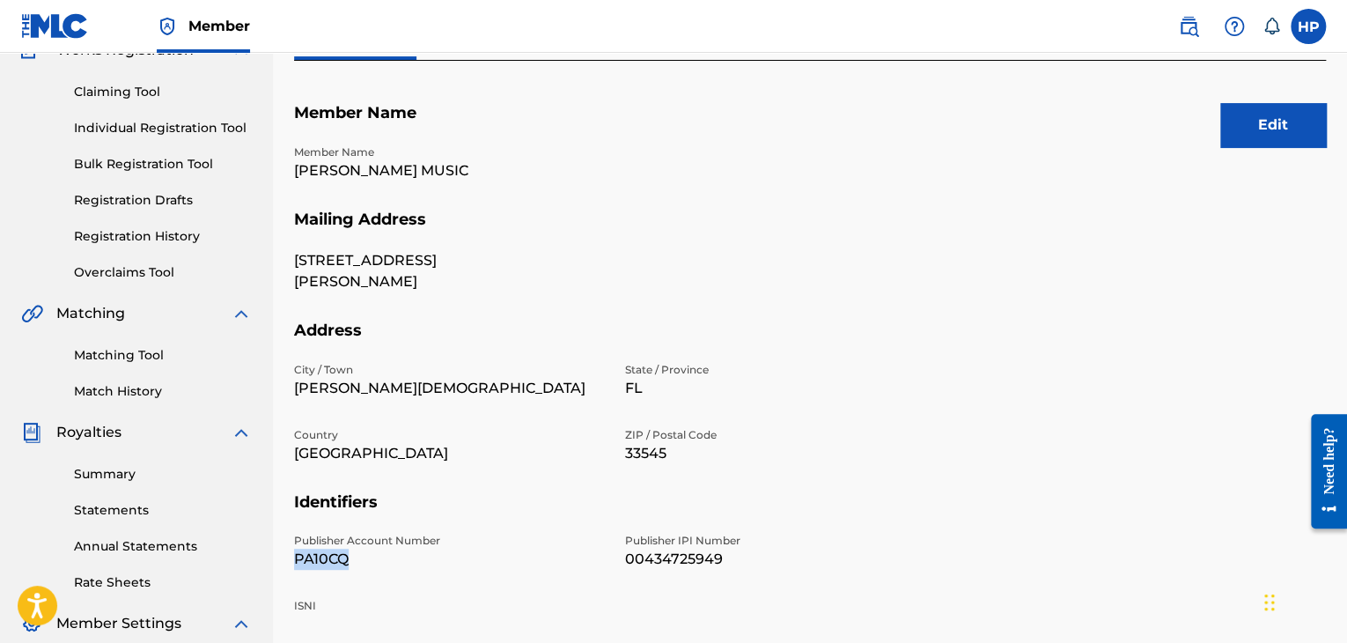
scroll to position [175, 0]
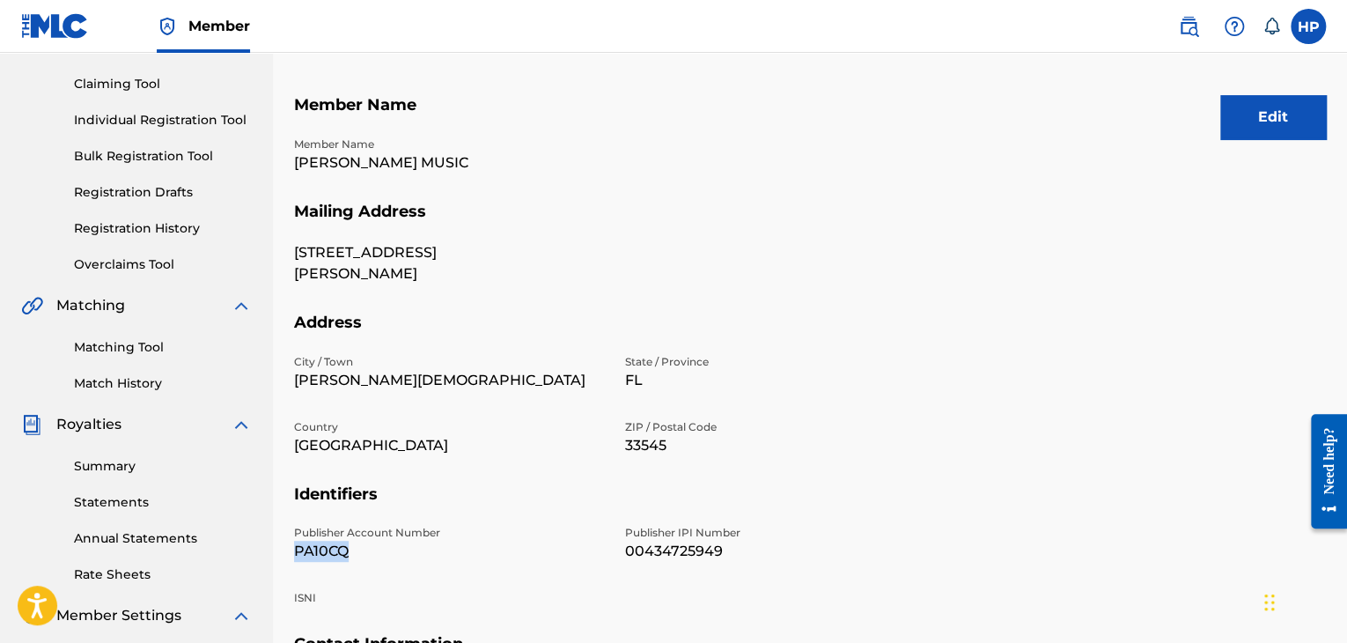
copy p "PA10CQ"
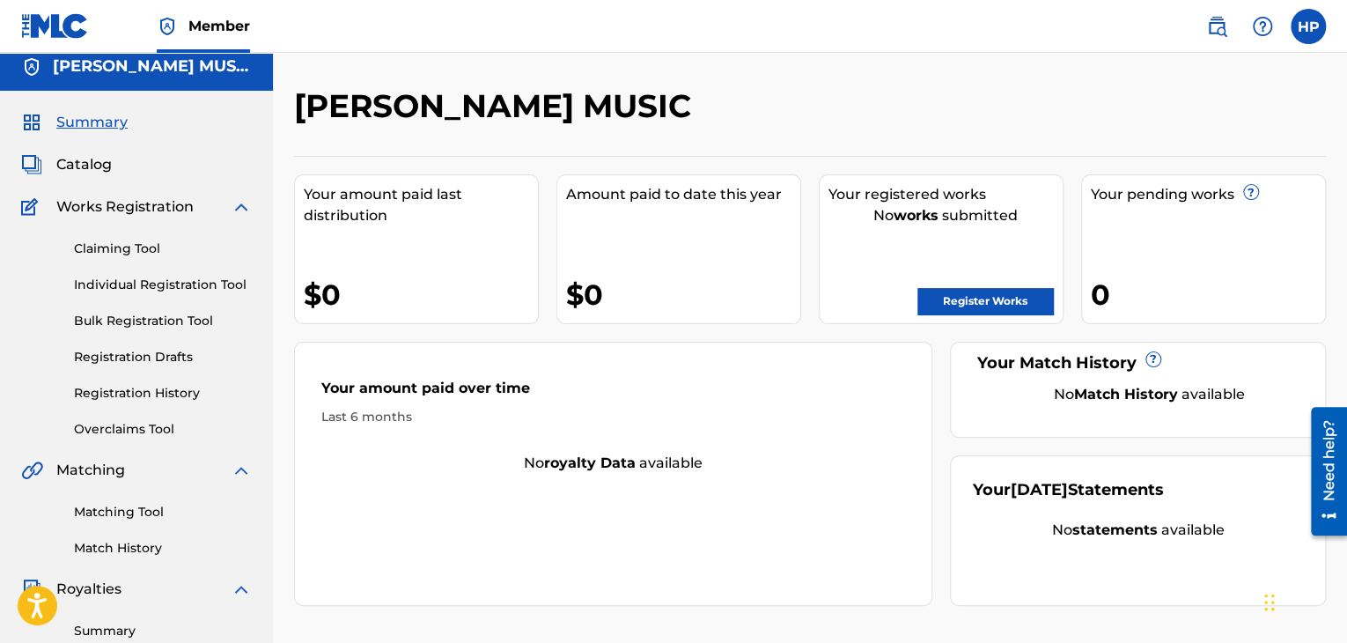
scroll to position [11, 0]
click at [140, 237] on div "Claiming Tool Individual Registration Tool Bulk Registration Tool Registration …" at bounding box center [136, 327] width 231 height 221
click at [144, 247] on link "Claiming Tool" at bounding box center [163, 248] width 178 height 18
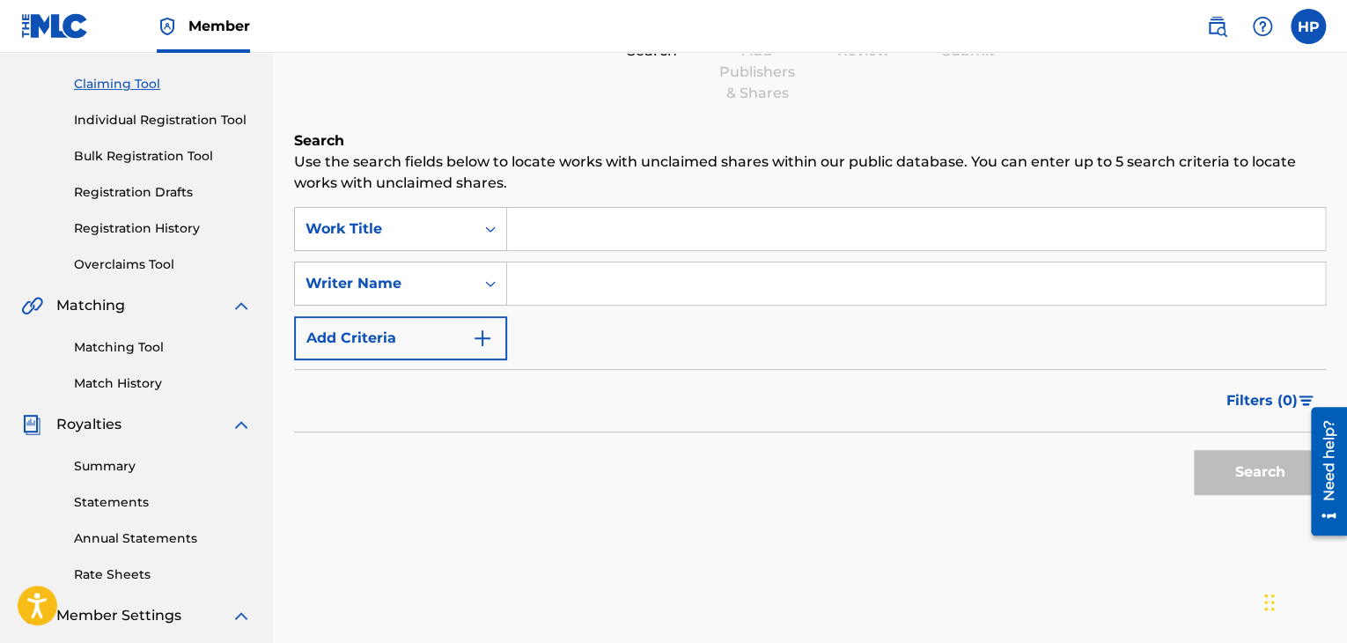
scroll to position [176, 0]
click at [629, 233] on input "Search Form" at bounding box center [916, 228] width 818 height 42
click at [485, 238] on div "Search Form" at bounding box center [491, 228] width 32 height 32
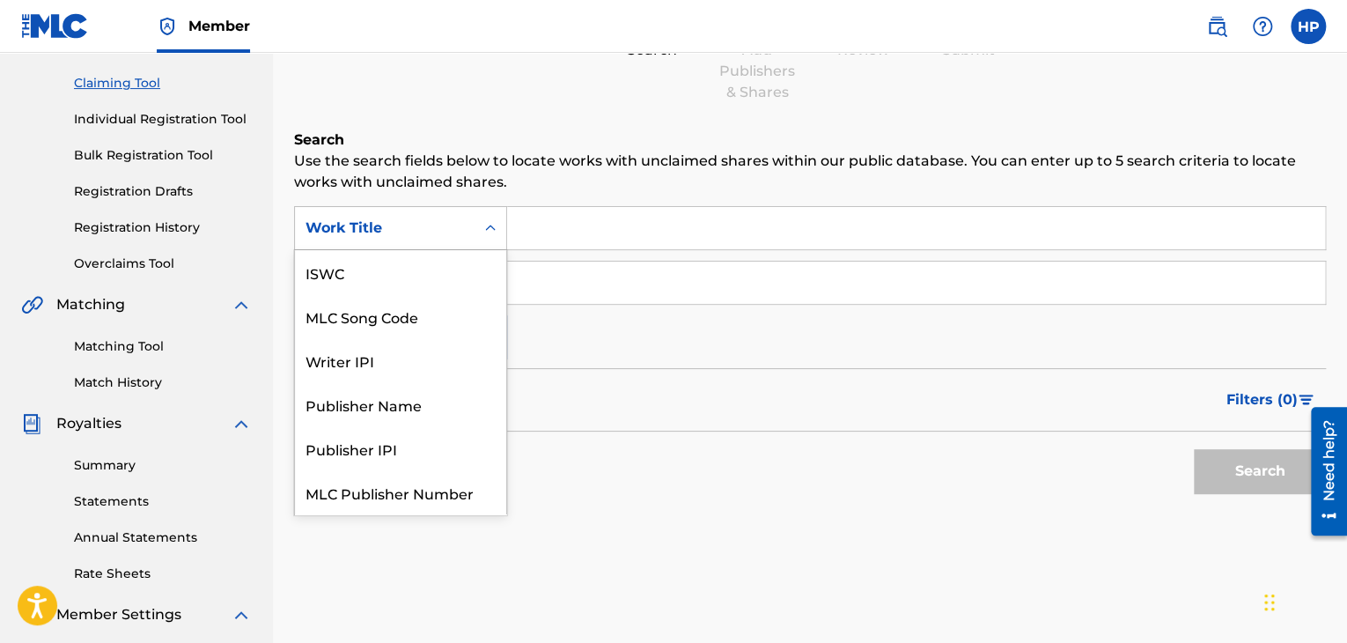
scroll to position [44, 0]
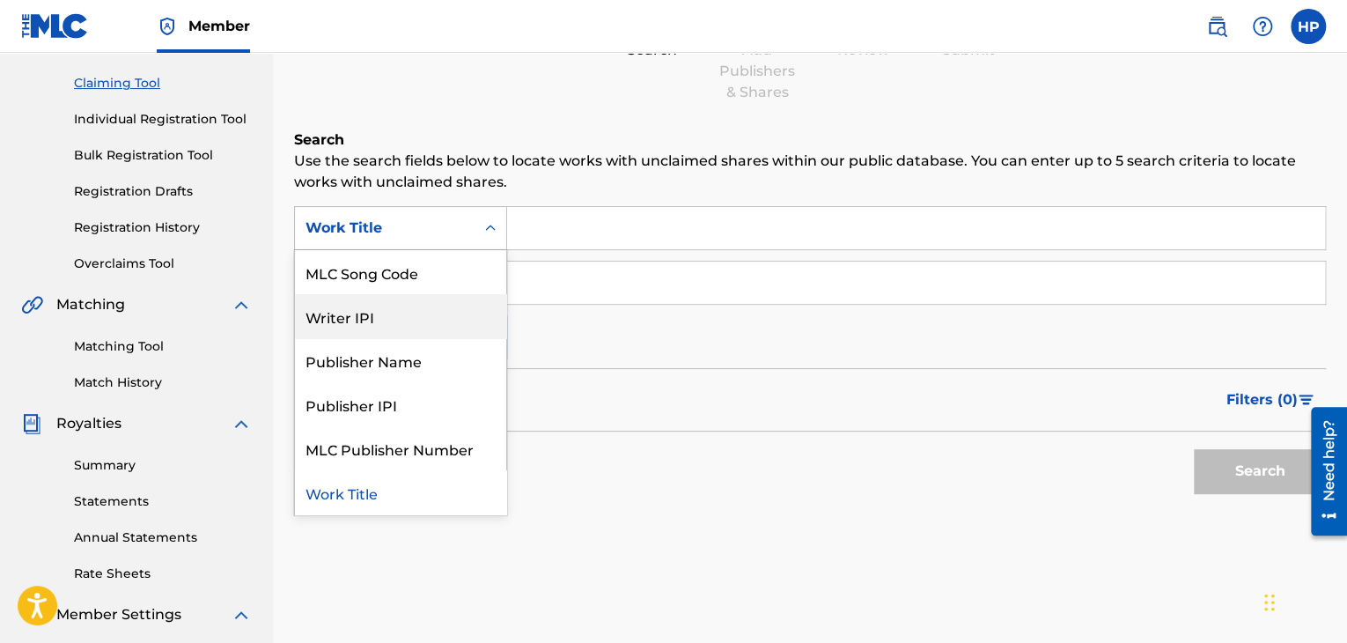
click at [468, 304] on div "Writer IPI" at bounding box center [400, 316] width 211 height 44
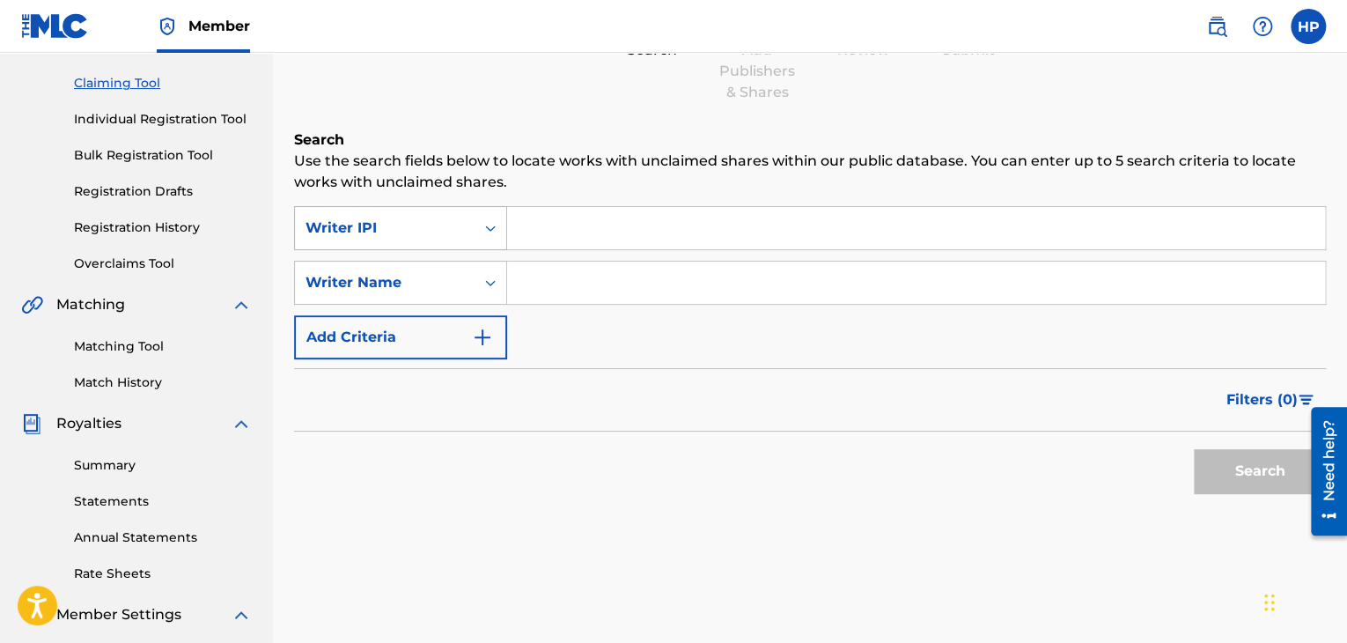
click at [492, 226] on icon "Search Form" at bounding box center [490, 228] width 11 height 6
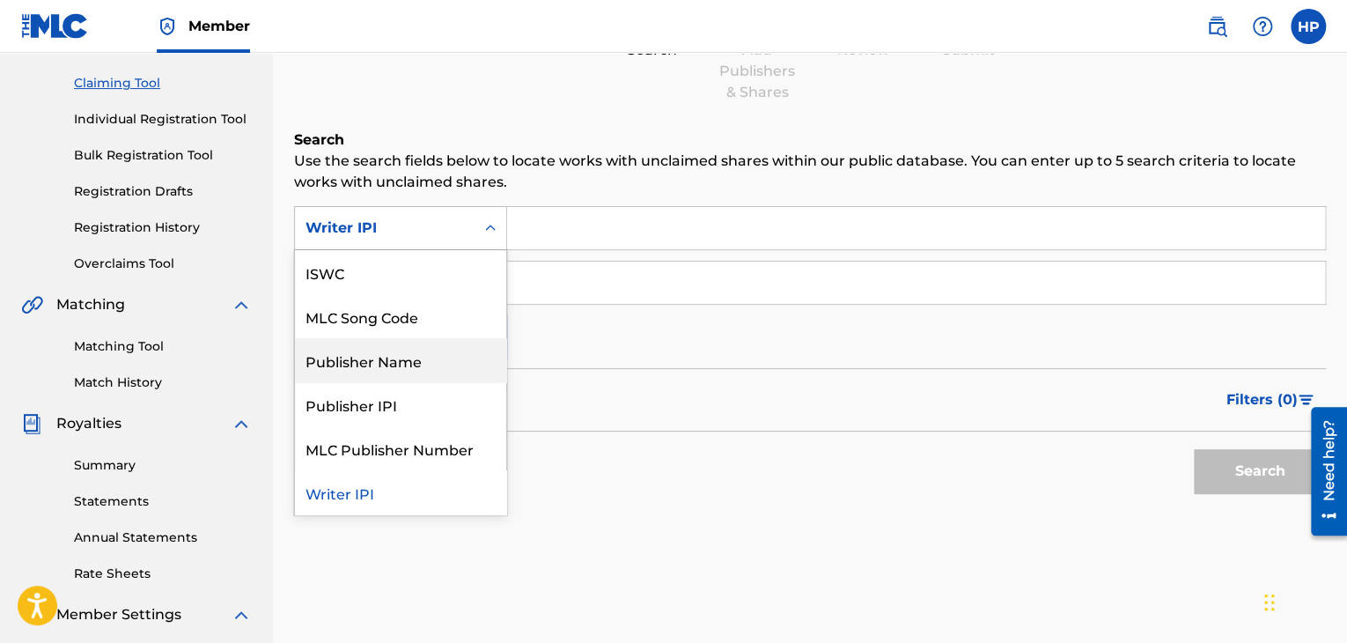
click at [453, 354] on div "Publisher Name" at bounding box center [400, 360] width 211 height 44
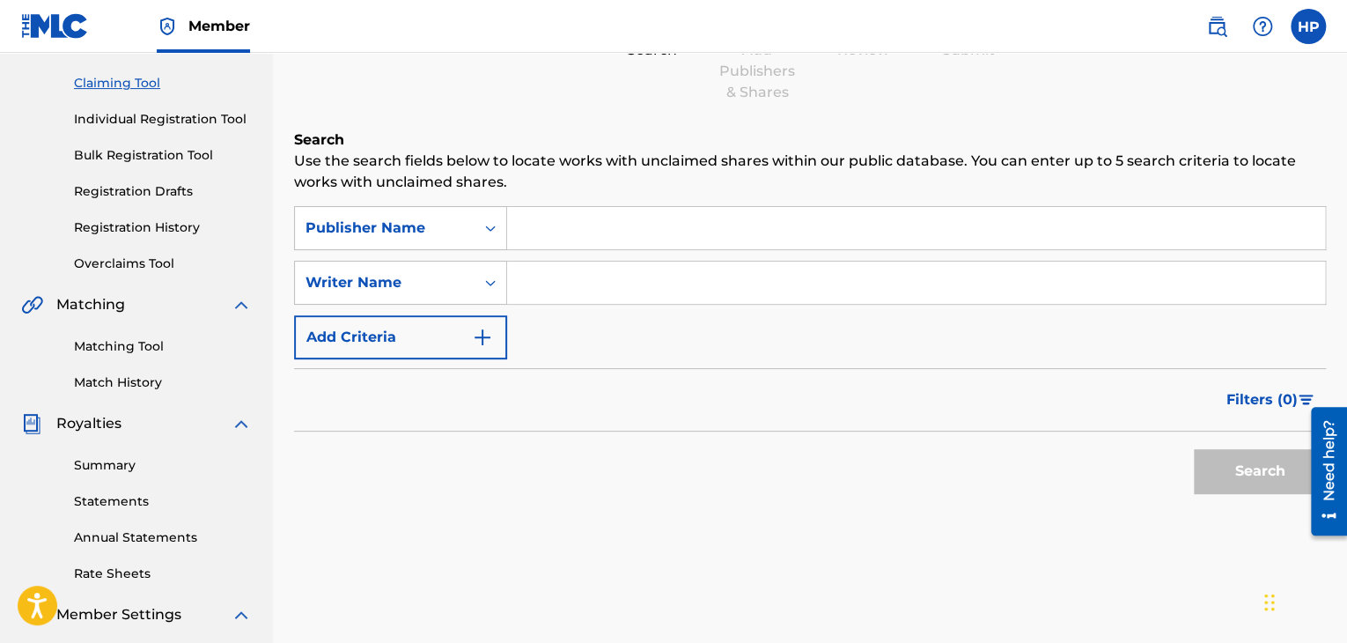
click at [557, 238] on input "Search Form" at bounding box center [916, 228] width 818 height 42
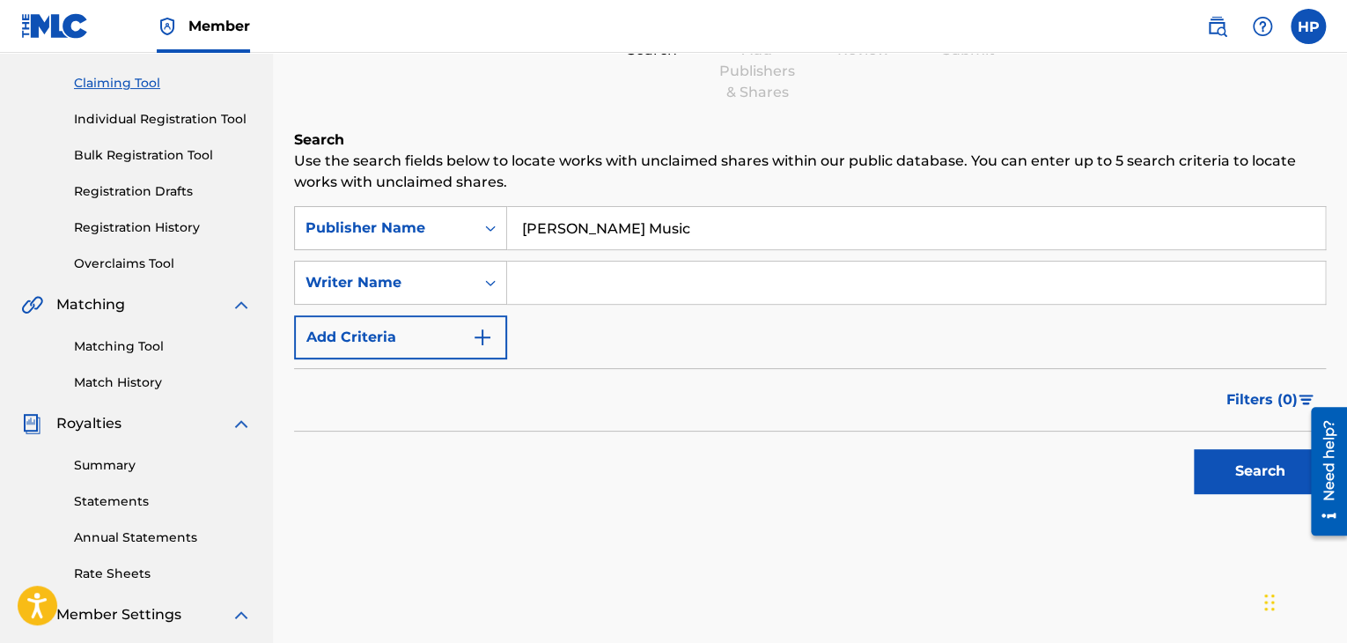
type input "[PERSON_NAME] Music"
click at [1275, 463] on button "Search" at bounding box center [1260, 471] width 132 height 44
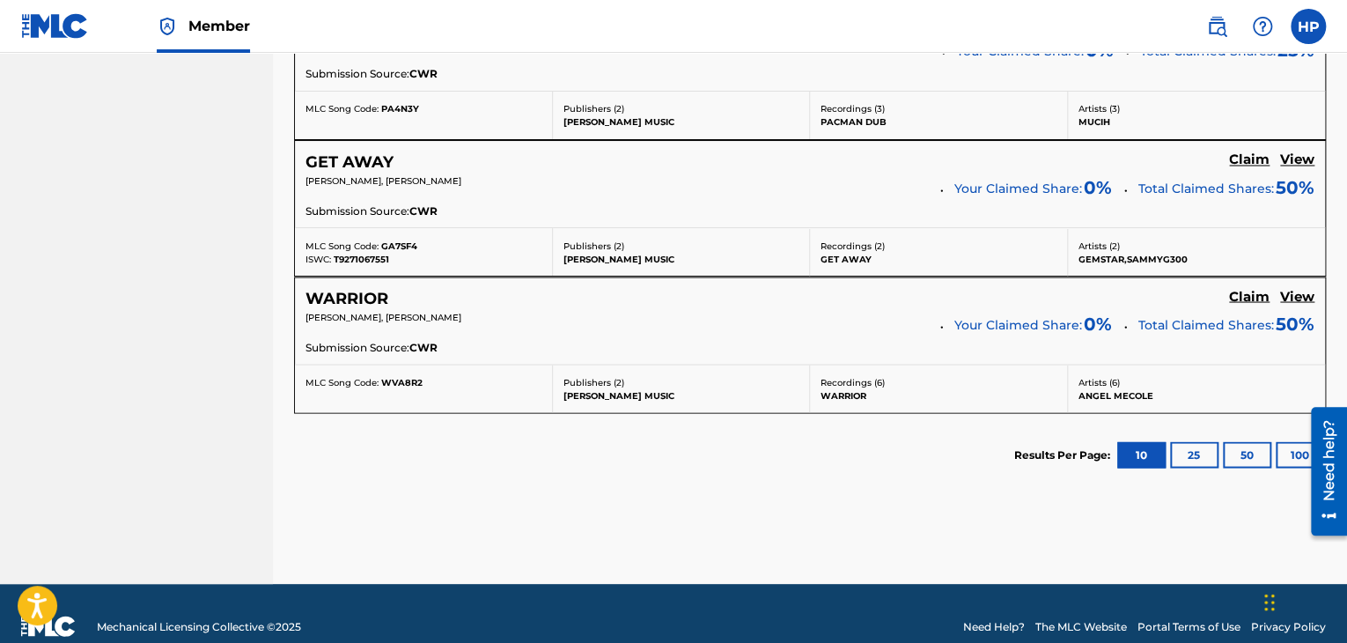
scroll to position [1539, 0]
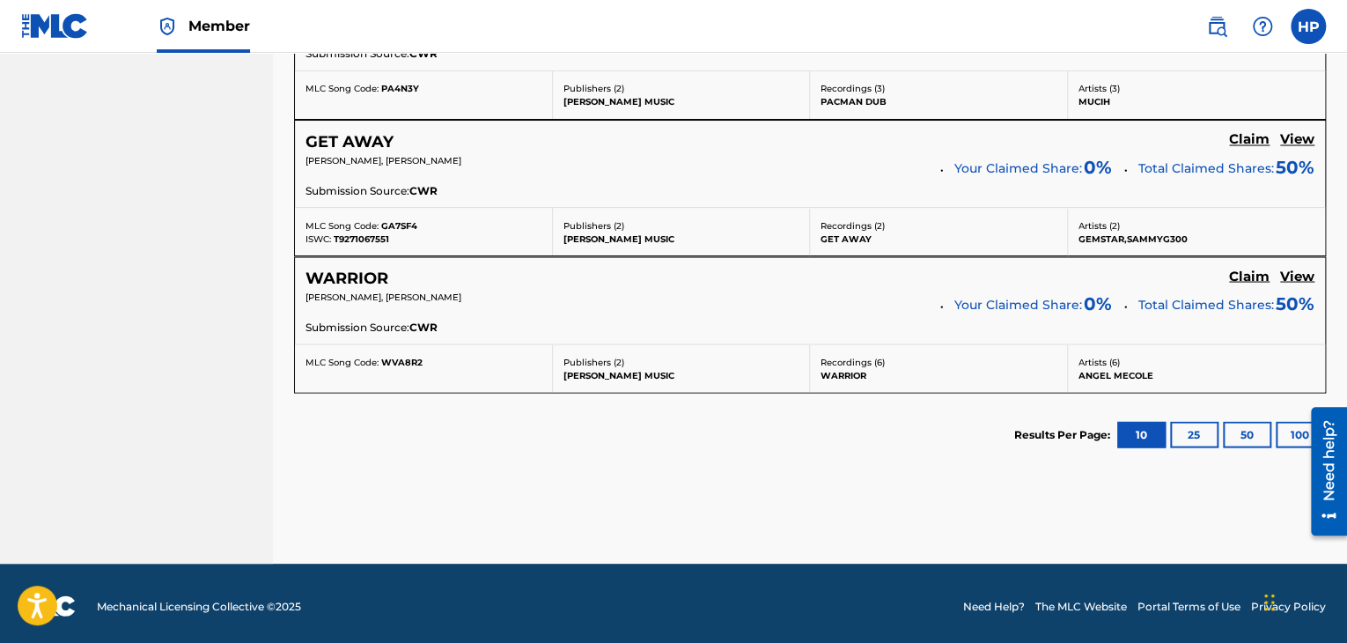
click at [1190, 433] on button "25" at bounding box center [1194, 434] width 48 height 26
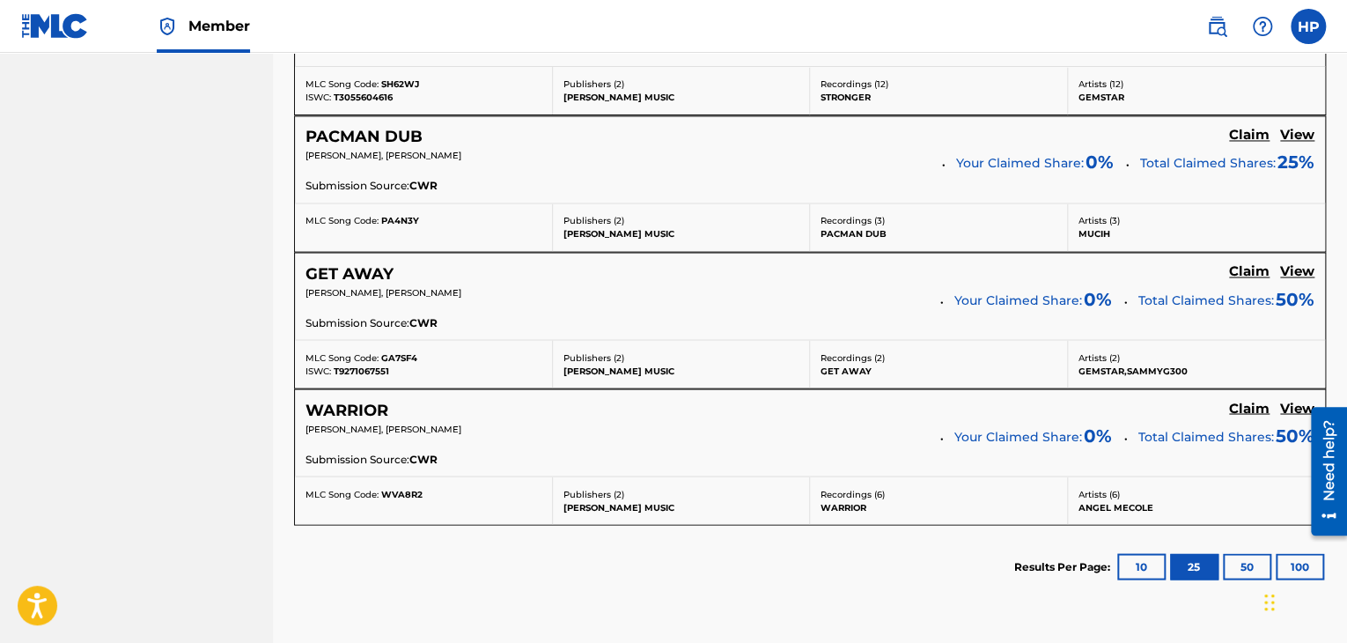
scroll to position [1408, 0]
click at [1293, 268] on h5 "View" at bounding box center [1297, 270] width 34 height 17
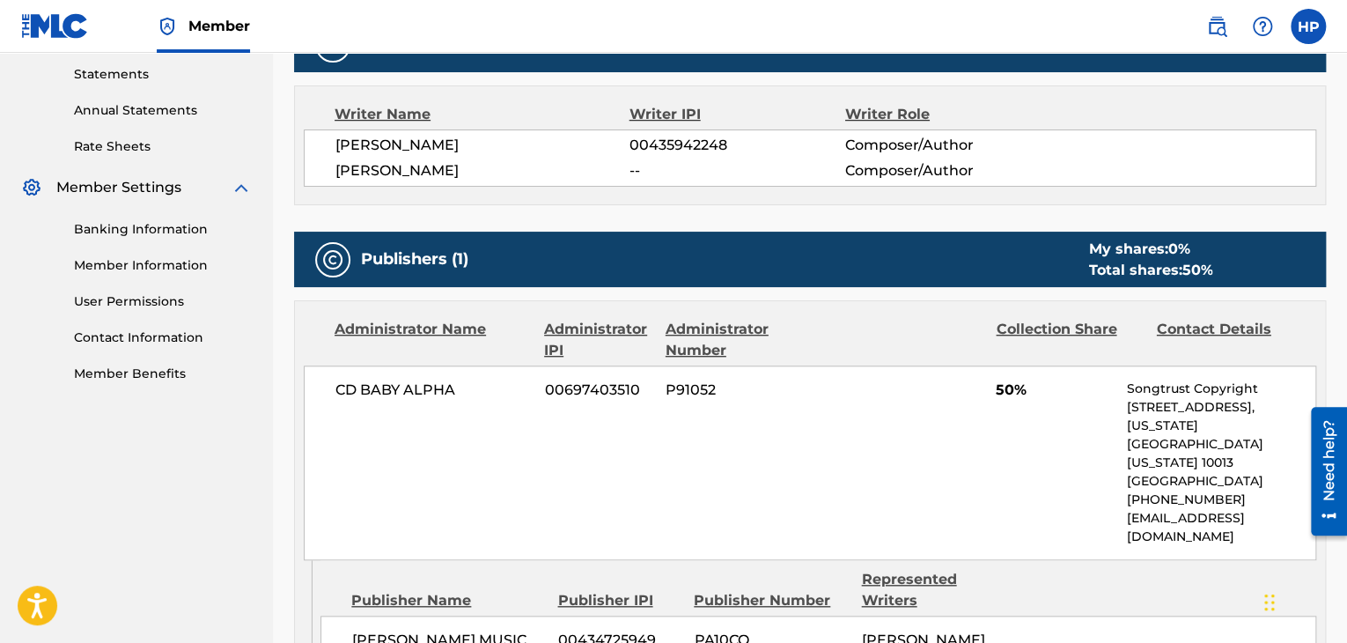
scroll to position [623, 0]
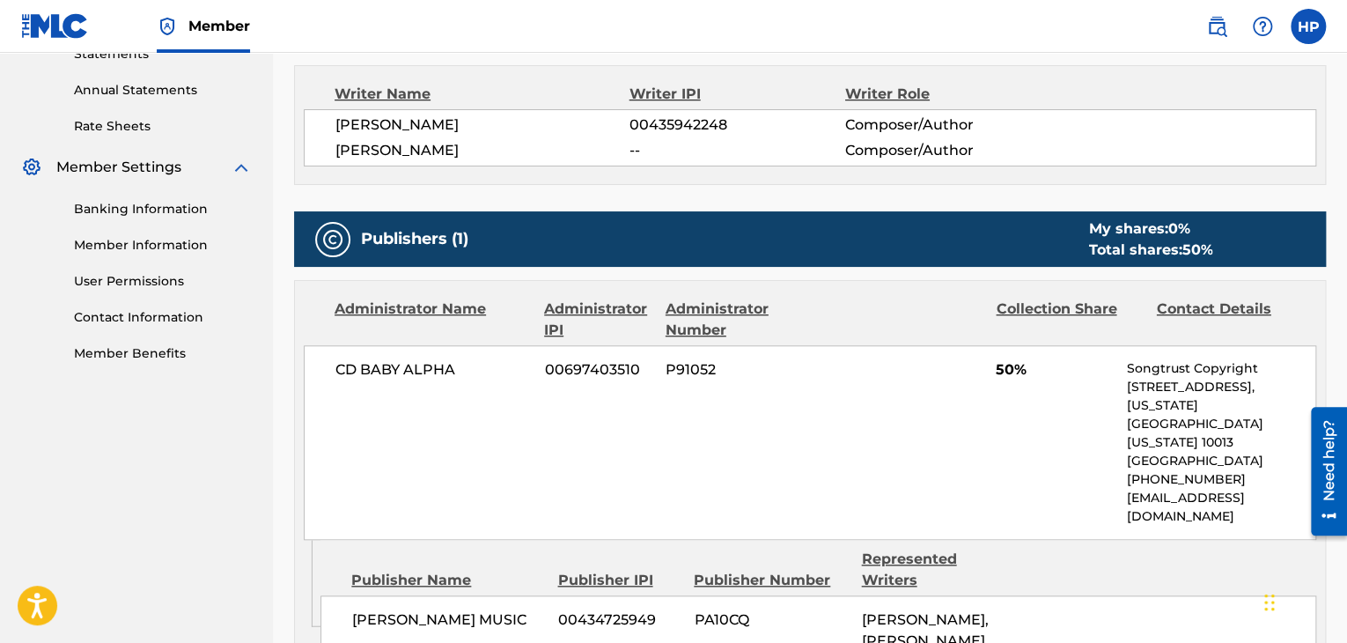
click at [187, 360] on link "Member Benefits" at bounding box center [163, 353] width 178 height 18
